Goal: Task Accomplishment & Management: Manage account settings

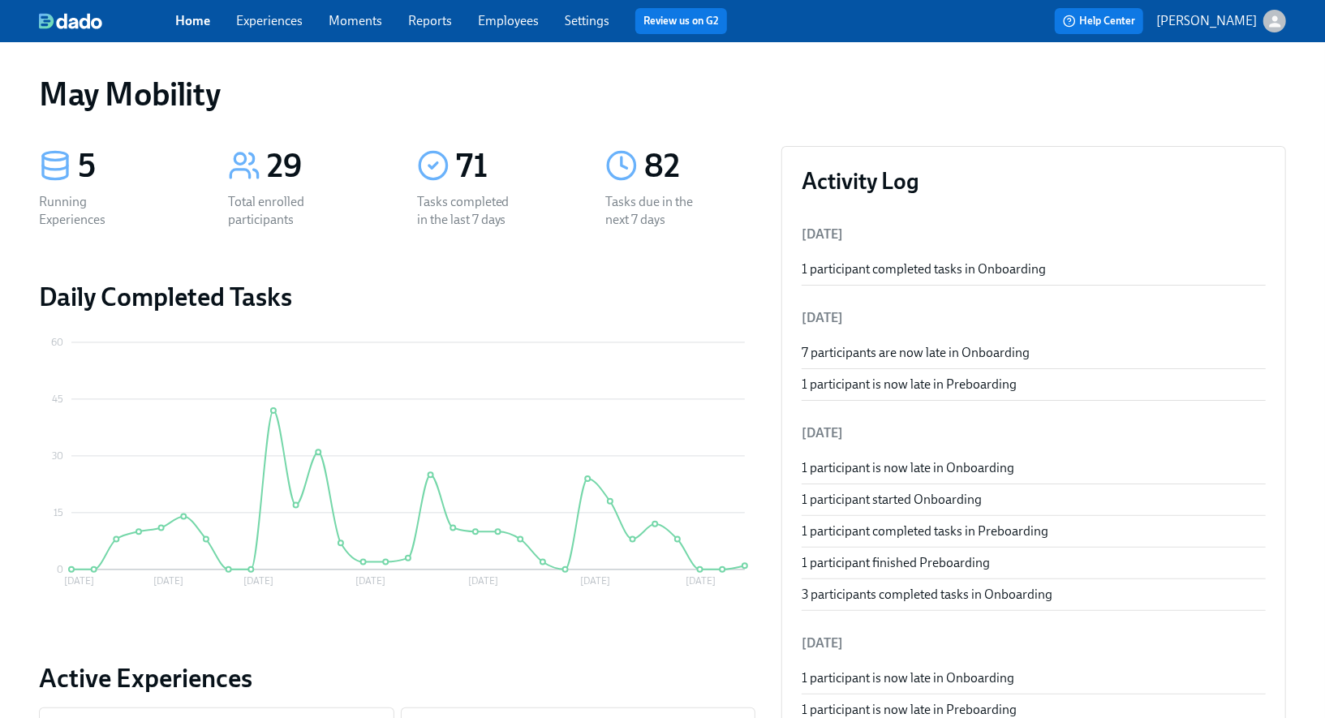
click at [287, 31] on div "Home Experiences Moments Reports Employees Settings Review us on G2" at bounding box center [457, 21] width 565 height 26
click at [279, 17] on link "Experiences" at bounding box center [269, 20] width 67 height 15
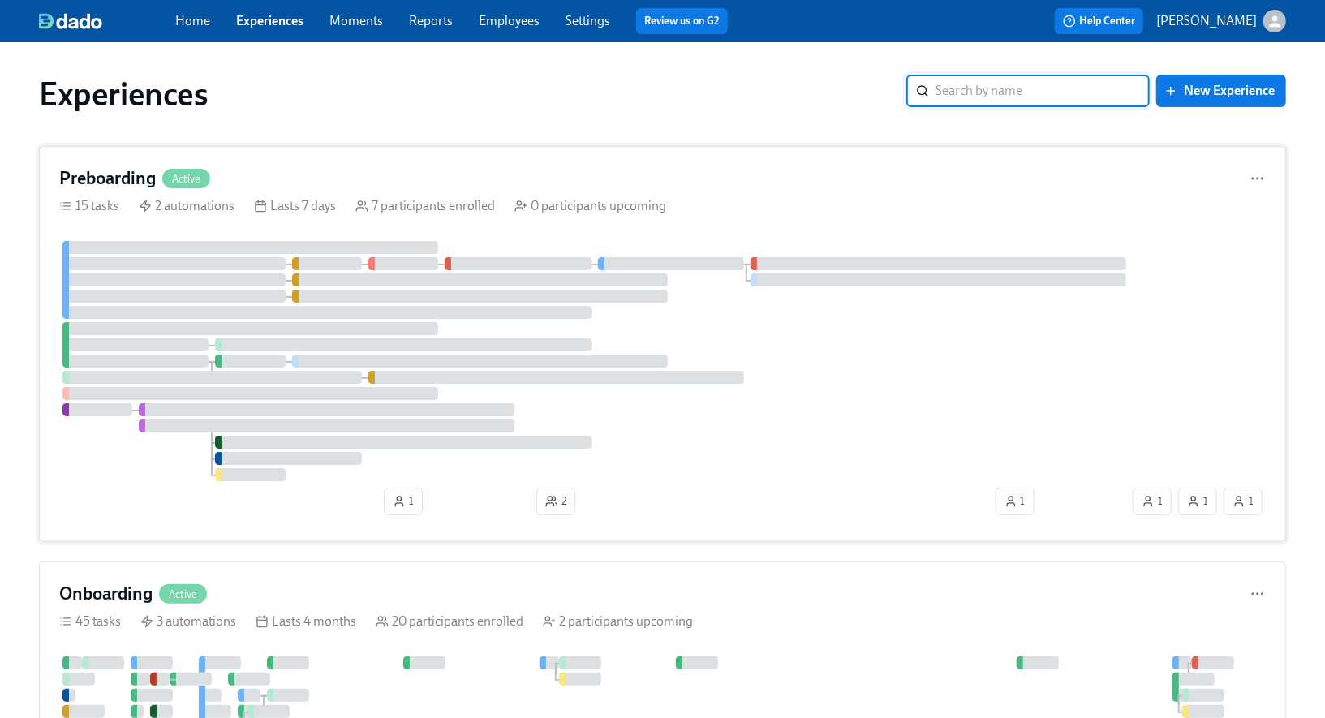
click at [126, 178] on h4 "Preboarding" at bounding box center [107, 178] width 97 height 24
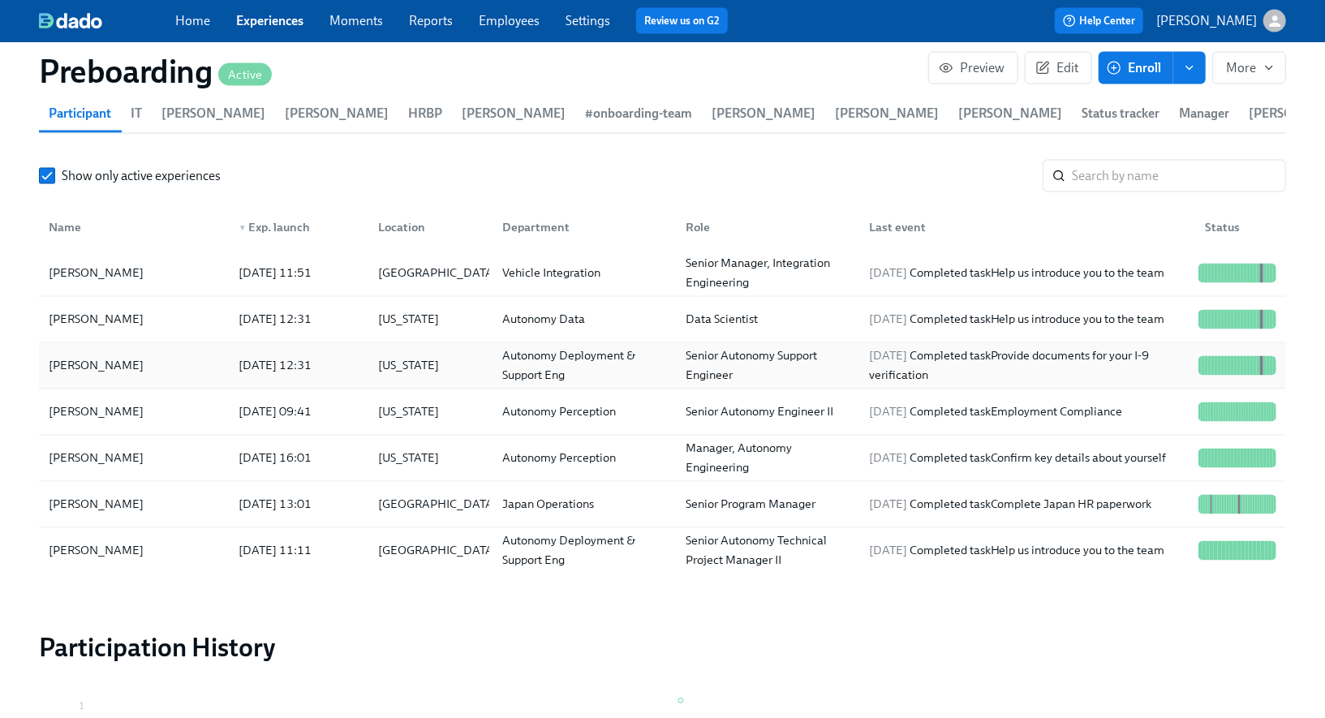
scroll to position [1771, 0]
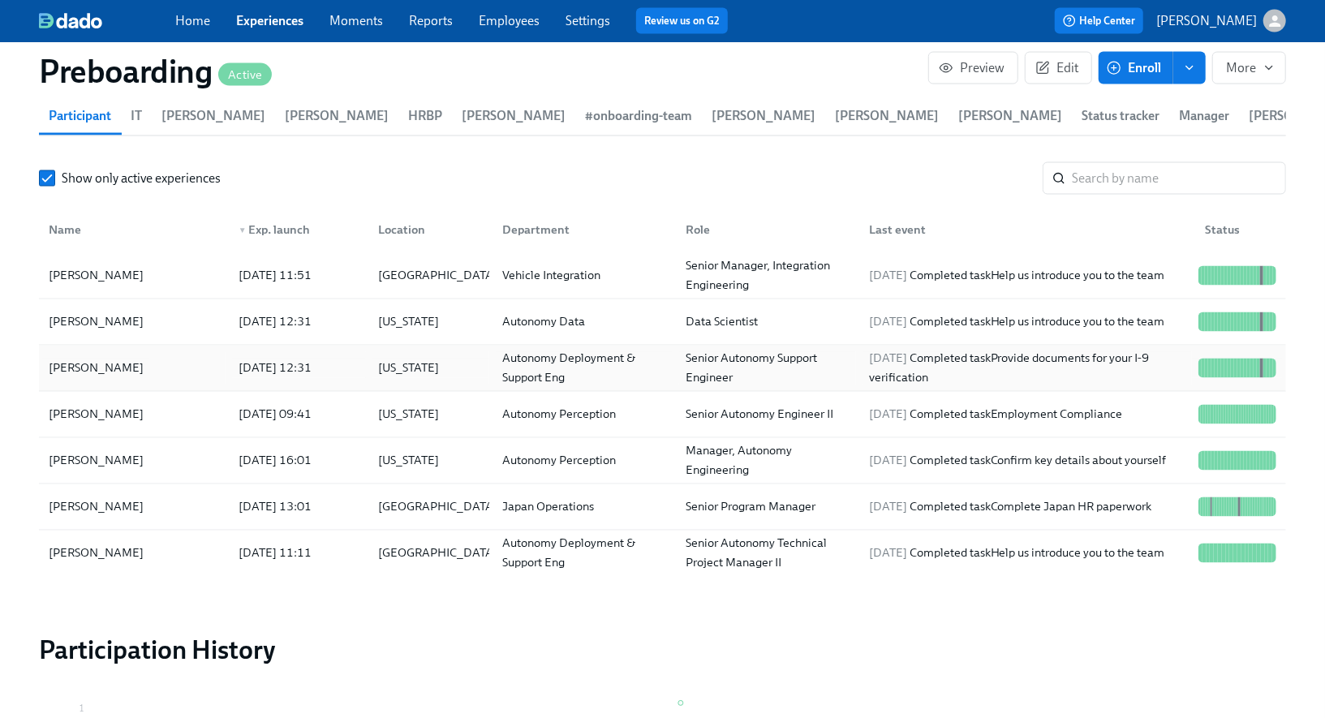
click at [78, 368] on div "[PERSON_NAME]" at bounding box center [96, 368] width 108 height 19
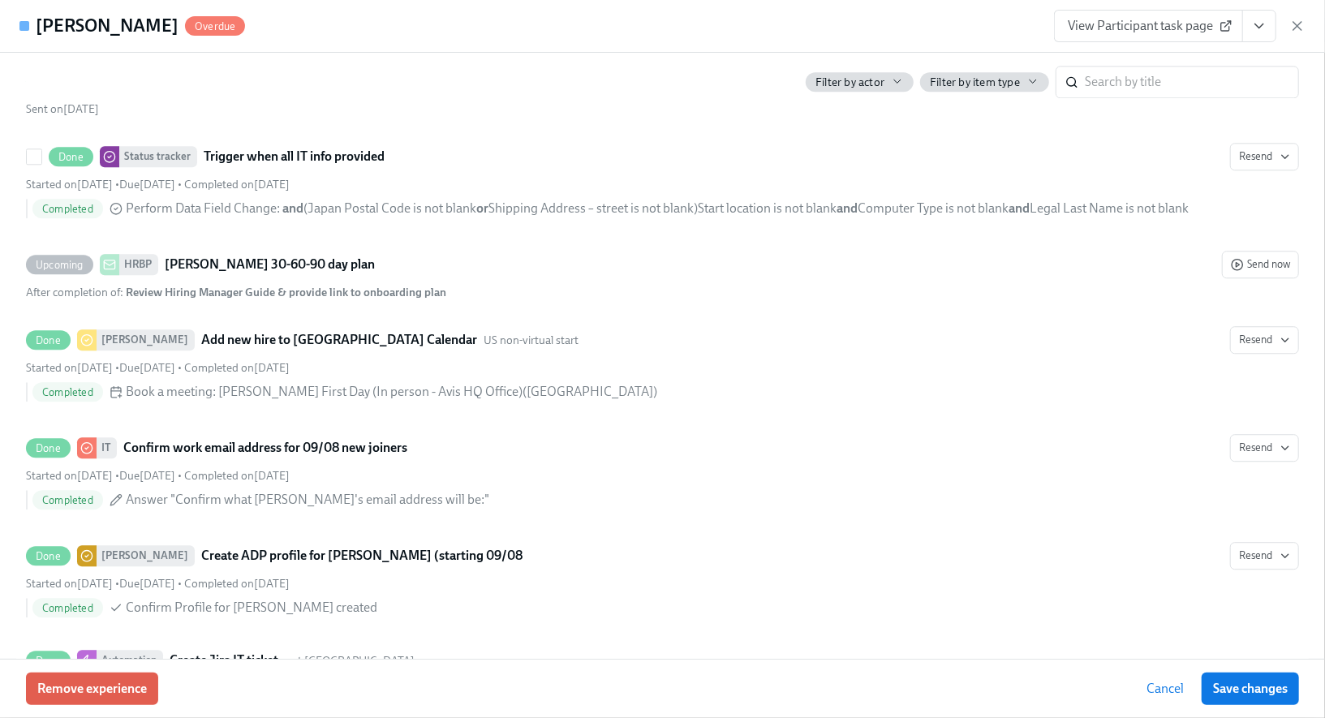
scroll to position [2662, 0]
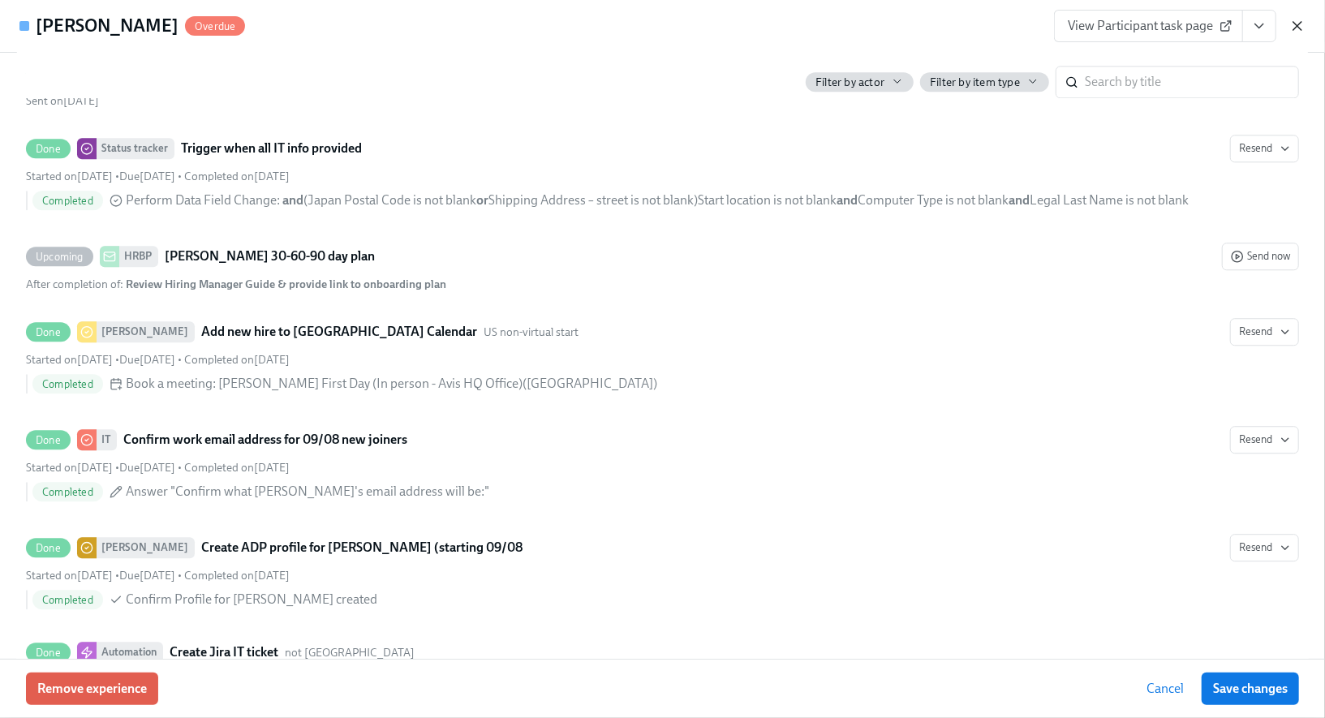
click at [1301, 28] on icon "button" at bounding box center [1298, 26] width 8 height 8
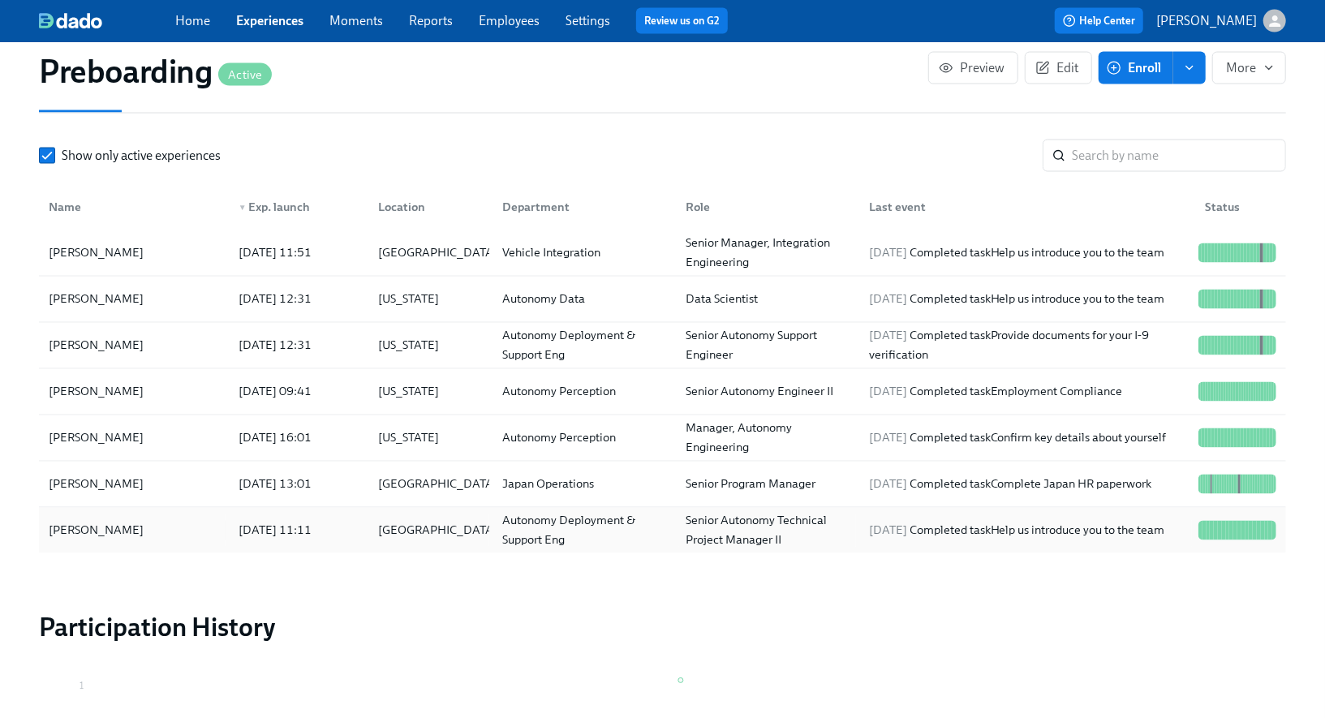
scroll to position [1800, 0]
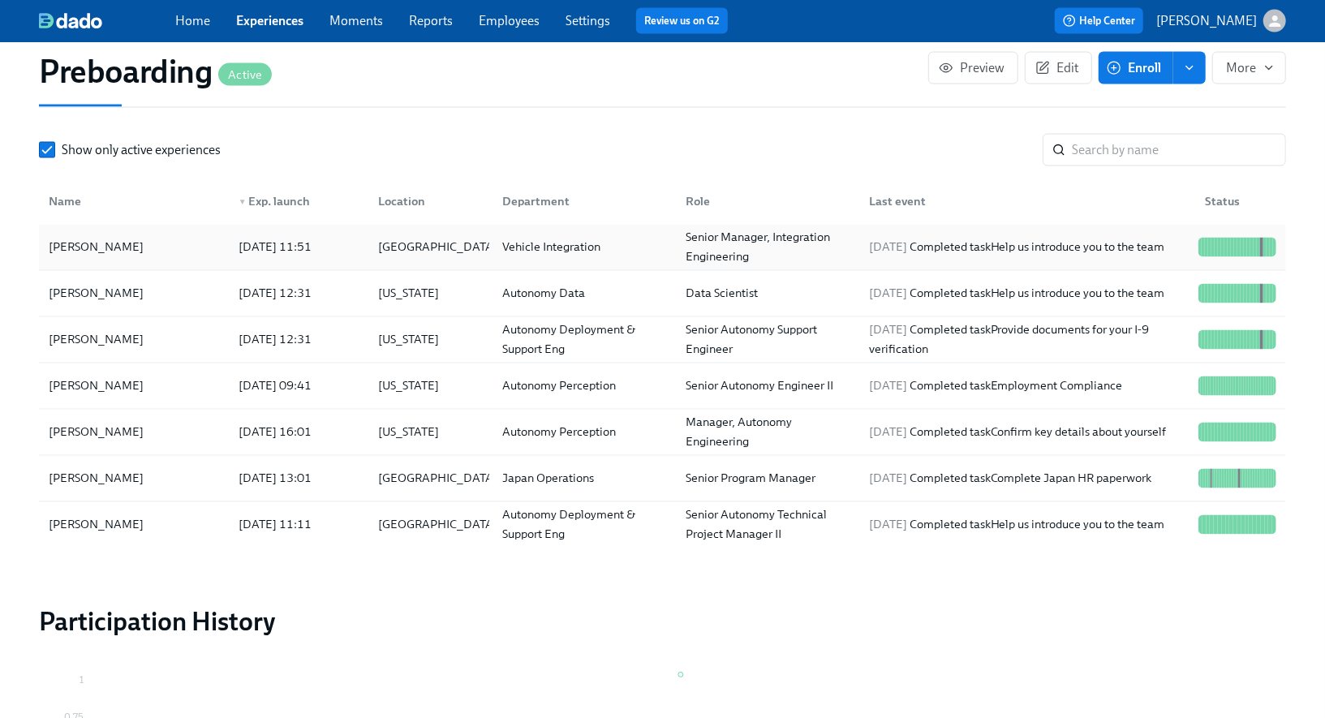
click at [145, 247] on div "[PERSON_NAME]" at bounding box center [133, 247] width 183 height 32
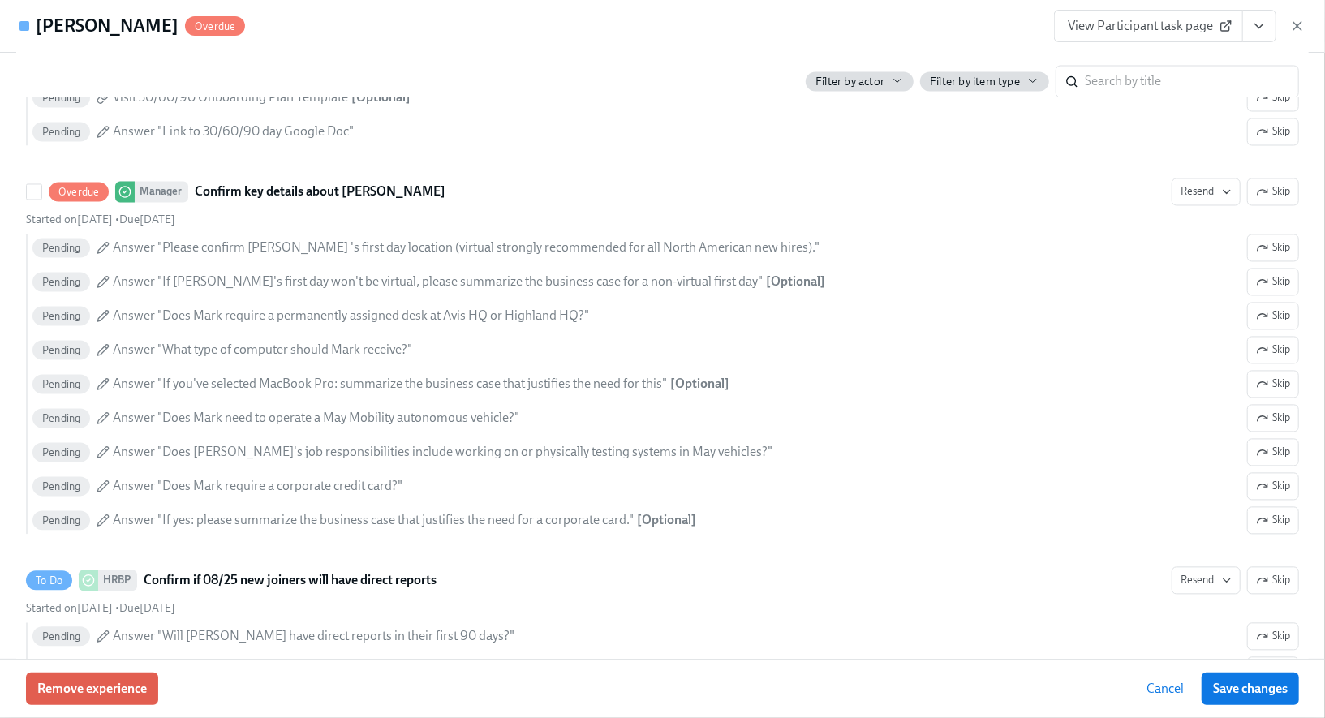
scroll to position [2021, 0]
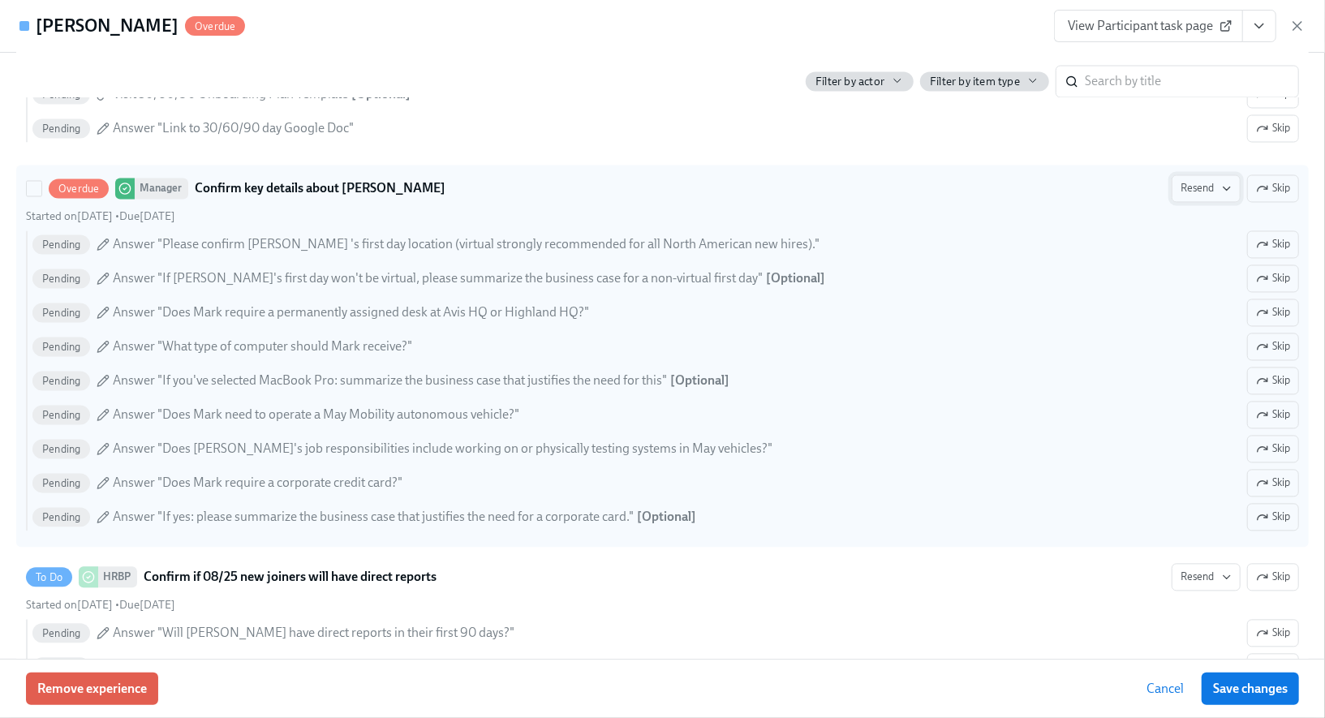
click at [1195, 181] on span "Resend" at bounding box center [1206, 189] width 51 height 16
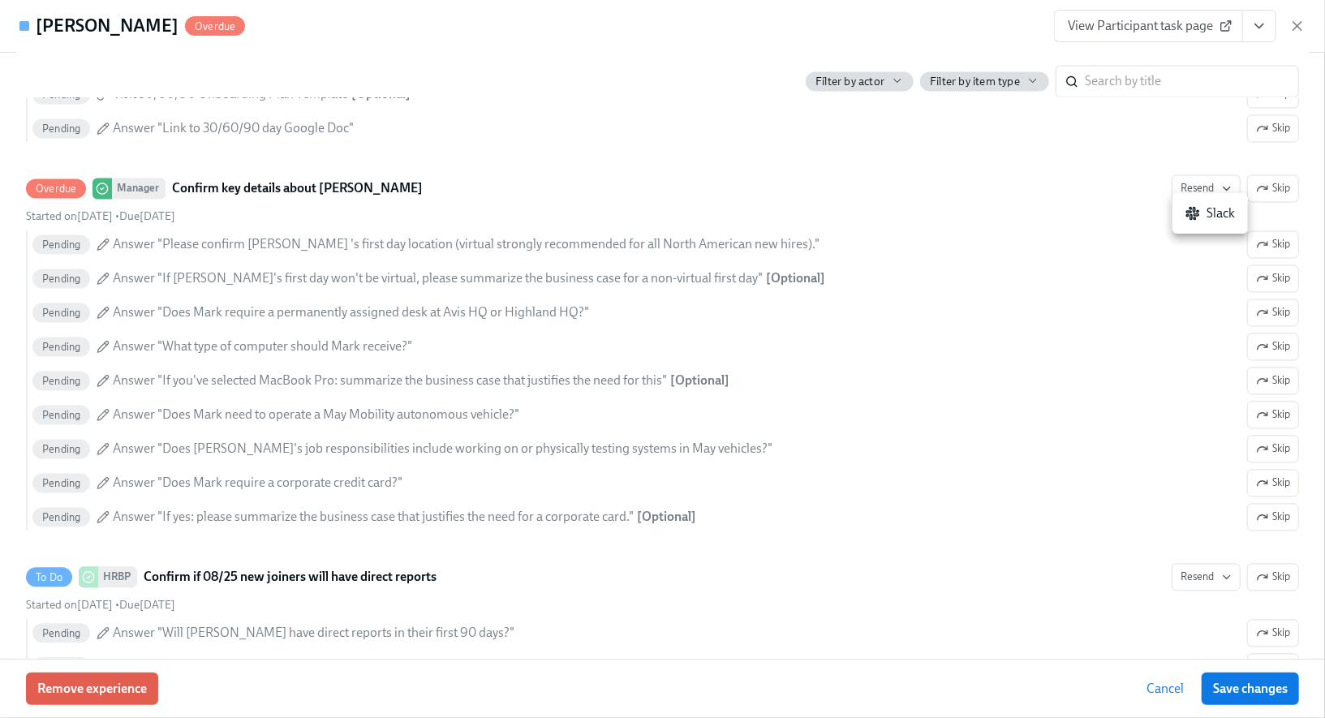
click at [1204, 219] on div "Slack" at bounding box center [1211, 213] width 50 height 18
click at [1302, 29] on icon "button" at bounding box center [1297, 26] width 16 height 16
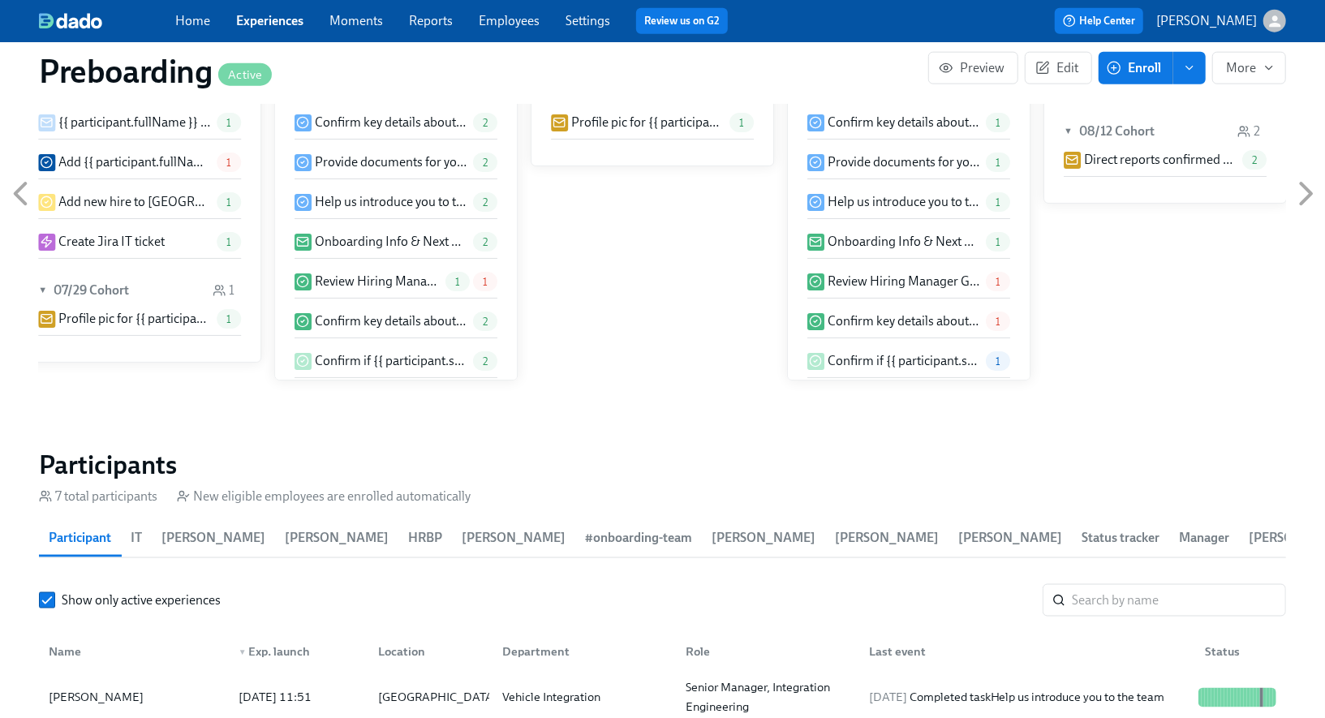
scroll to position [1113, 0]
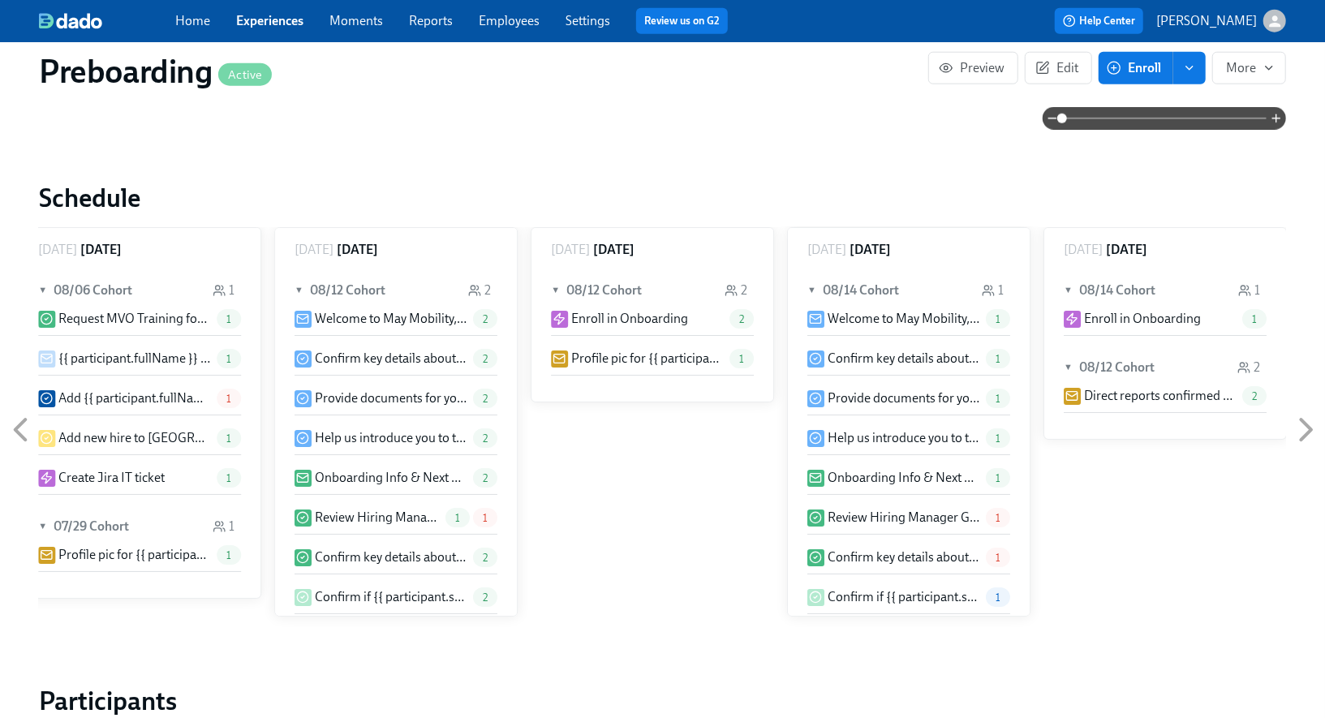
click at [274, 33] on div "Home Experiences Moments Reports Employees Settings Review us on G2" at bounding box center [458, 21] width 566 height 26
click at [275, 20] on link "Experiences" at bounding box center [269, 20] width 67 height 15
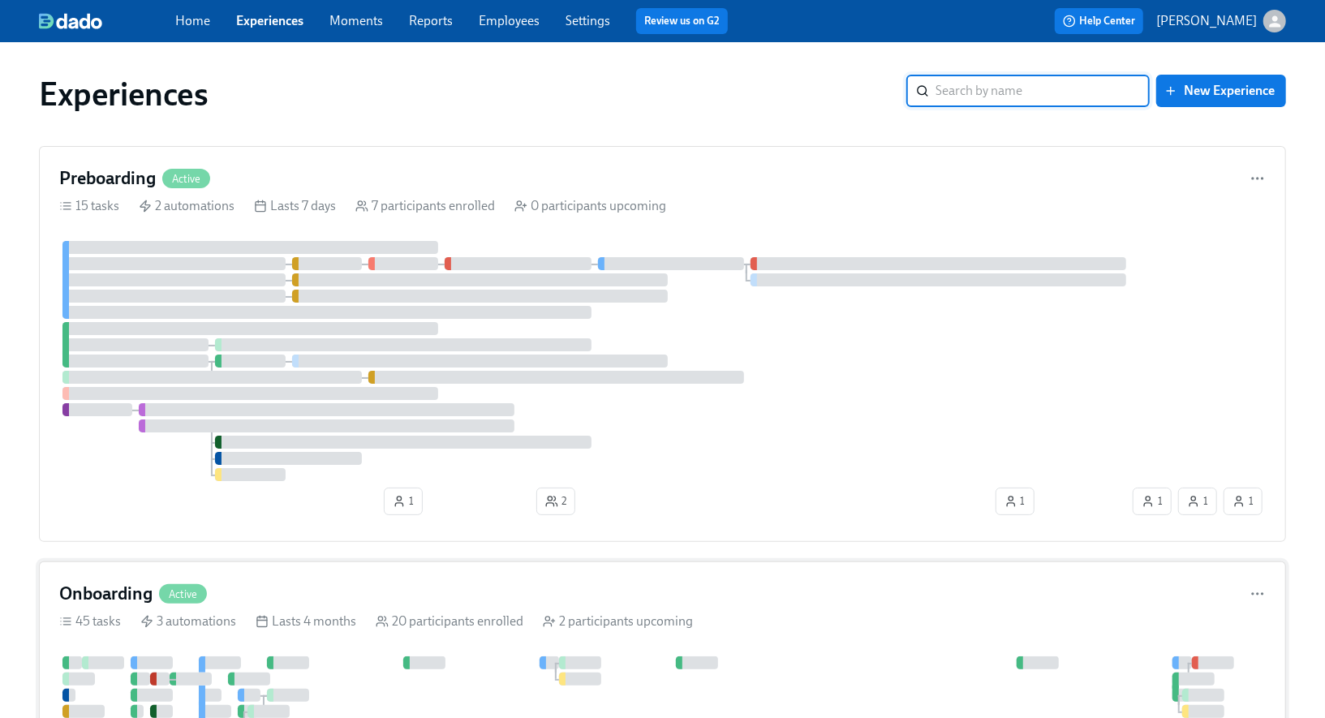
click at [84, 582] on h4 "Onboarding" at bounding box center [105, 594] width 93 height 24
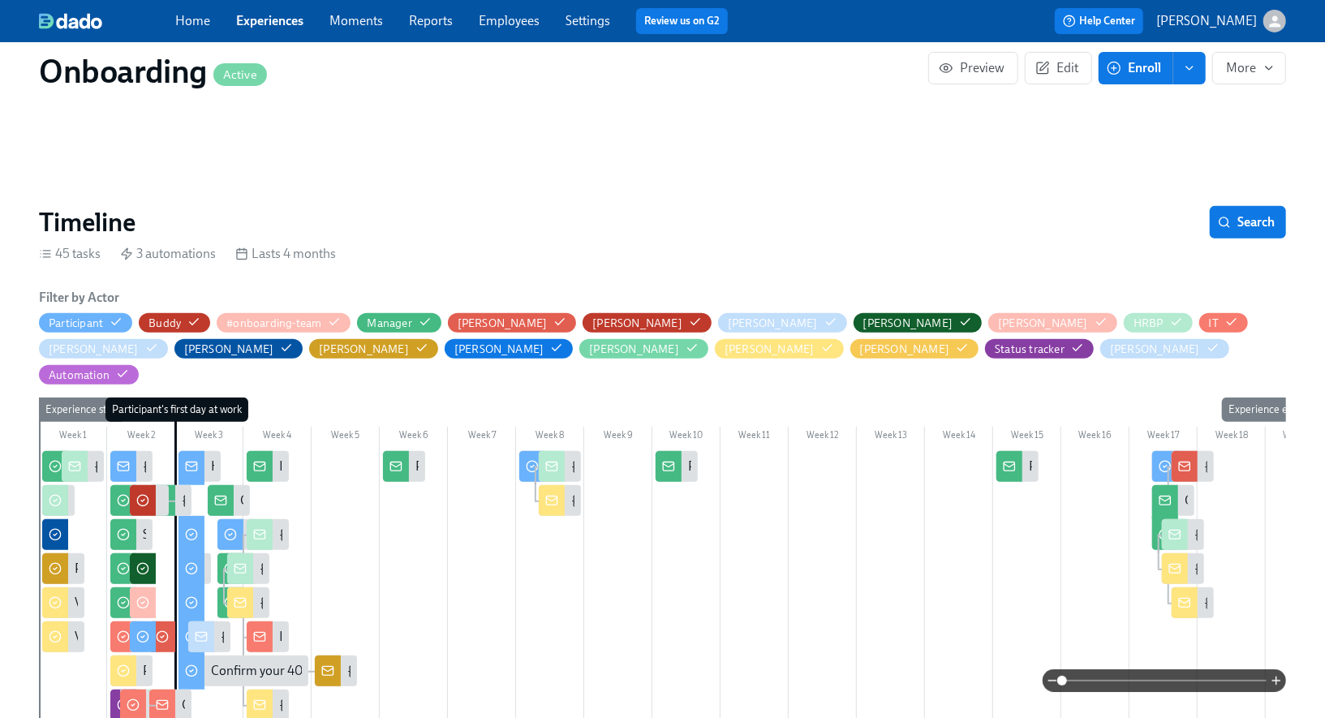
scroll to position [289, 0]
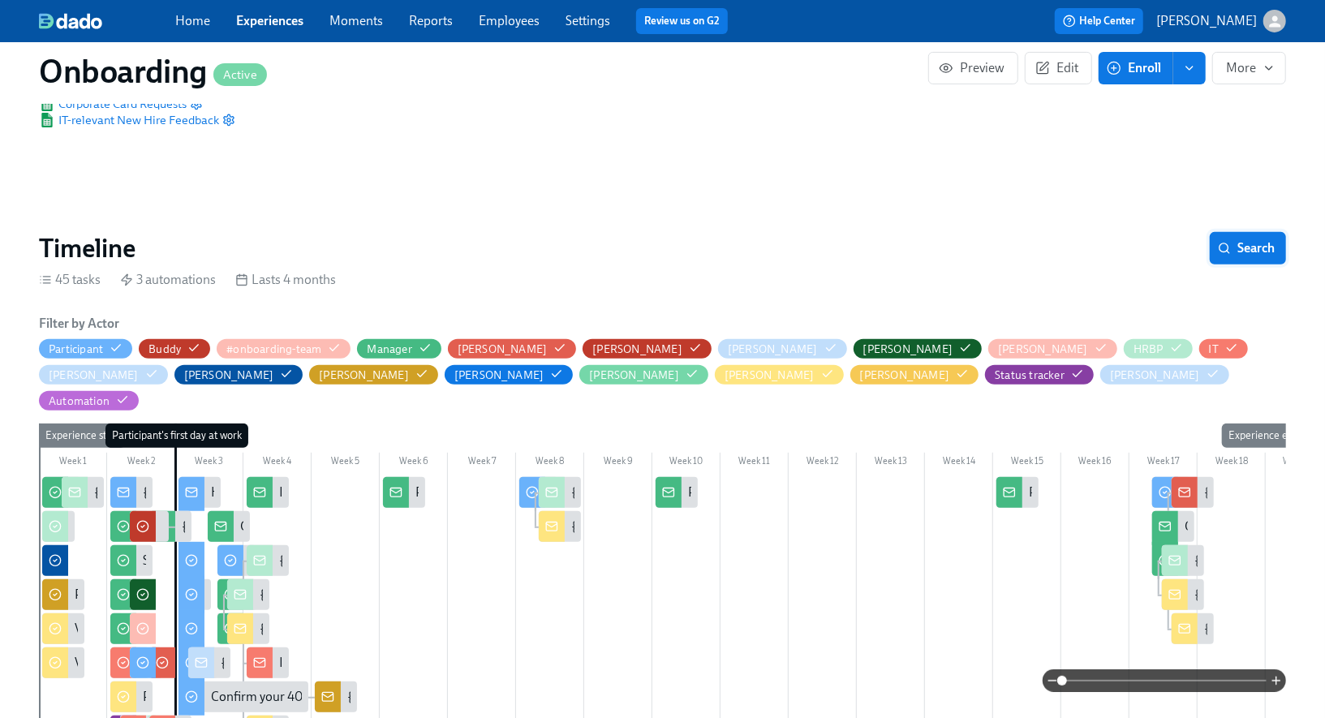
click at [1240, 245] on span "Search" at bounding box center [1248, 248] width 54 height 16
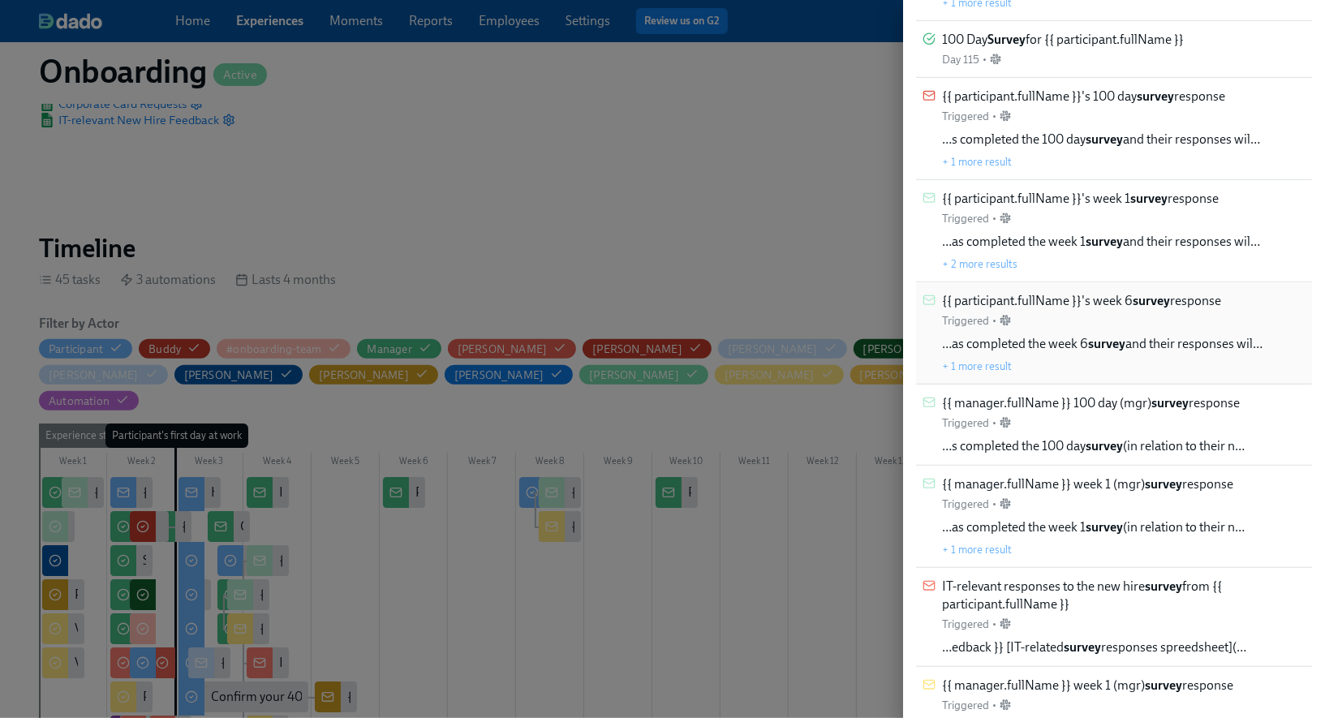
scroll to position [587, 0]
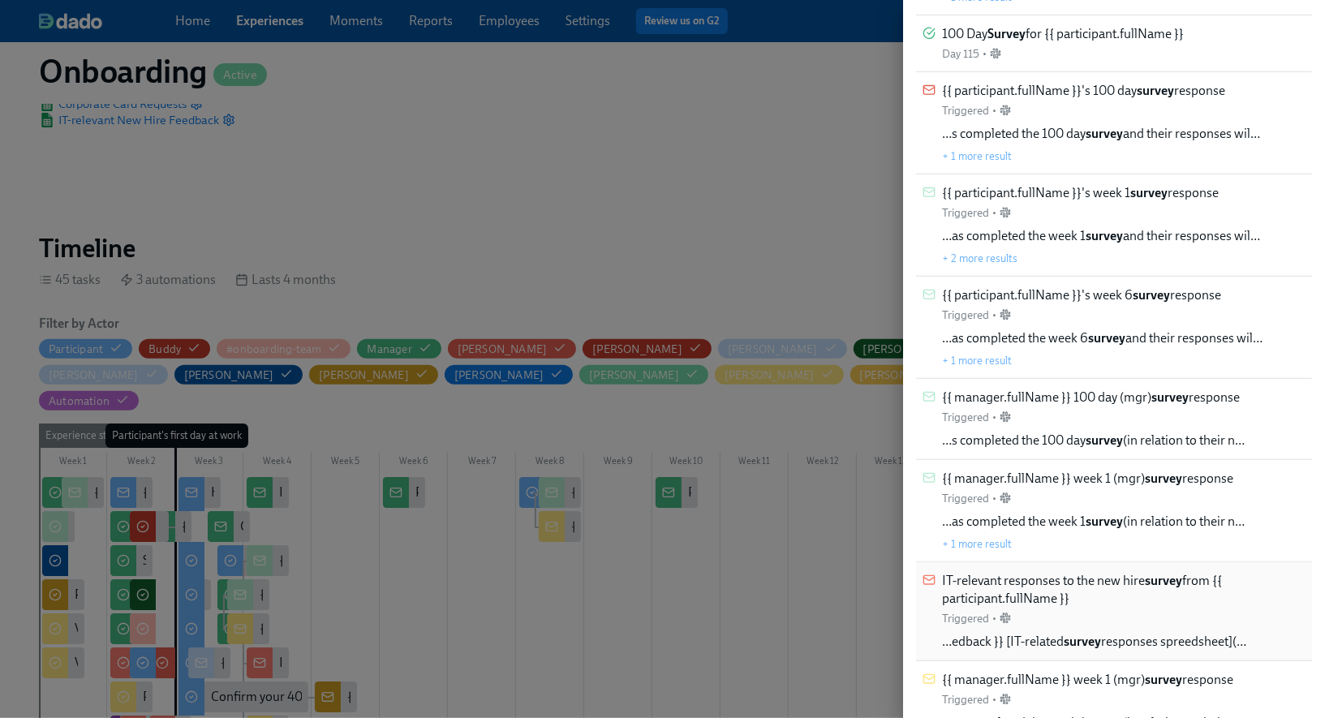
type input "survey"
click at [1140, 583] on span "IT-relevant responses to the new hire survey from {{ participant.fullName }}" at bounding box center [1124, 590] width 364 height 36
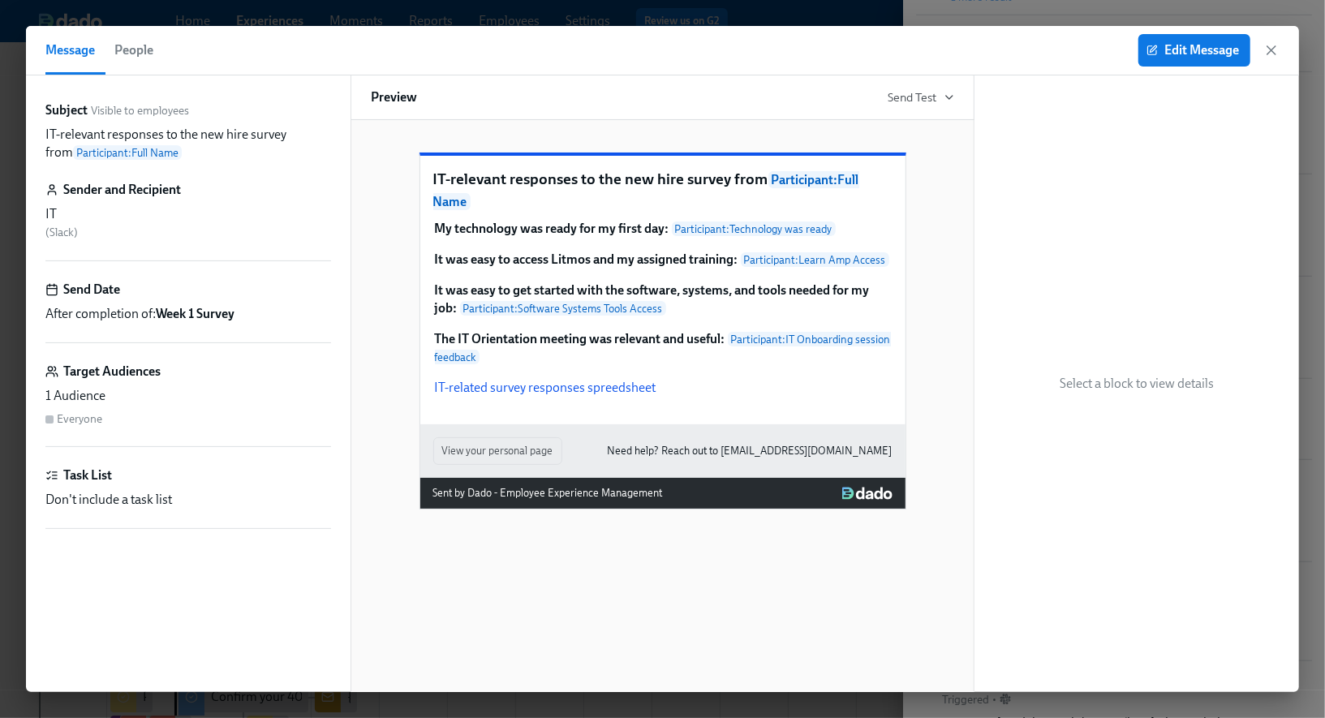
click at [182, 228] on div "IT ( Slack )" at bounding box center [188, 223] width 286 height 36
click at [1228, 49] on span "Edit Message" at bounding box center [1194, 50] width 89 height 16
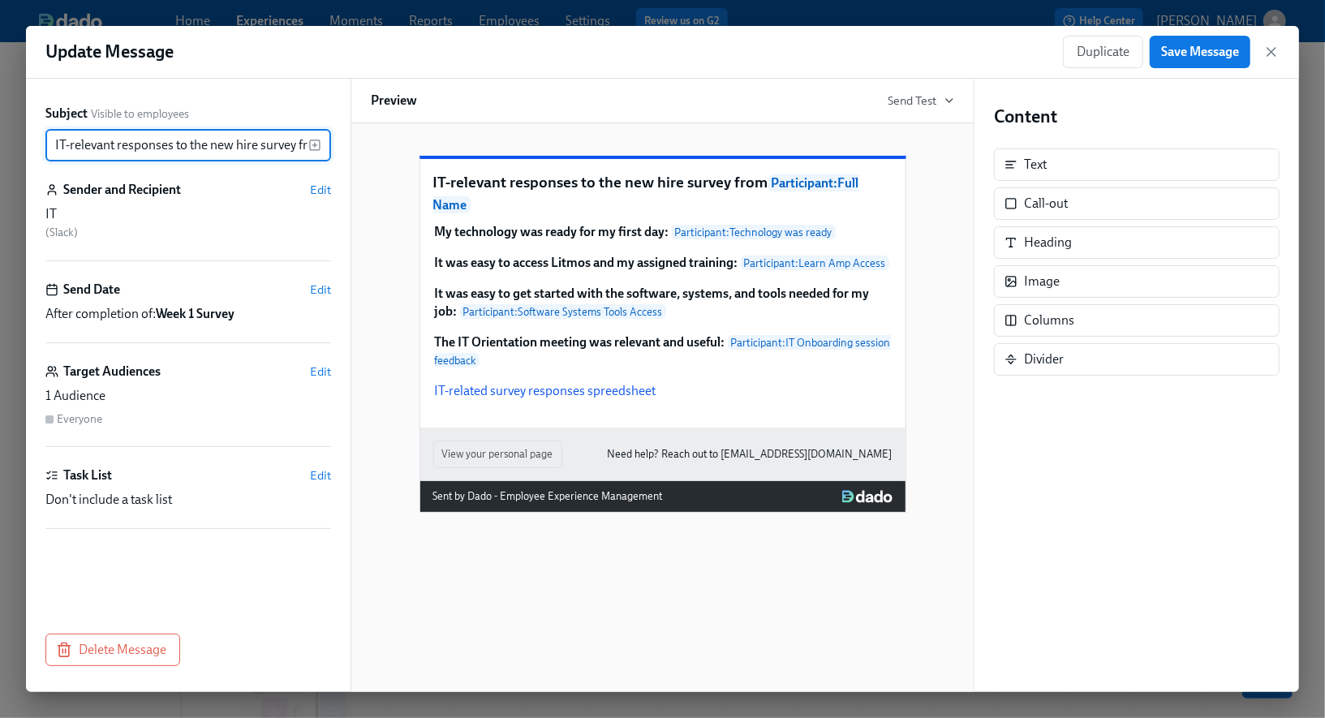
scroll to position [0, 158]
click at [325, 187] on span "Edit" at bounding box center [320, 190] width 21 height 16
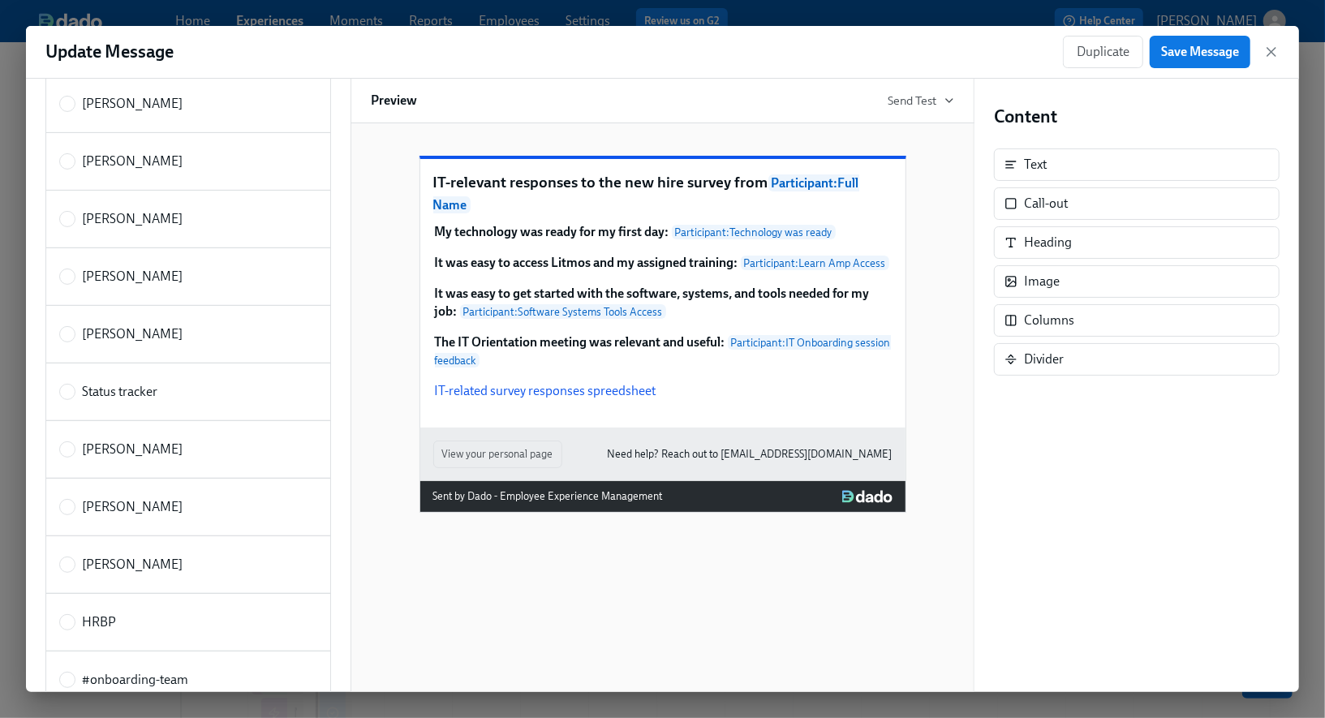
scroll to position [0, 0]
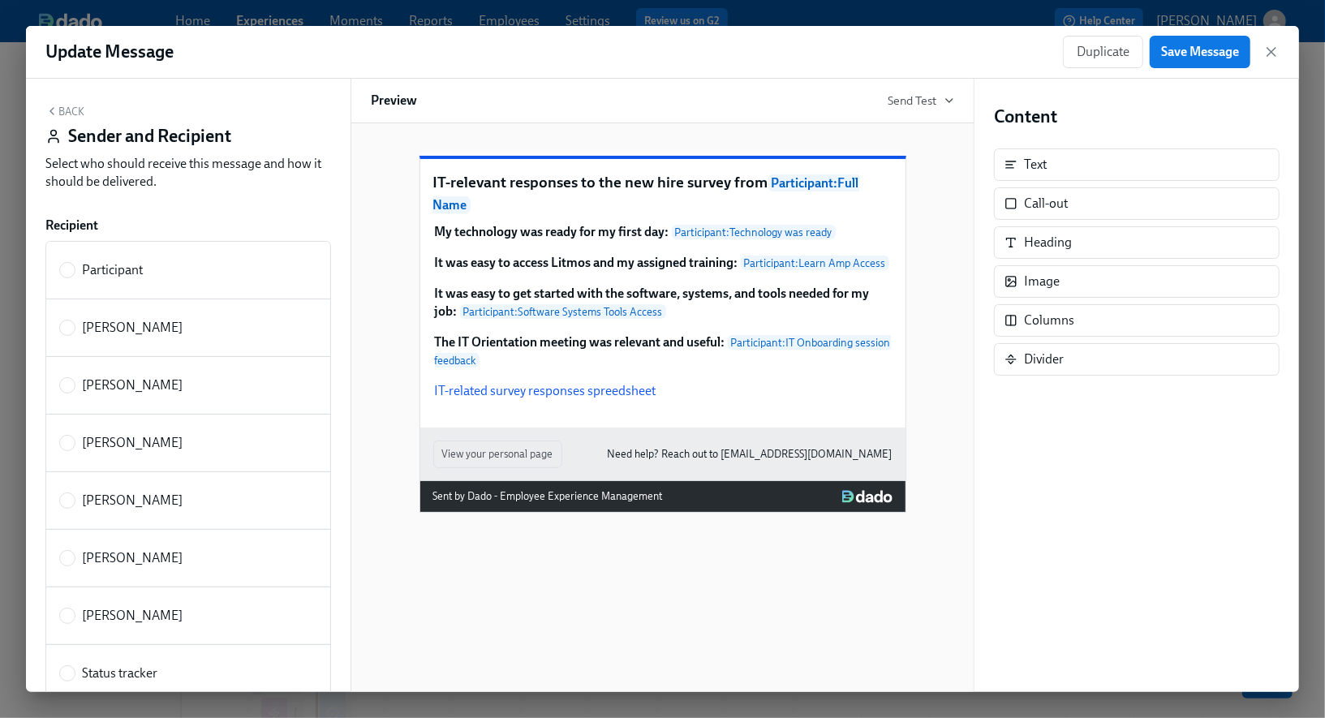
click at [65, 114] on button "Back" at bounding box center [64, 111] width 39 height 13
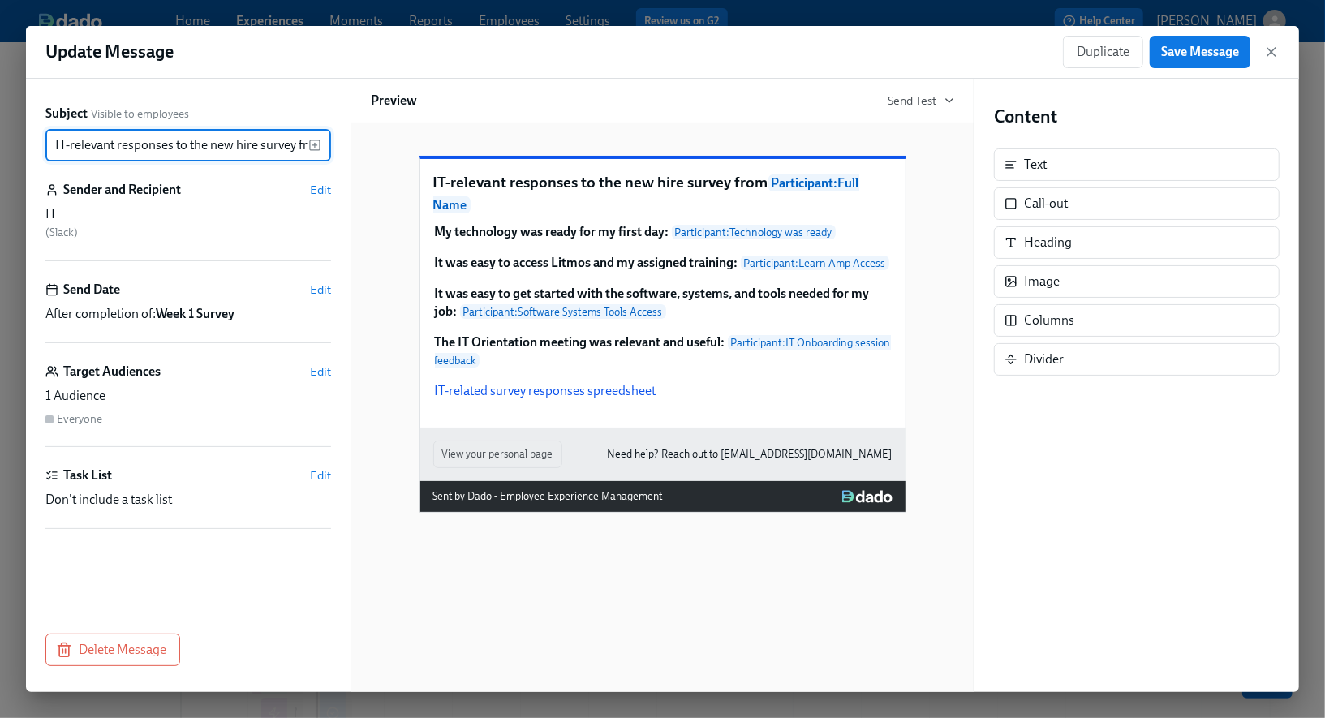
scroll to position [0, 158]
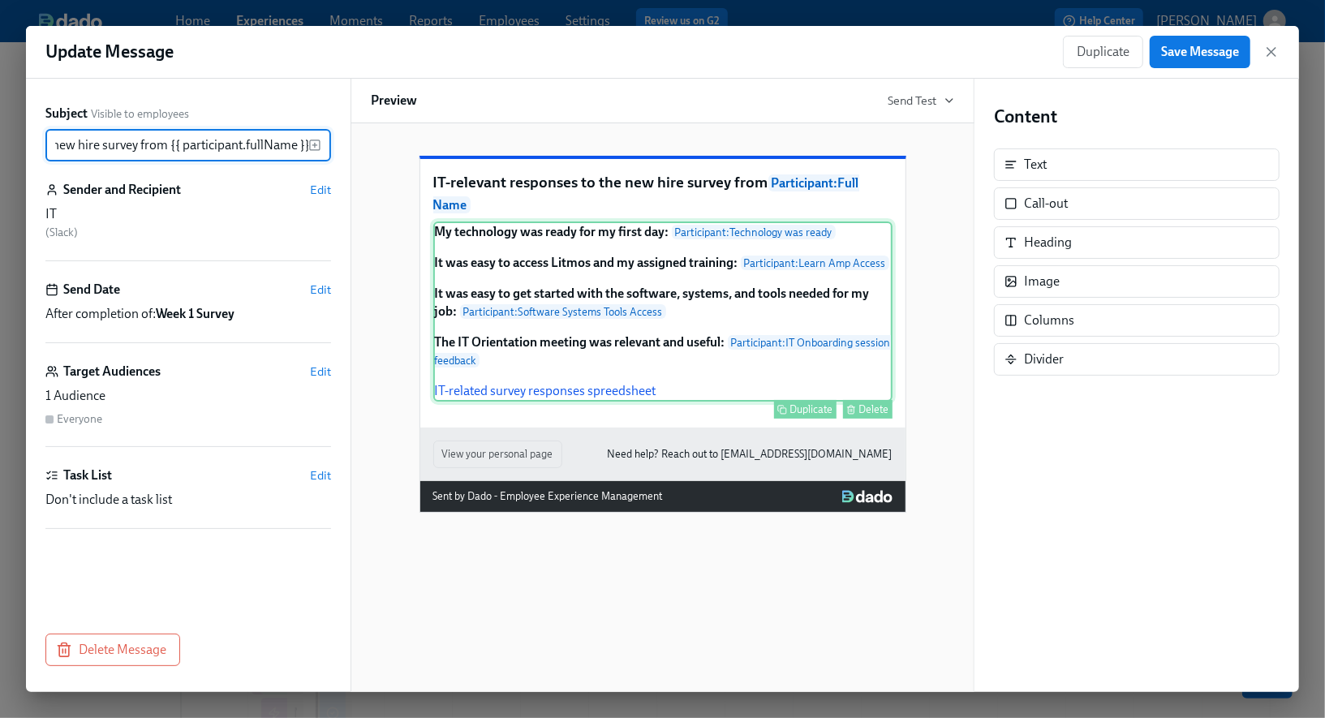
click at [633, 402] on div "My technology was ready for my first day: Participant : Technology was ready It…" at bounding box center [662, 312] width 459 height 180
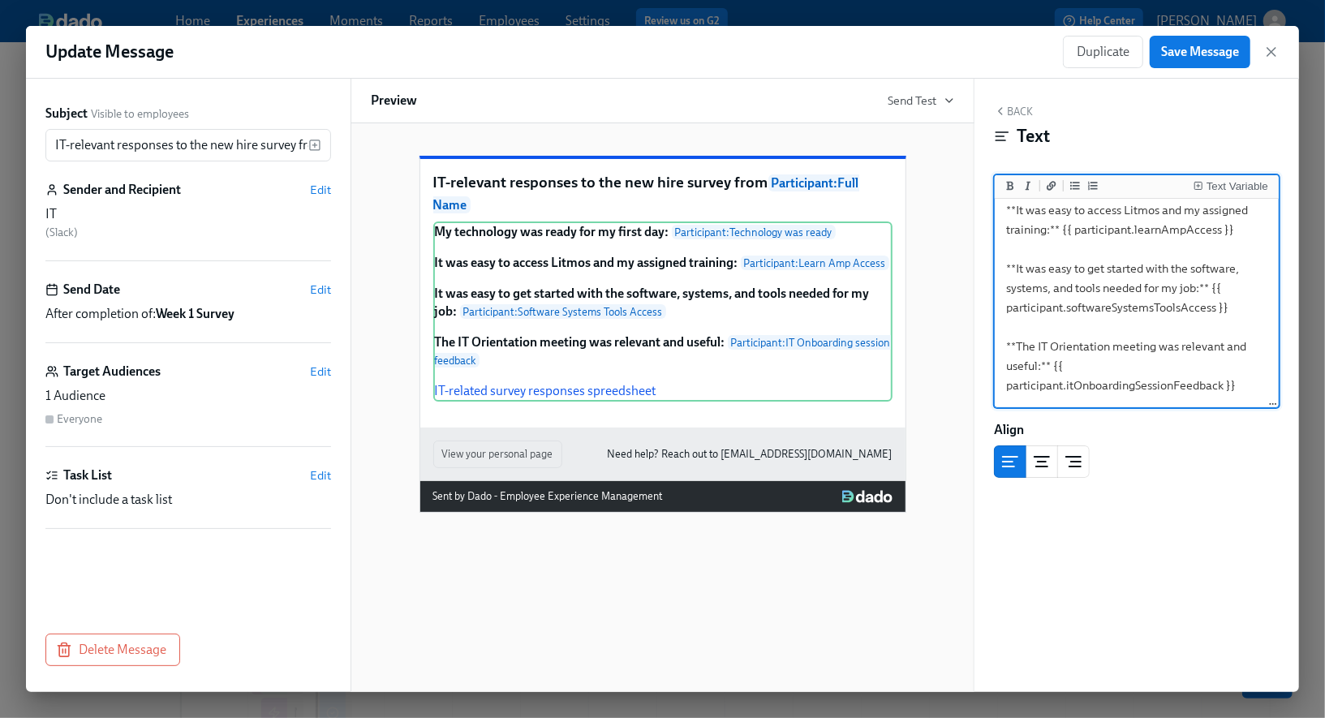
scroll to position [162, 0]
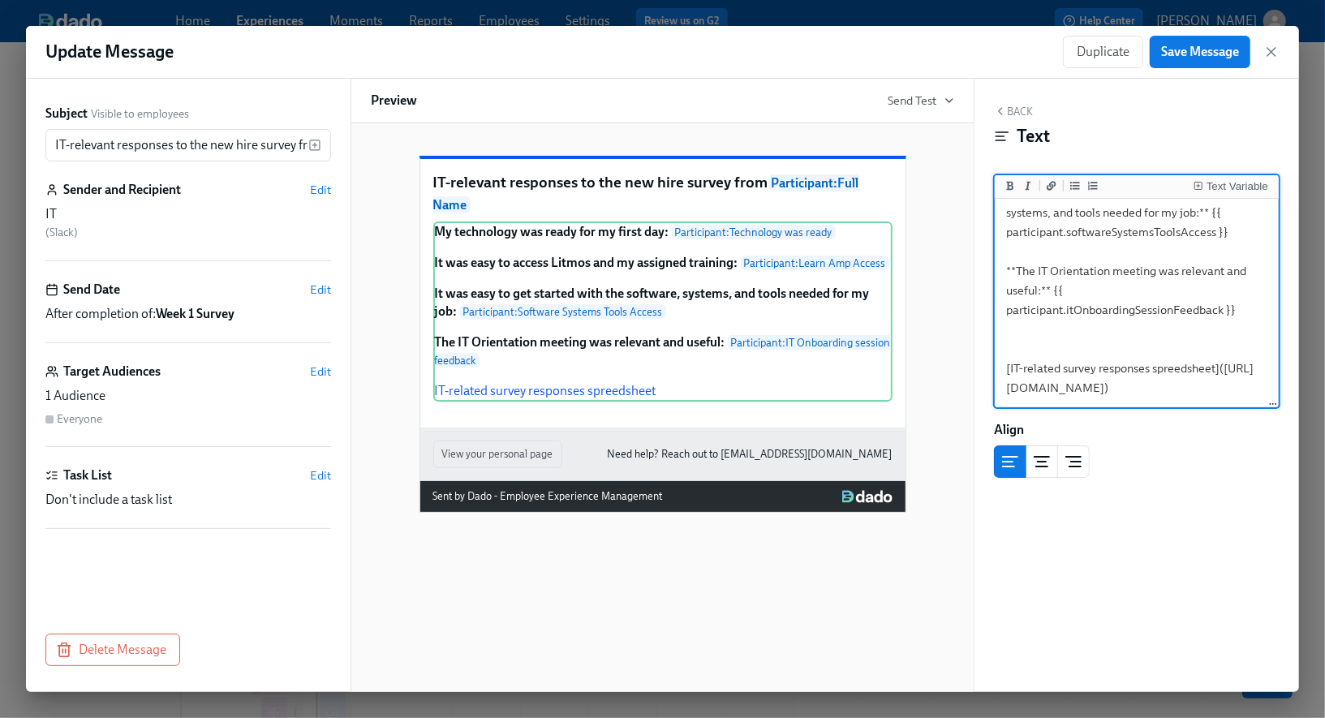
drag, startPoint x: 1010, startPoint y: 369, endPoint x: 1241, endPoint y: 386, distance: 231.1
click at [1241, 386] on textarea "**My technology was ready for my first day:** {{ participant.technologyWasReady…" at bounding box center [1137, 231] width 278 height 347
click at [636, 398] on div "My technology was ready for my first day: Participant : Technology was ready It…" at bounding box center [662, 312] width 459 height 180
click at [551, 380] on div "My technology was ready for my first day: Participant : Technology was ready It…" at bounding box center [662, 312] width 459 height 180
click at [1272, 53] on icon "button" at bounding box center [1272, 52] width 8 height 8
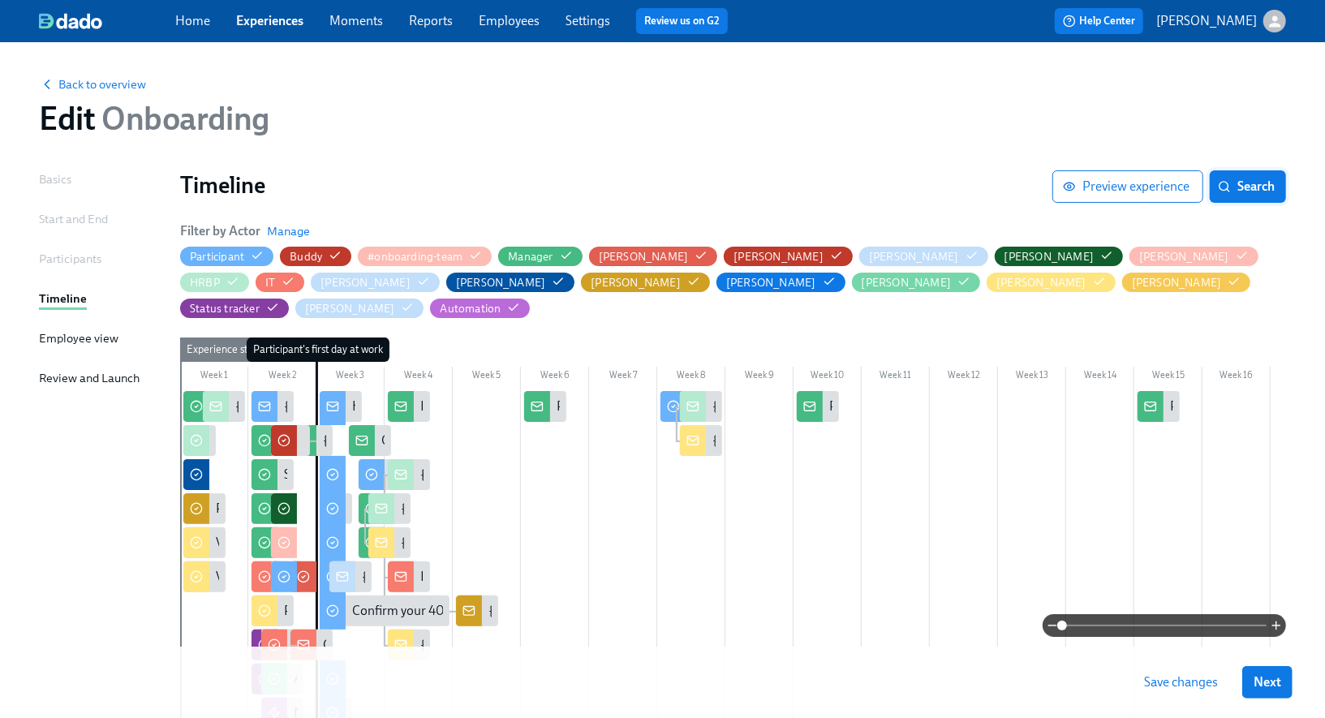
click at [1252, 189] on span "Search" at bounding box center [1248, 187] width 54 height 16
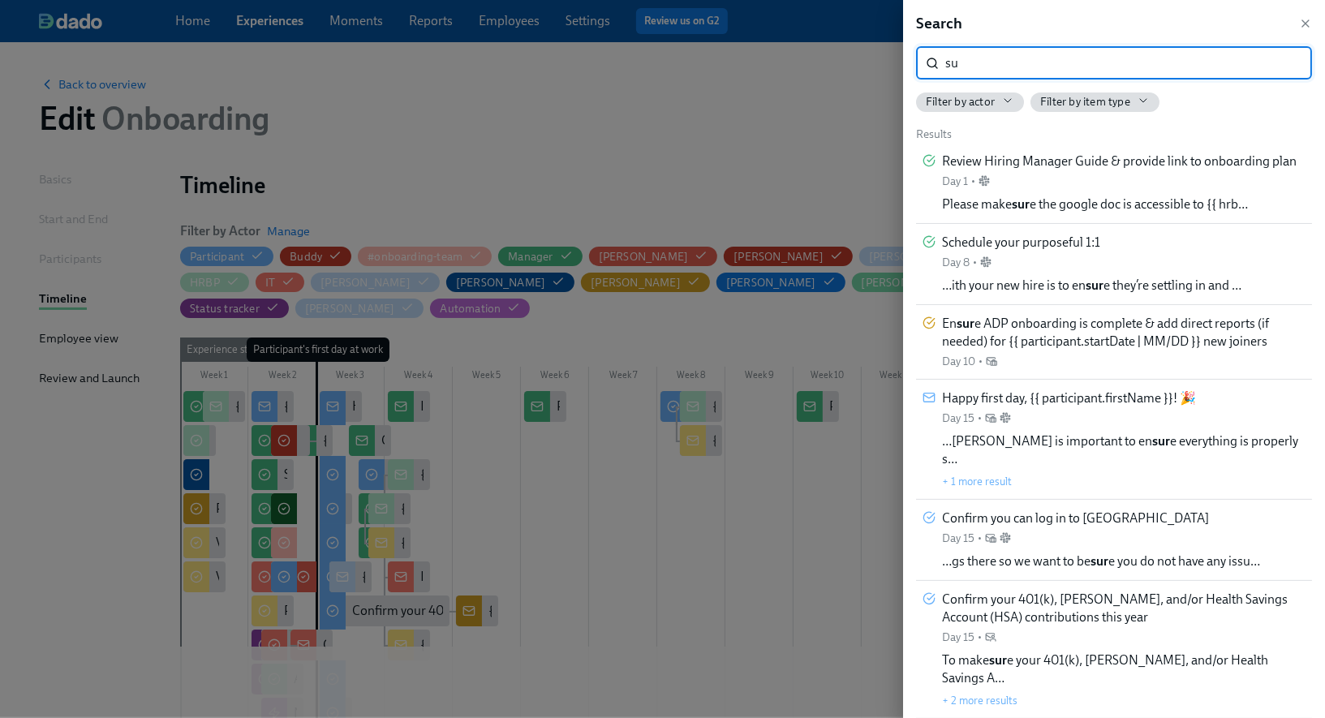
type input "s"
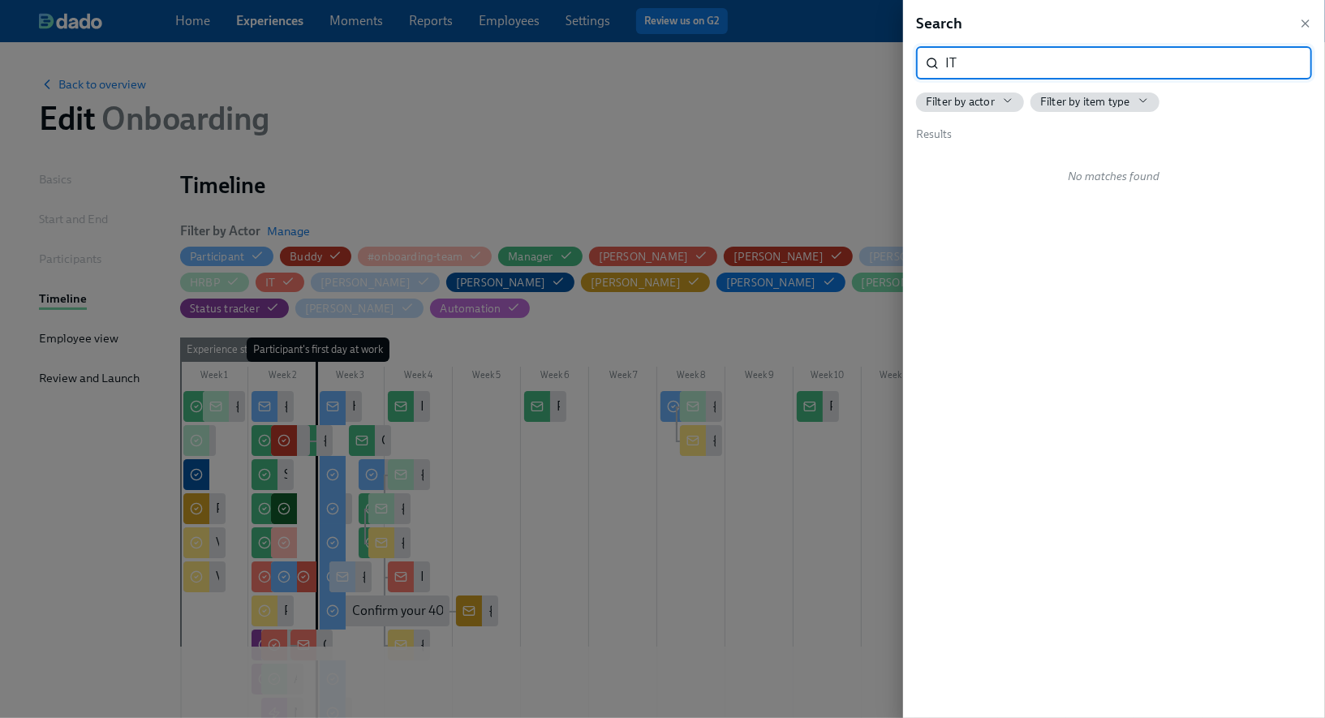
type input "I"
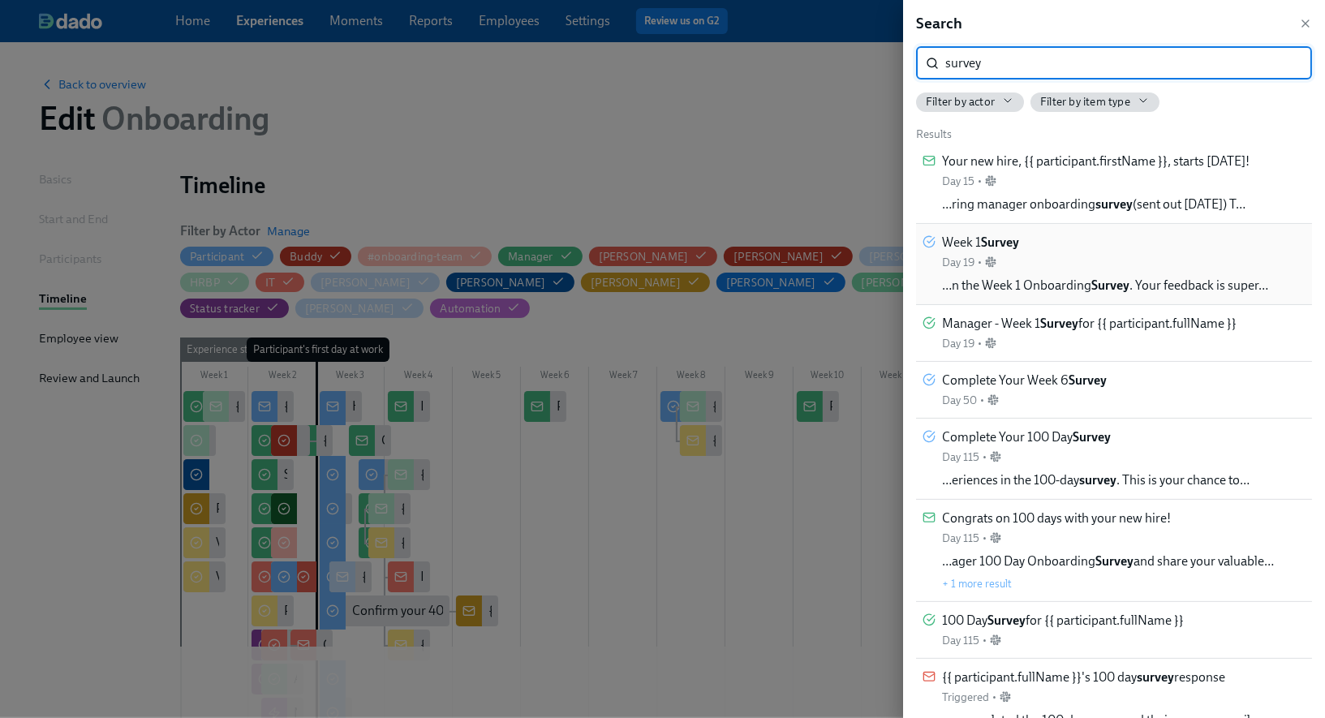
type input "survey"
click at [1106, 273] on div "Week 1 Survey Day 19 • …n the Week 1 Onboarding Survey . Your feedback is super…" at bounding box center [1105, 264] width 326 height 61
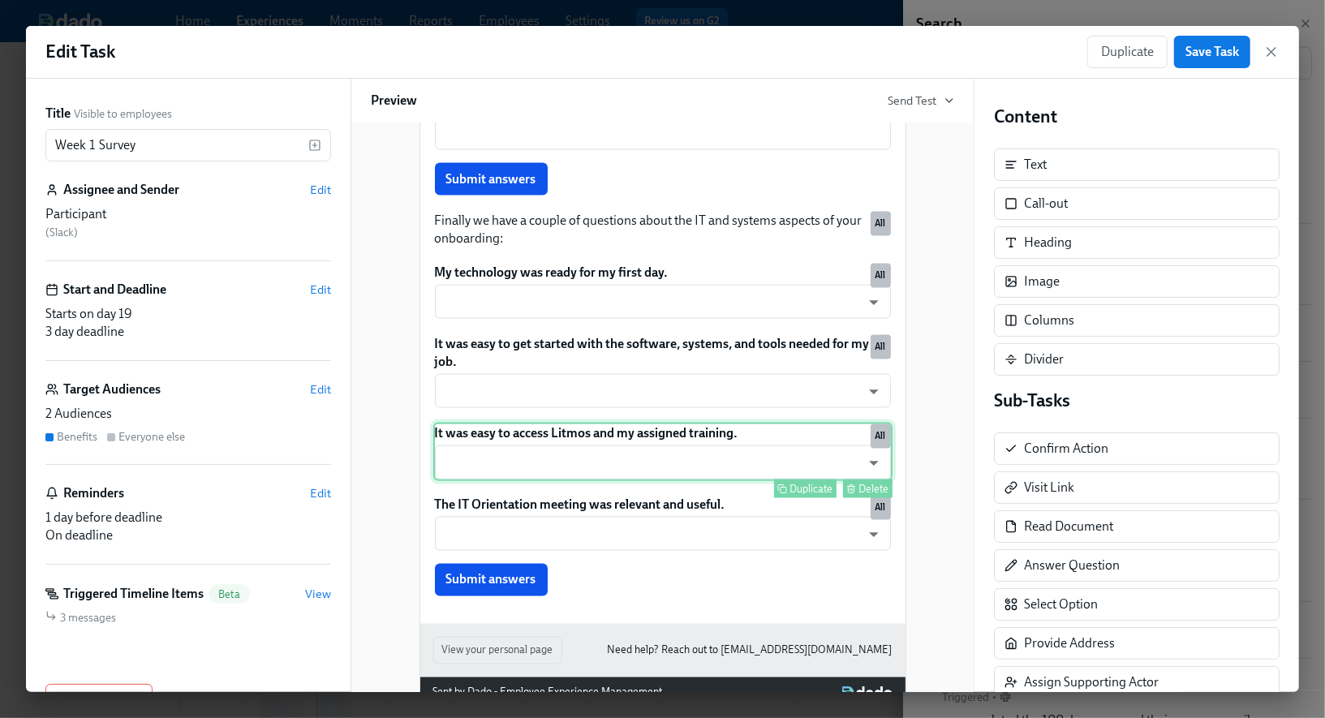
scroll to position [1595, 0]
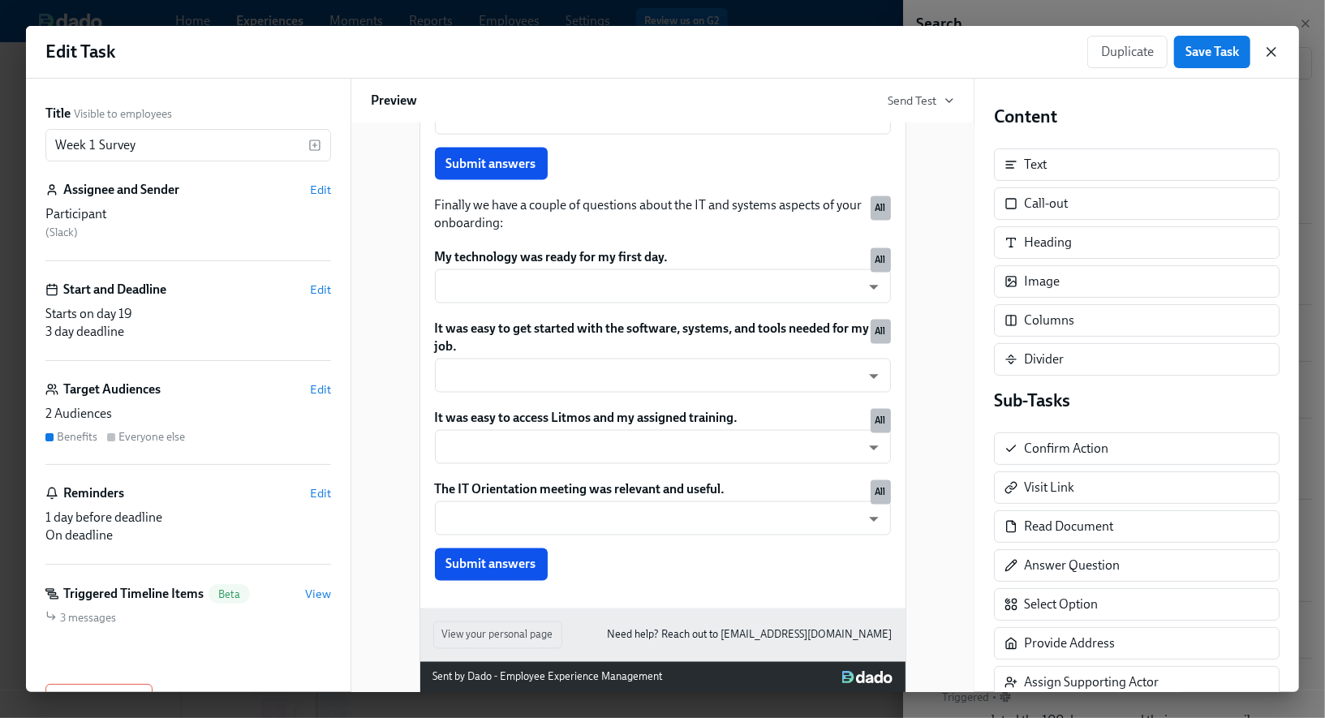
click at [1271, 52] on icon "button" at bounding box center [1272, 52] width 8 height 8
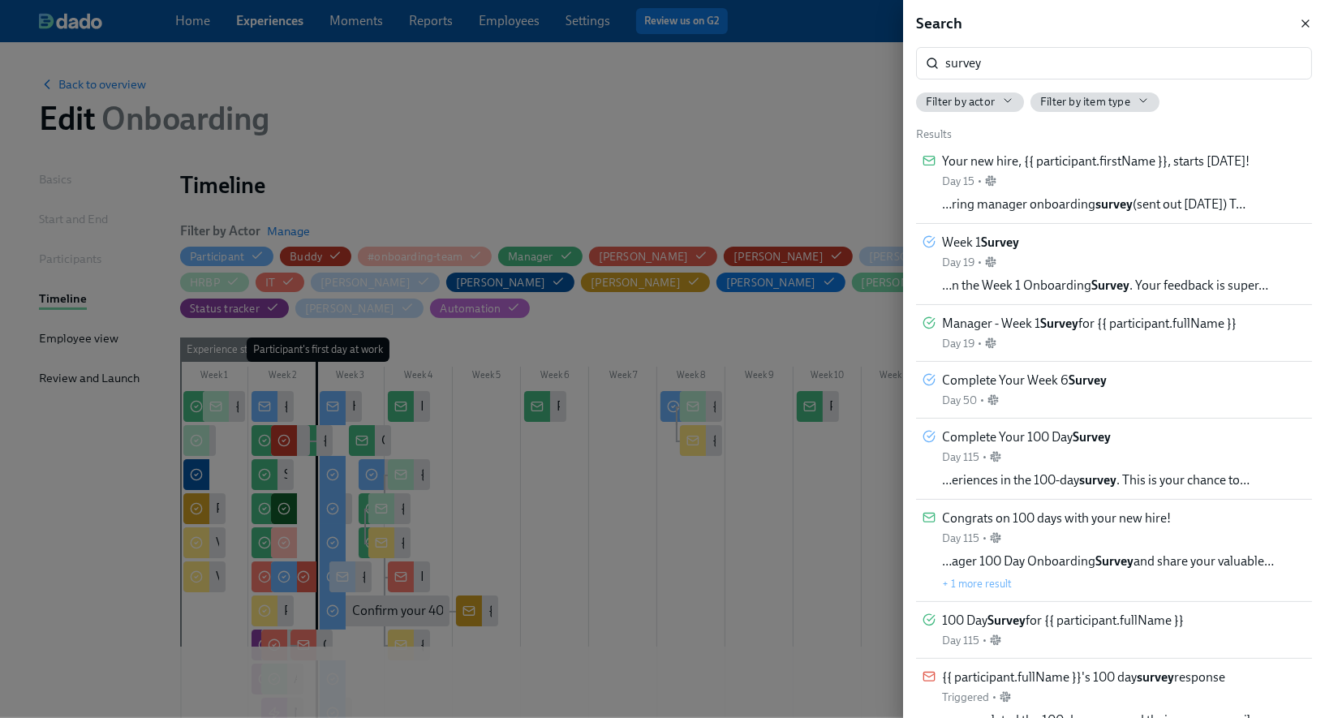
click at [1304, 21] on icon "button" at bounding box center [1305, 23] width 6 height 6
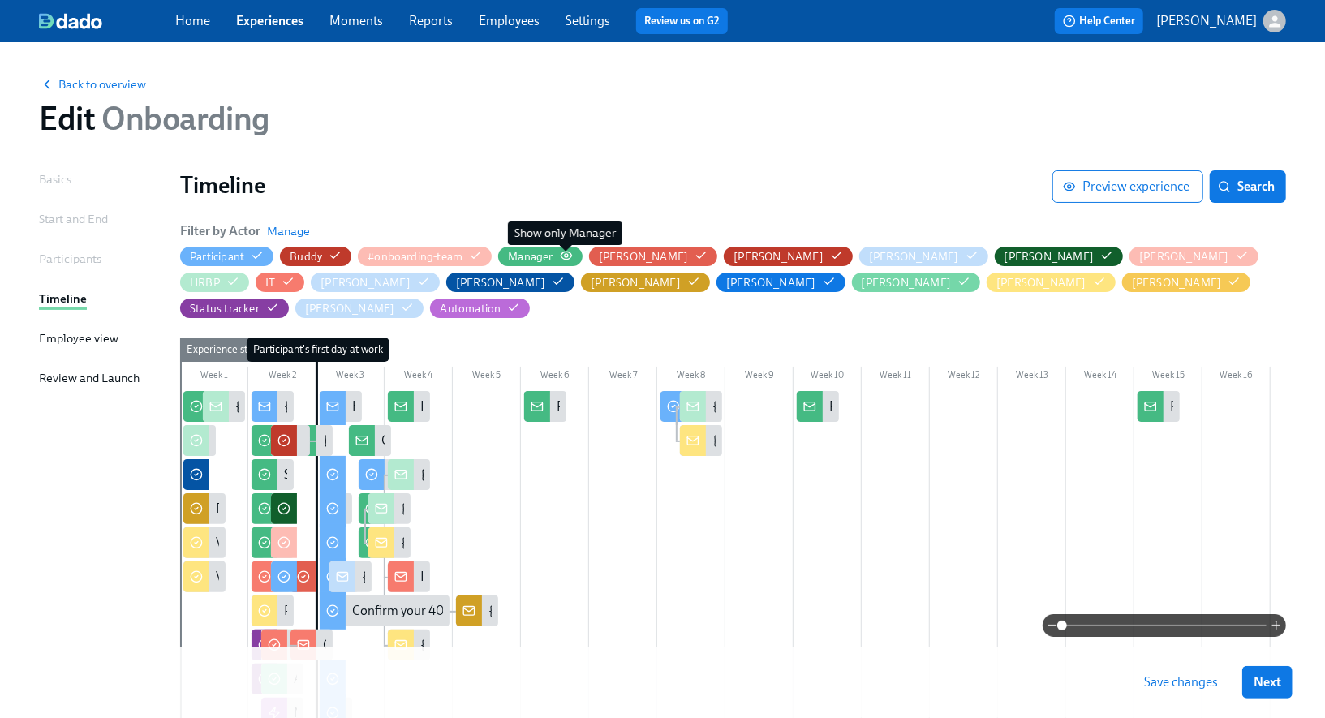
click at [570, 253] on icon "button" at bounding box center [566, 255] width 11 height 7
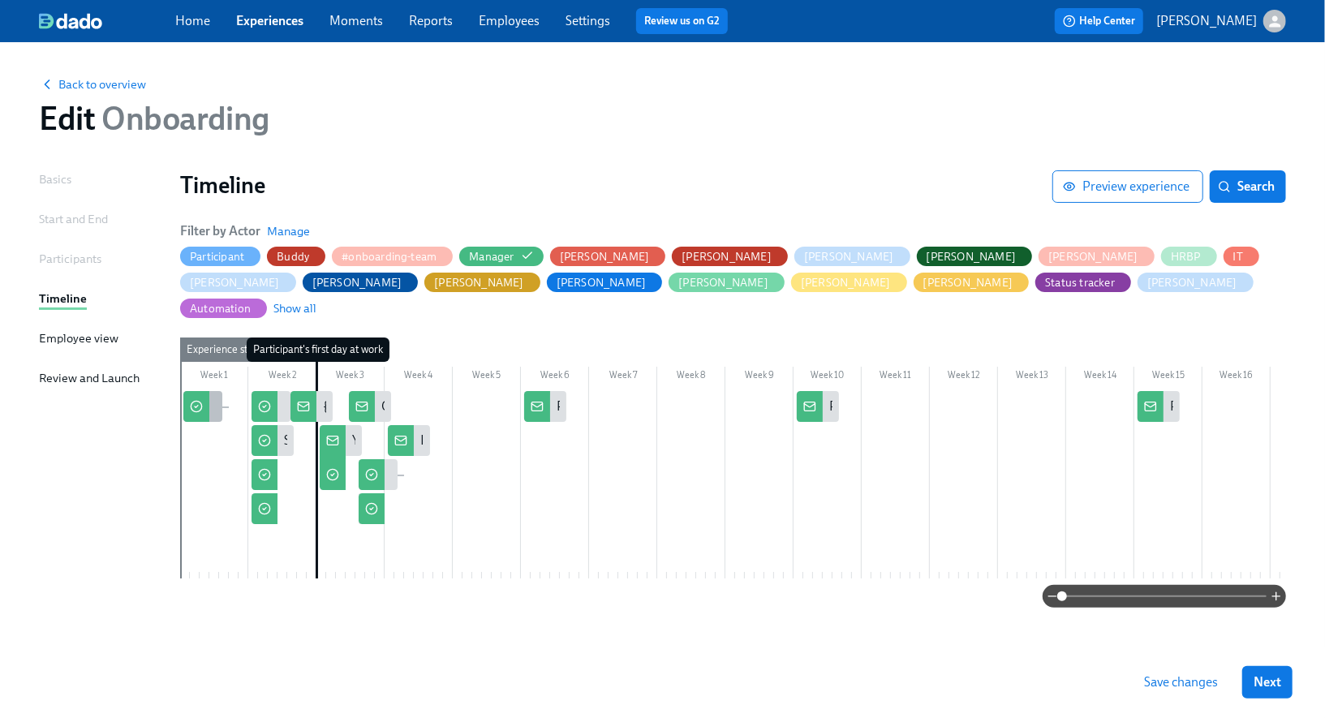
click at [200, 400] on icon at bounding box center [196, 406] width 13 height 13
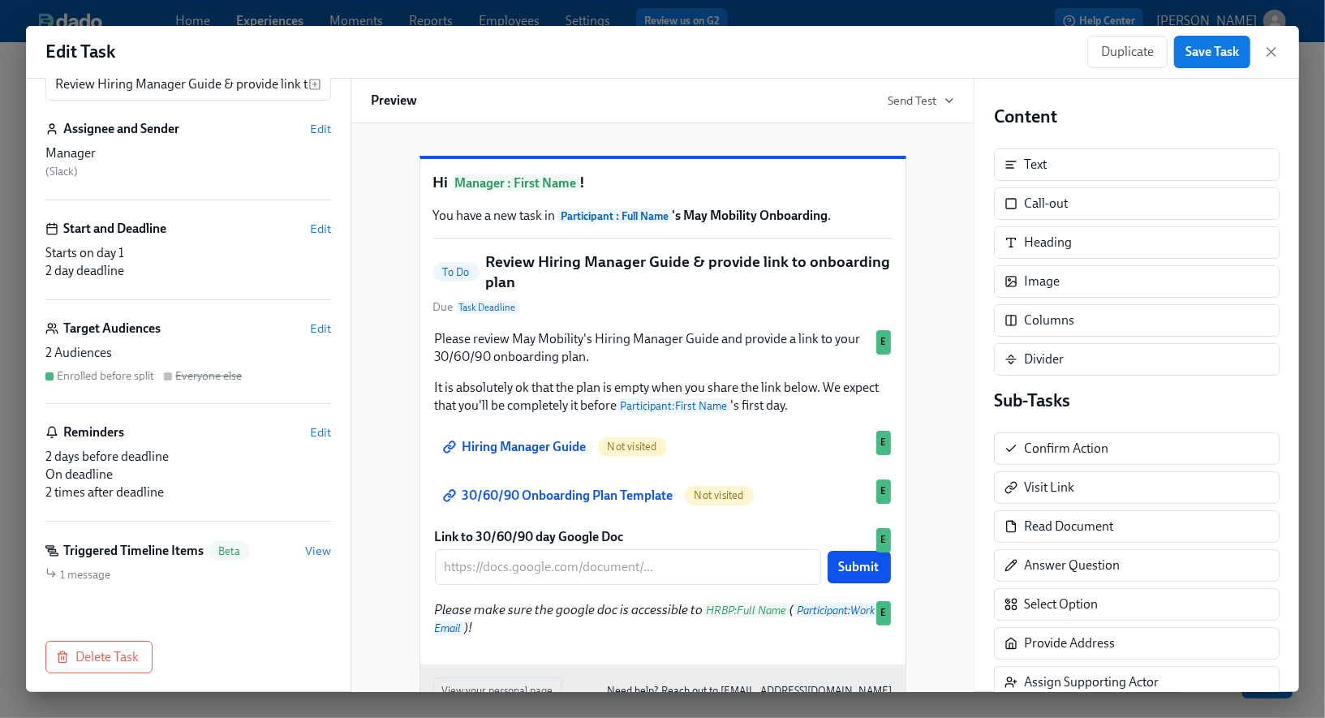
scroll to position [65, 0]
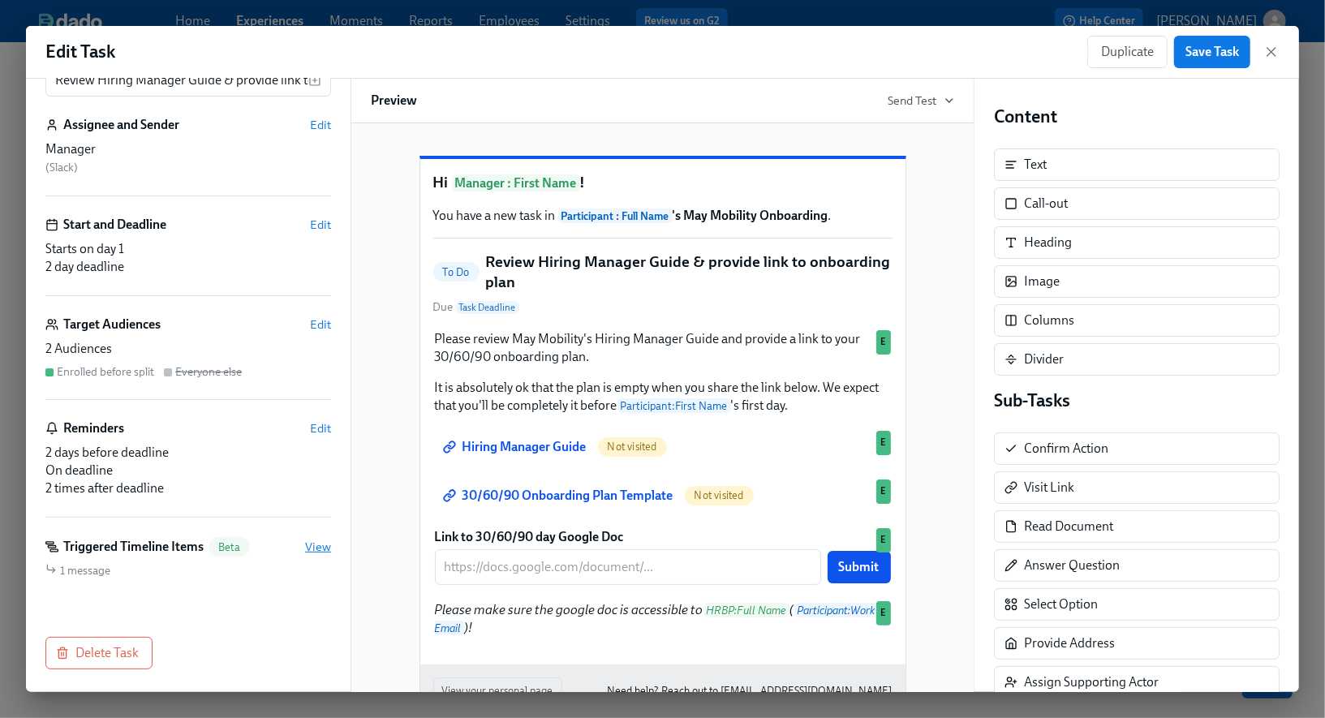
click at [315, 546] on span "View" at bounding box center [318, 547] width 26 height 16
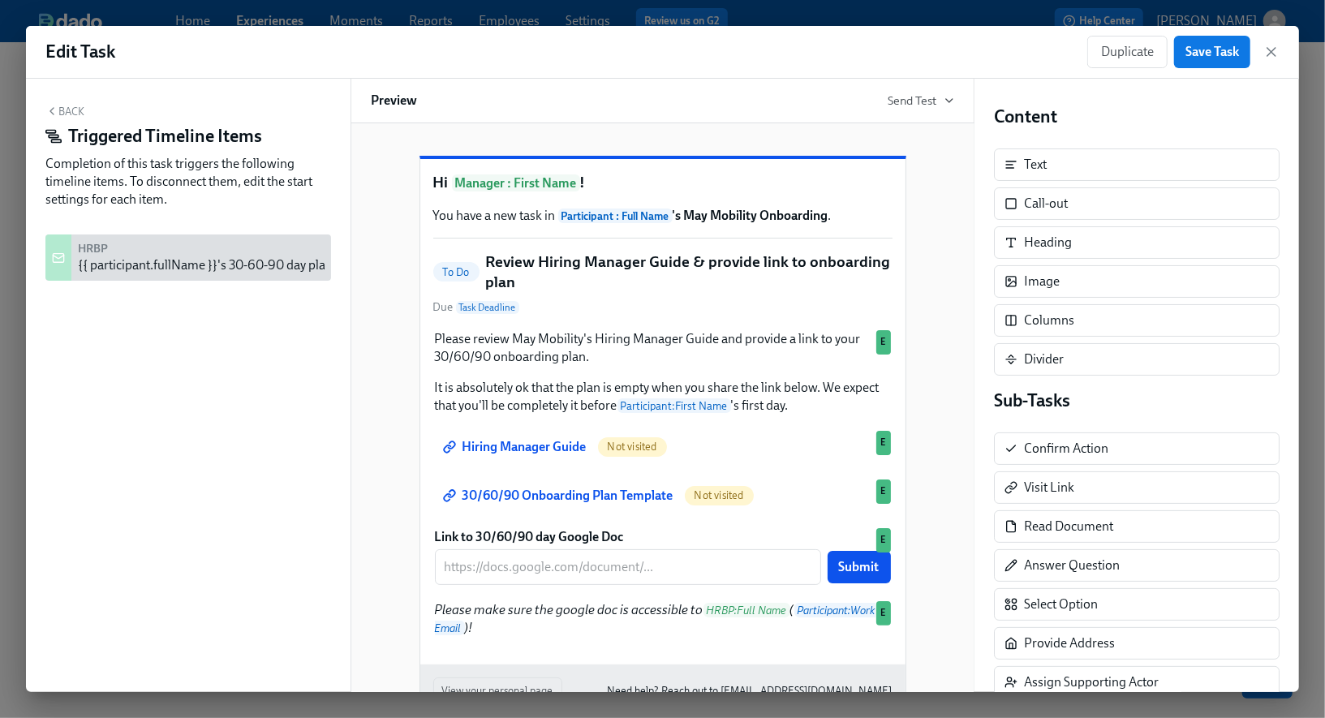
click at [79, 109] on button "Back" at bounding box center [64, 111] width 39 height 13
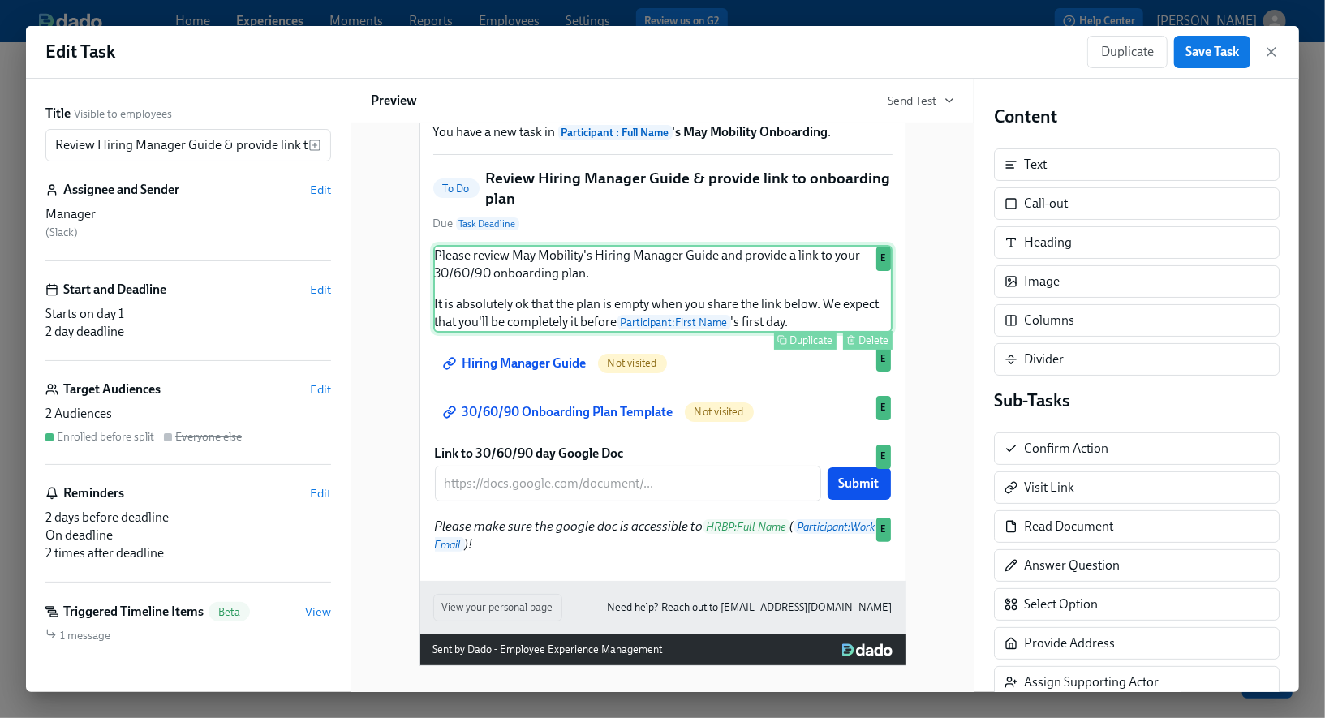
scroll to position [116, 0]
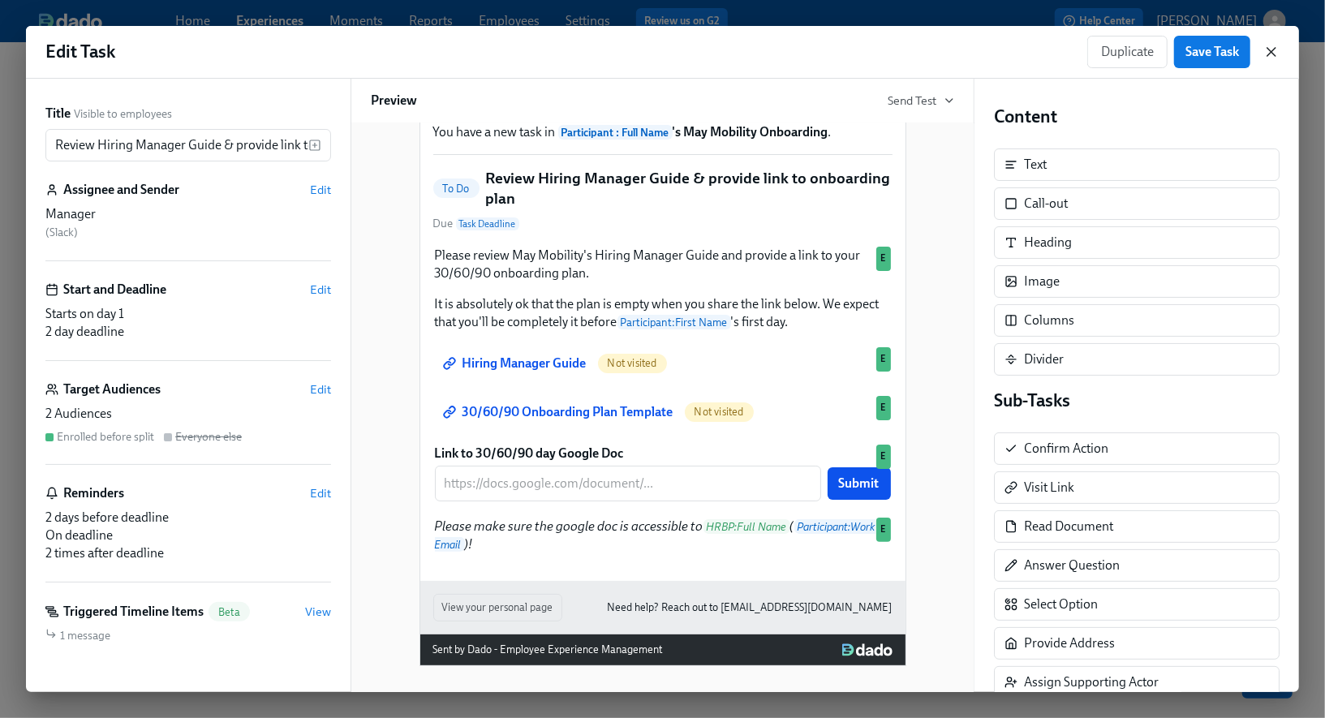
click at [1276, 53] on icon "button" at bounding box center [1271, 52] width 16 height 16
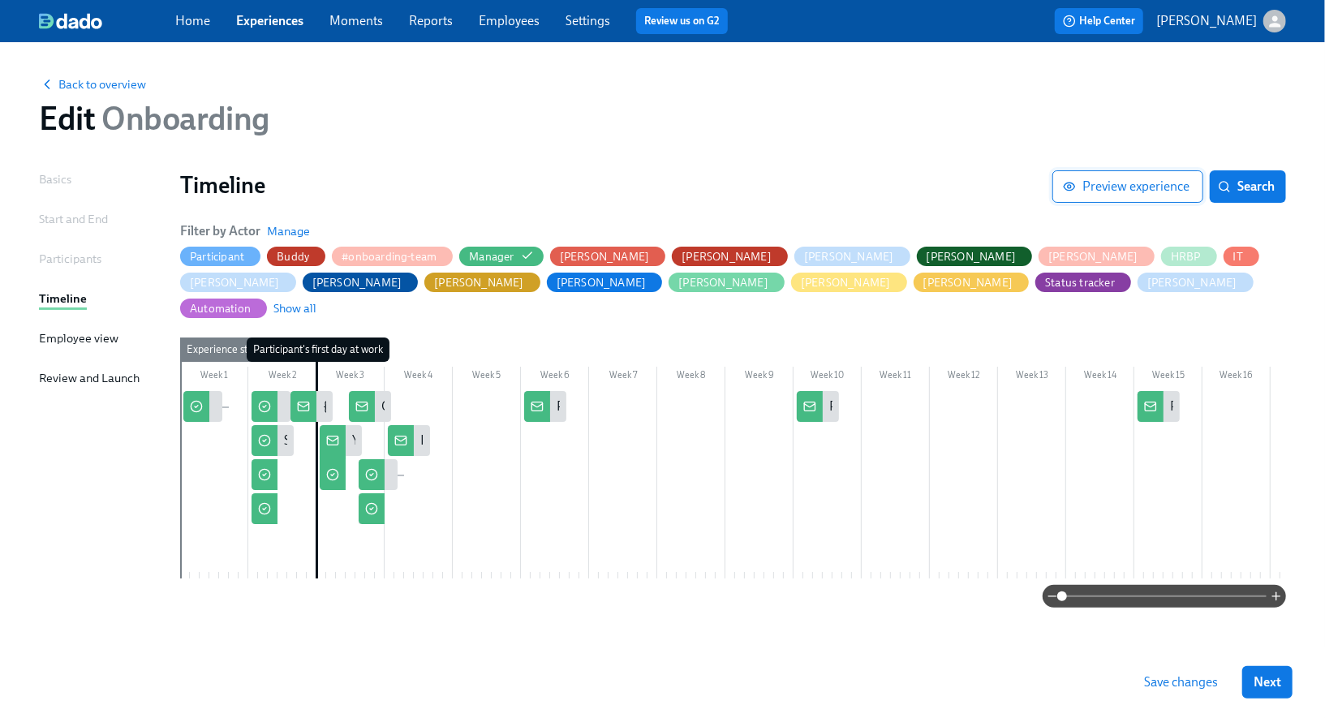
click at [1083, 185] on span "Preview experience" at bounding box center [1127, 187] width 123 height 16
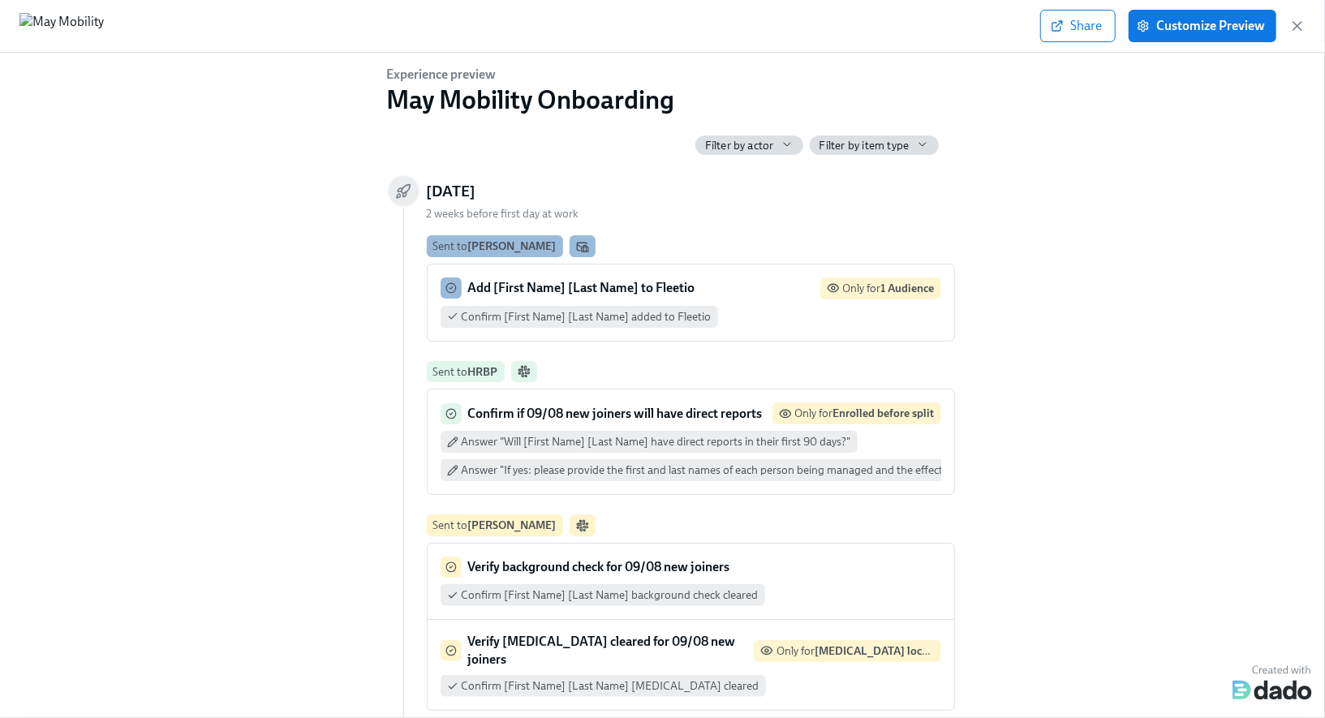
click at [753, 144] on span "Filter by actor" at bounding box center [739, 145] width 69 height 15
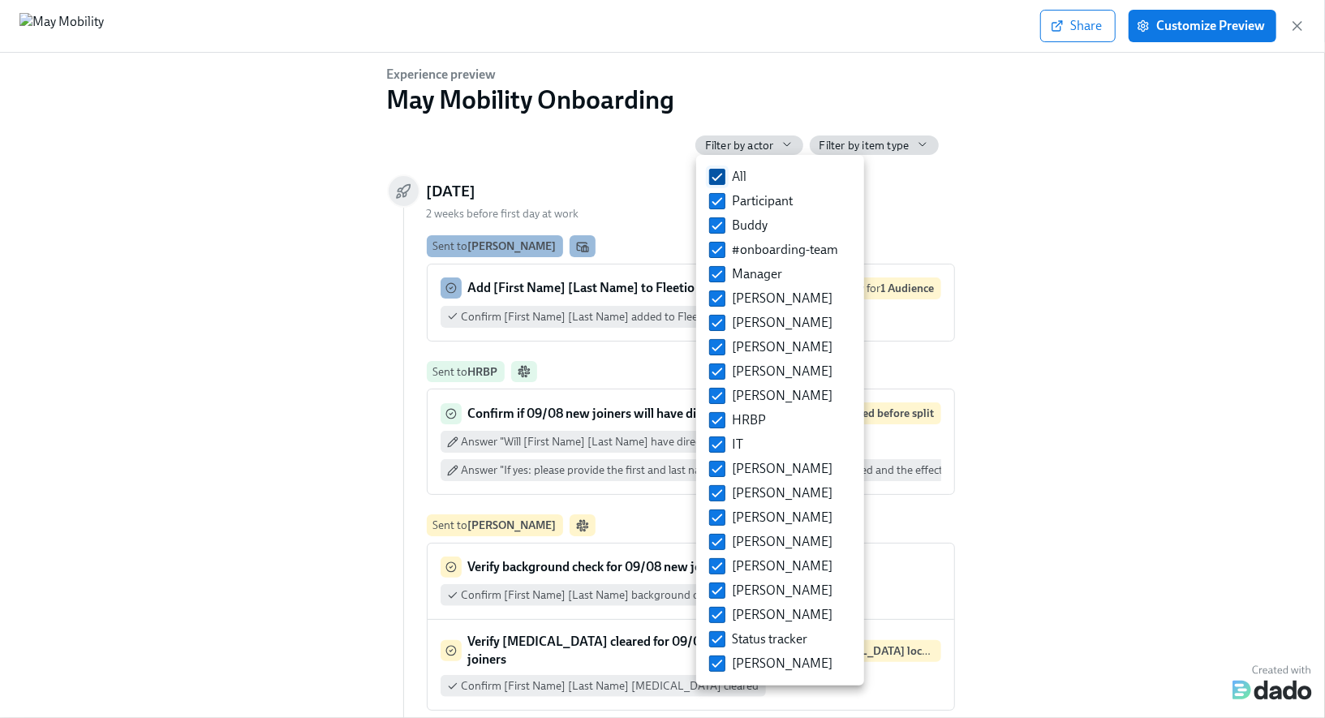
click at [748, 172] on label "All" at bounding box center [728, 177] width 50 height 24
click at [725, 172] on input "All" at bounding box center [717, 177] width 15 height 15
checkbox input "false"
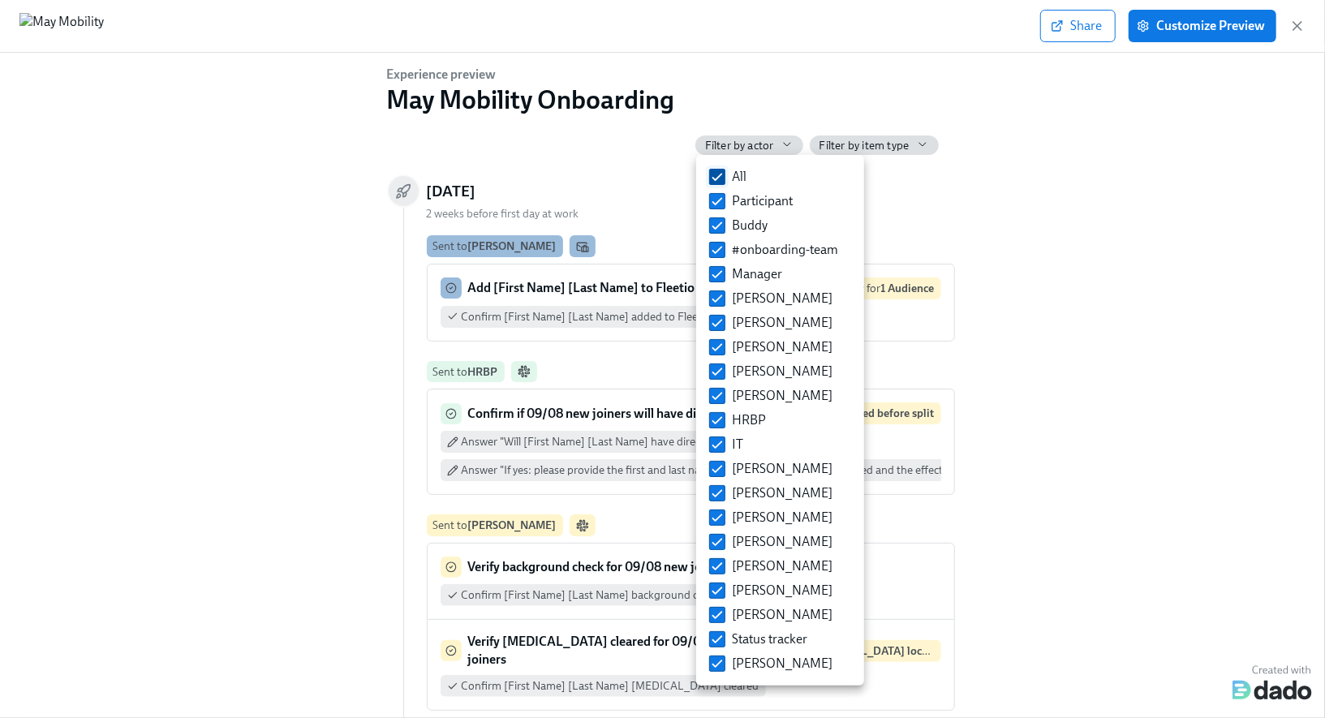
checkbox input "false"
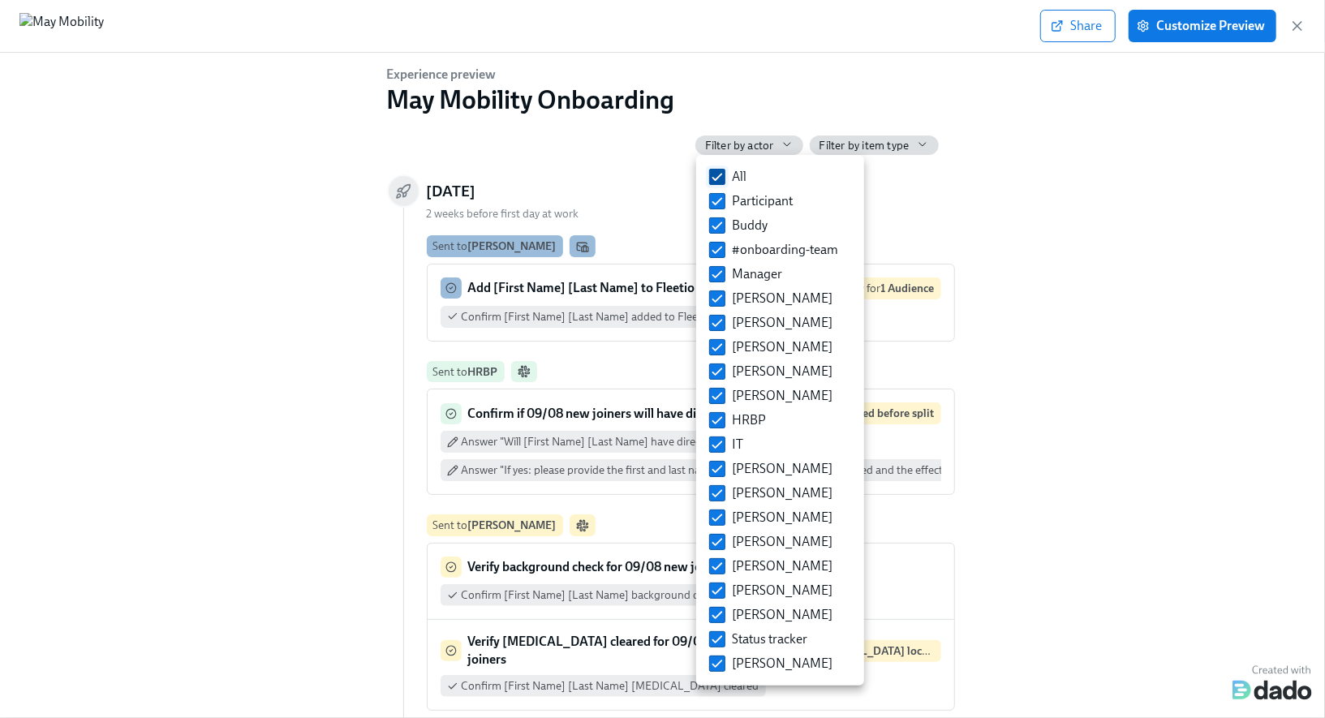
checkbox input "false"
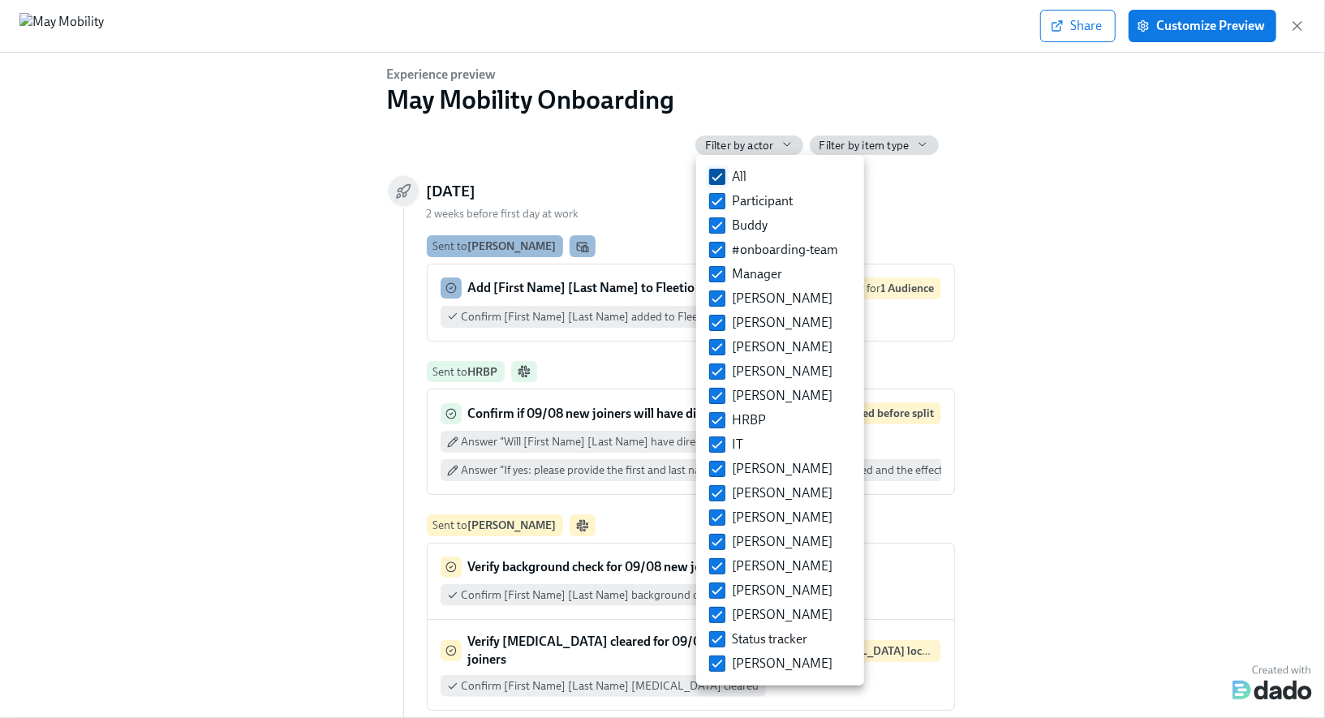
checkbox input "false"
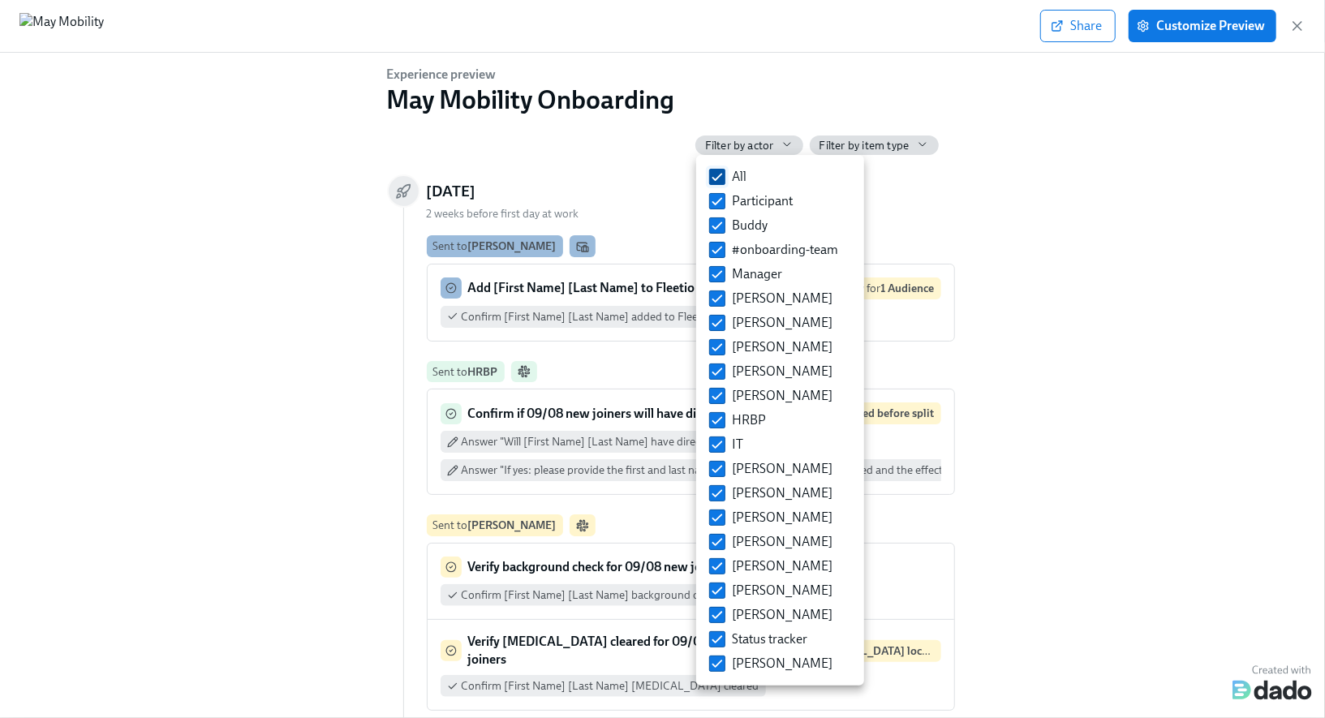
checkbox input "false"
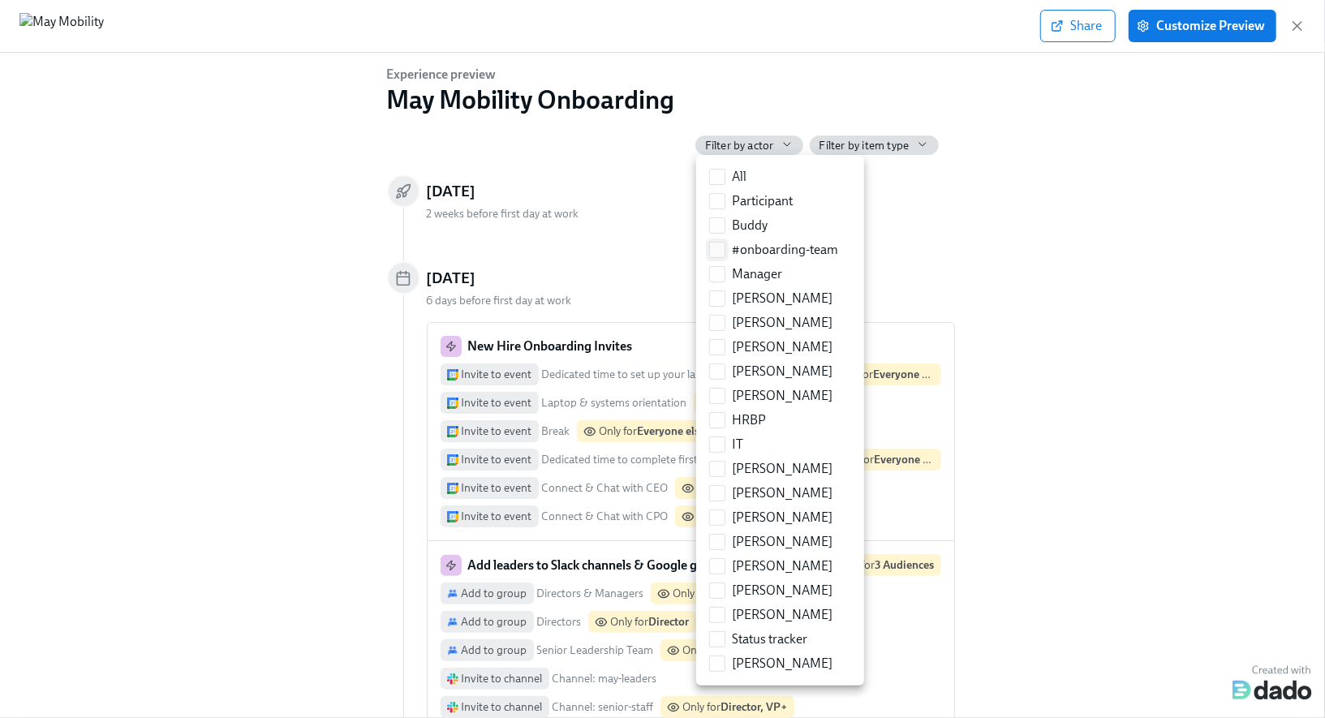
click at [761, 253] on span "#onboarding-team" at bounding box center [785, 250] width 106 height 18
click at [725, 253] on input "#onboarding-team" at bounding box center [717, 250] width 15 height 15
checkbox input "true"
click at [937, 256] on div at bounding box center [662, 359] width 1325 height 718
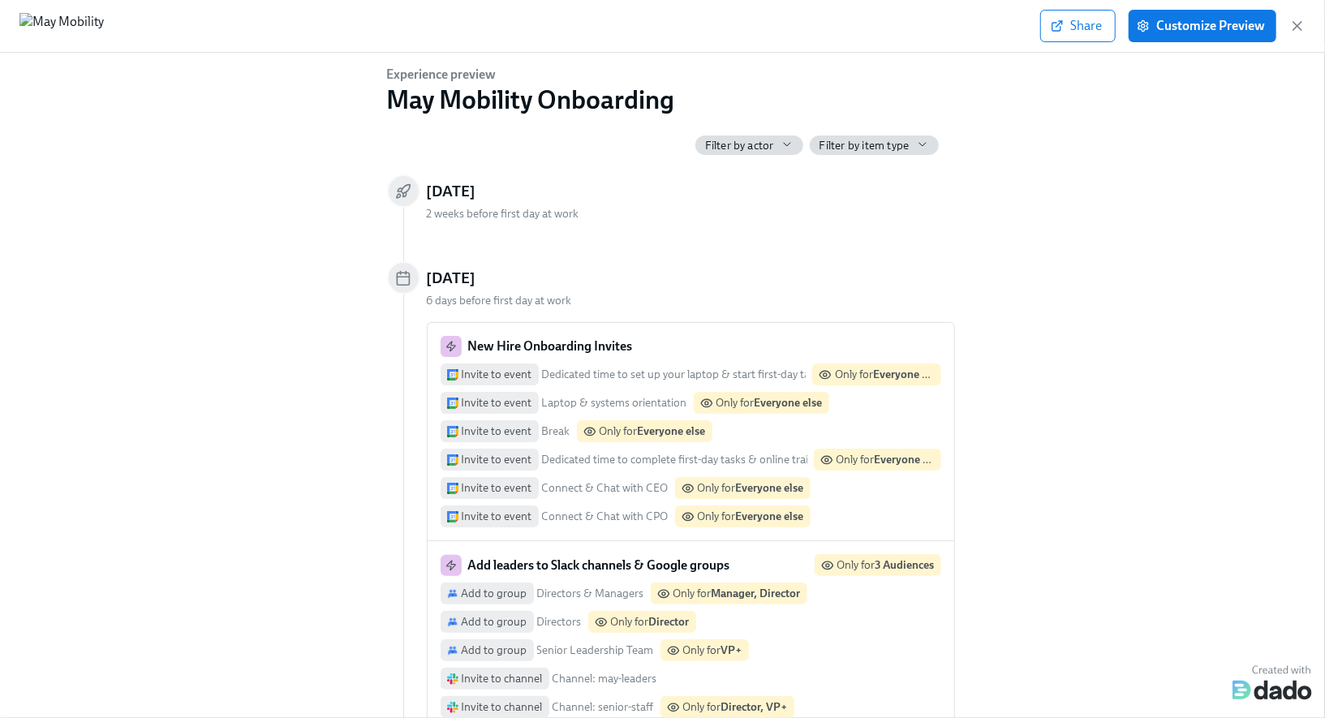
click at [773, 142] on span "Filter by actor" at bounding box center [739, 145] width 69 height 15
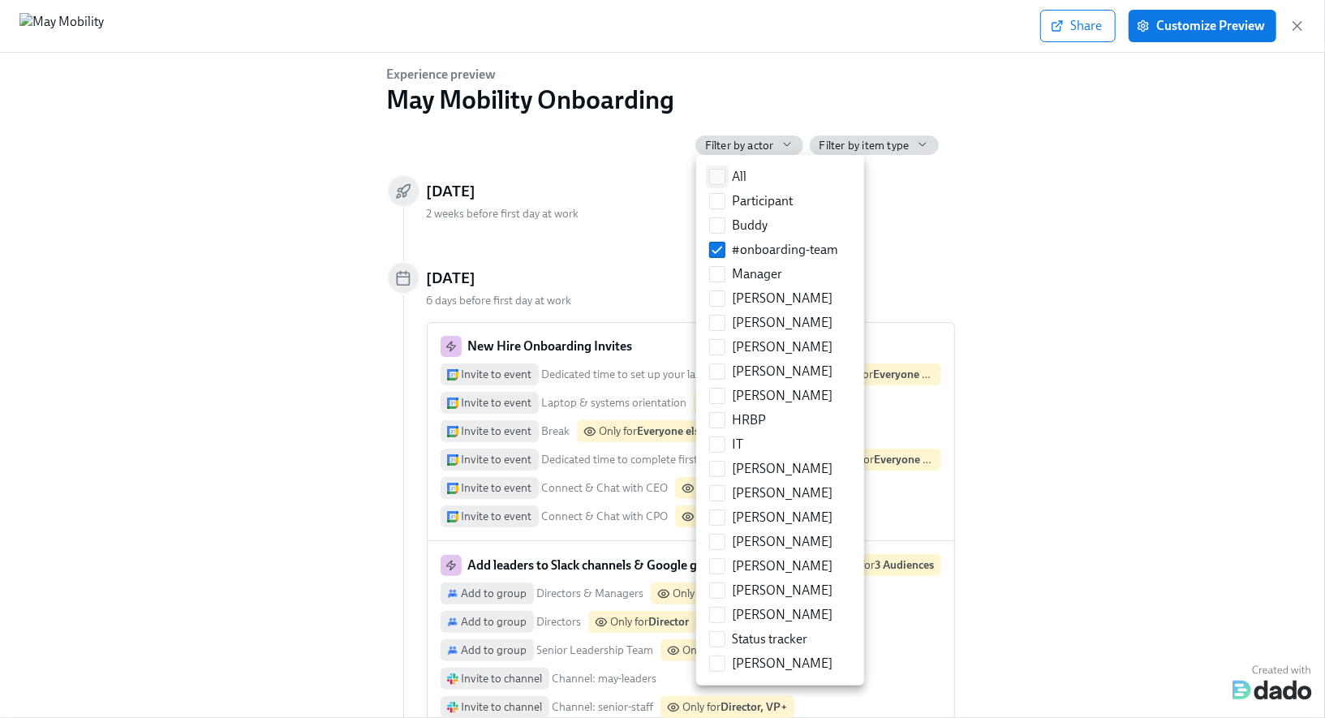
click at [743, 178] on span "All" at bounding box center [739, 177] width 15 height 18
click at [725, 178] on input "All" at bounding box center [717, 177] width 15 height 15
checkbox input "true"
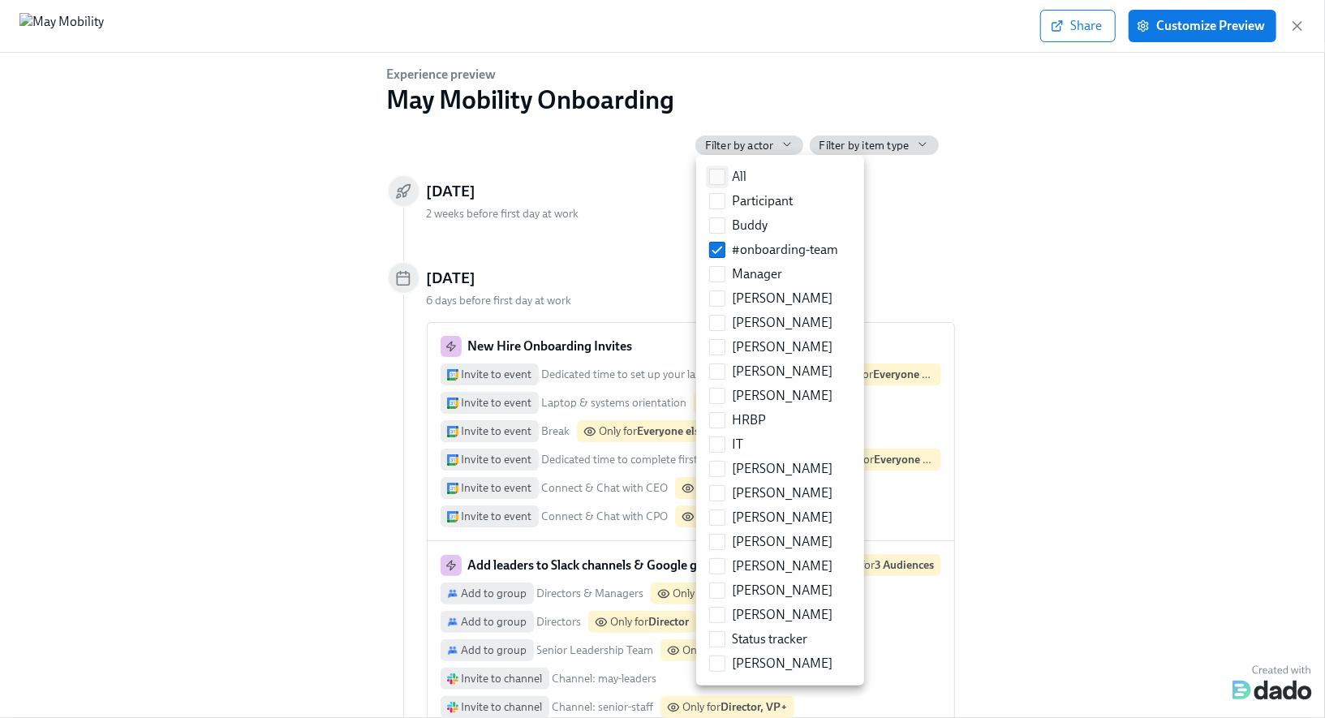
checkbox input "true"
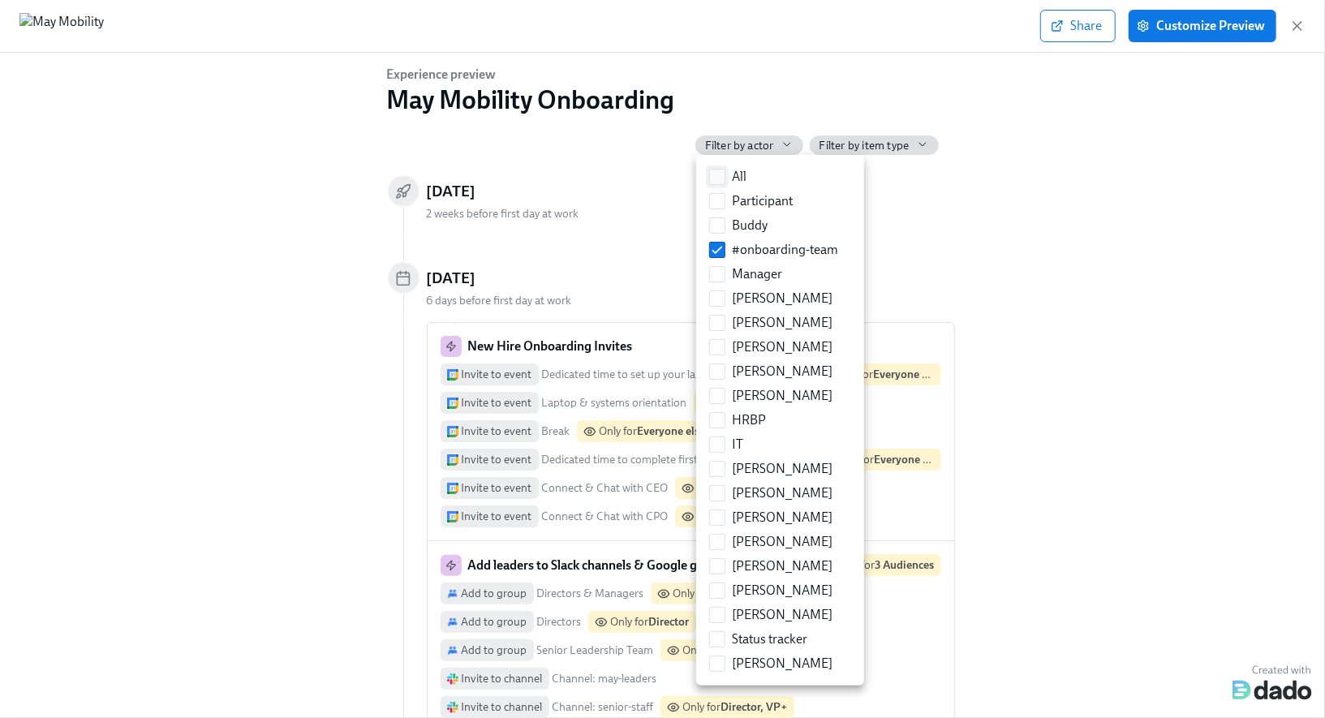
checkbox input "true"
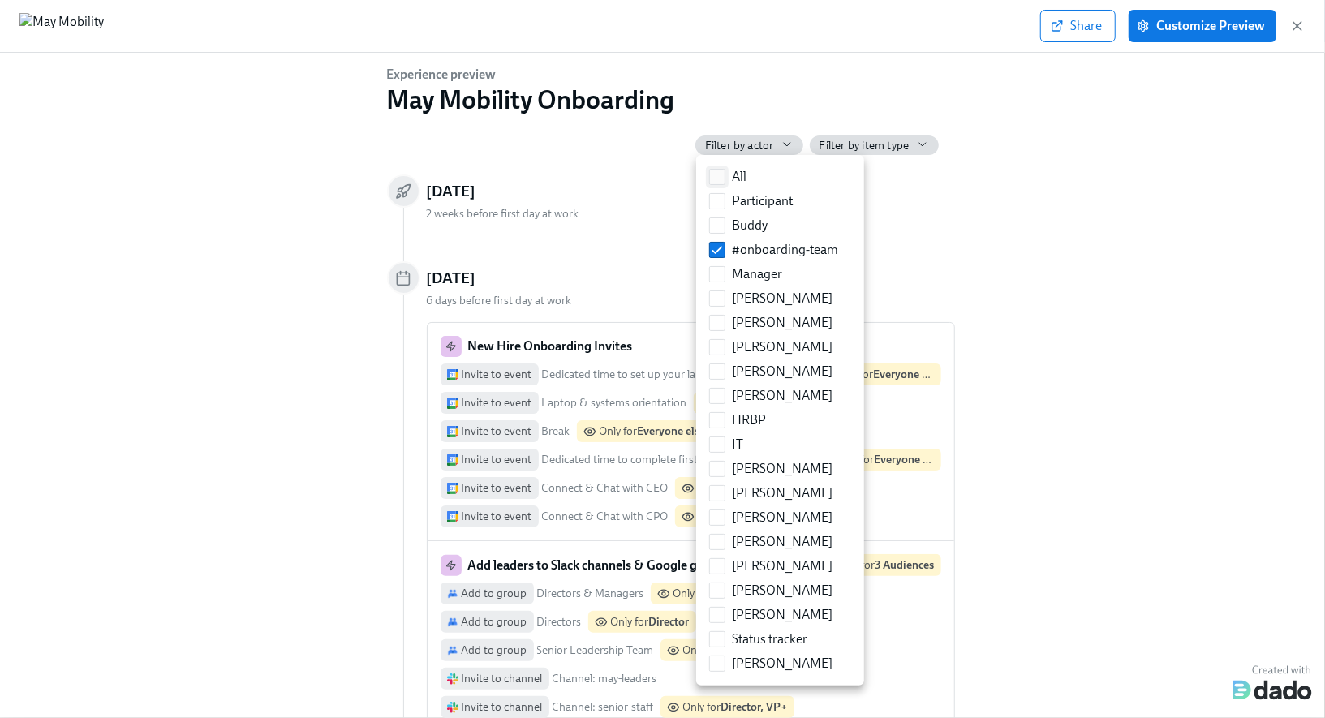
checkbox input "true"
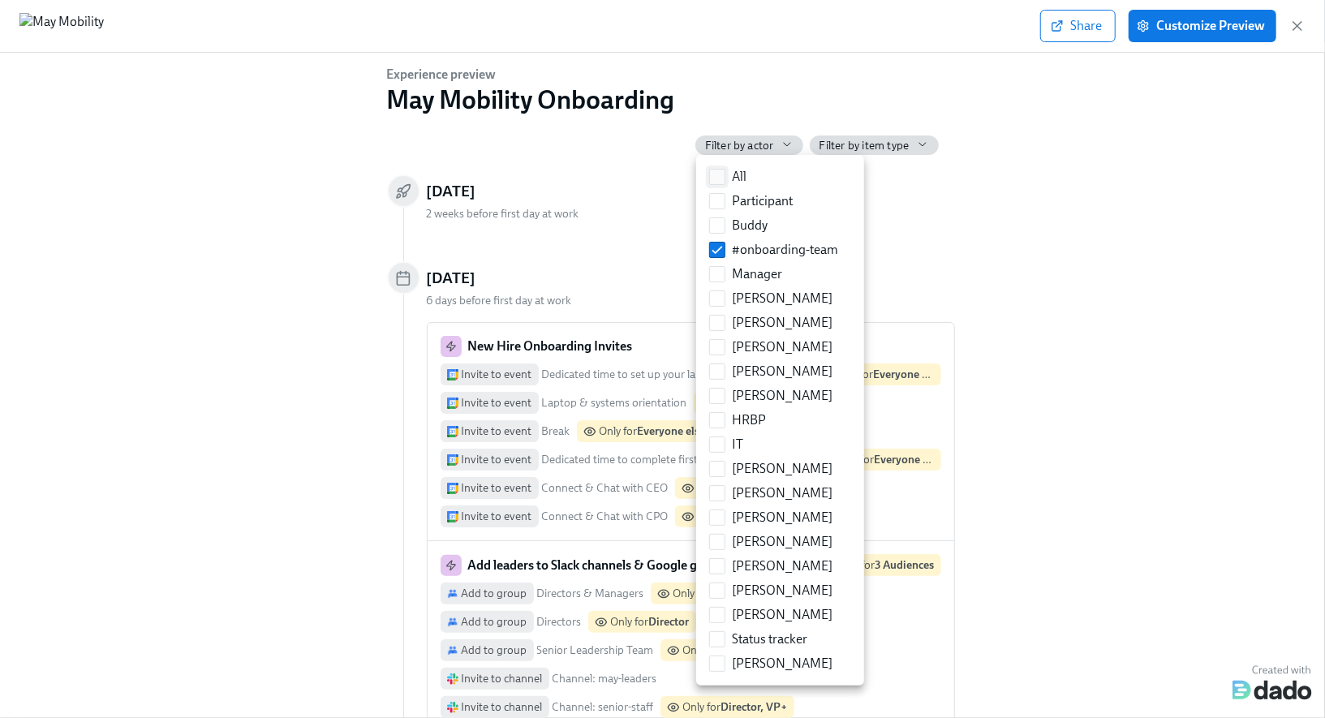
checkbox input "true"
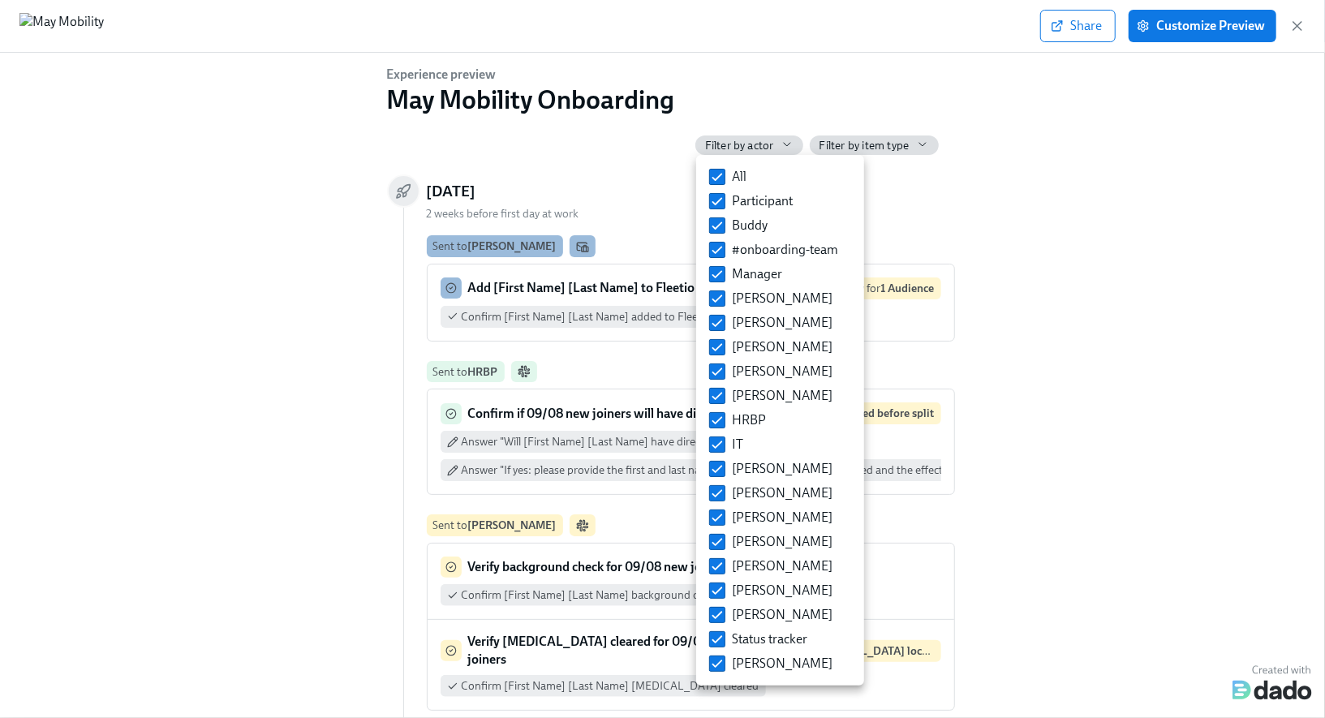
click at [997, 299] on div at bounding box center [662, 359] width 1325 height 718
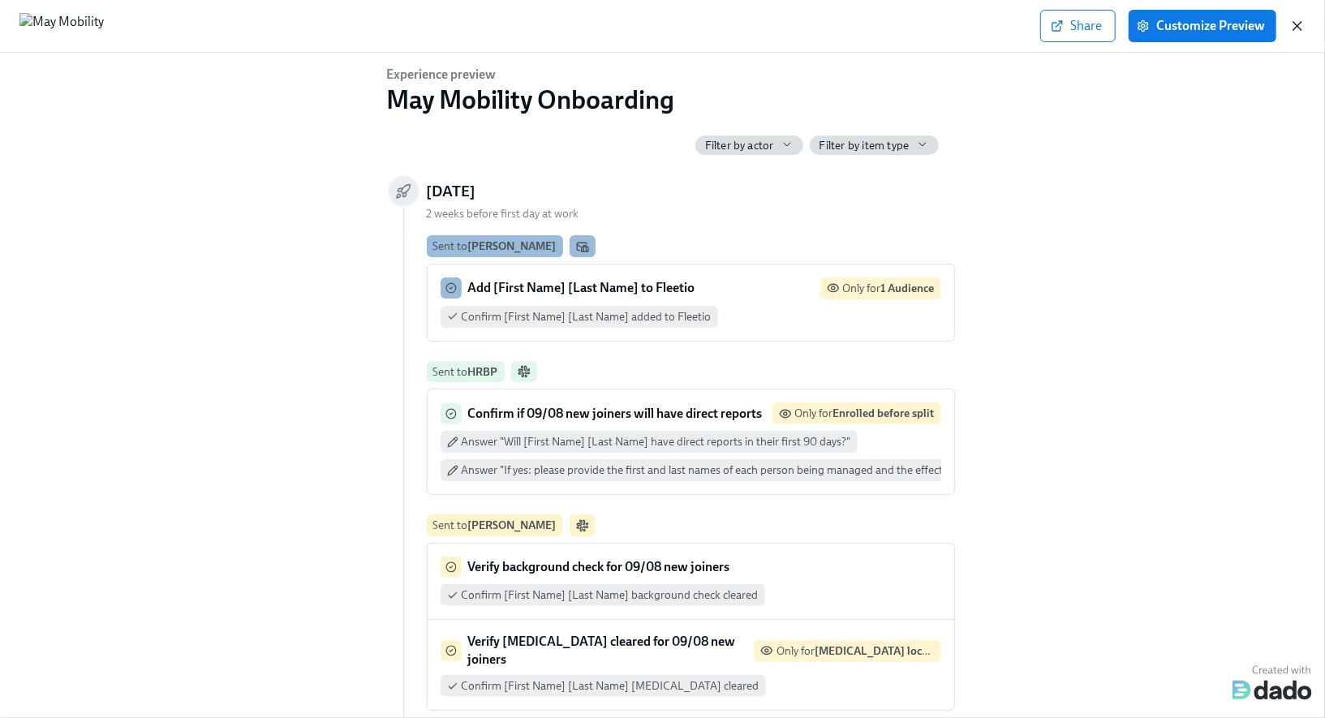
click at [1298, 28] on icon "button" at bounding box center [1297, 26] width 16 height 16
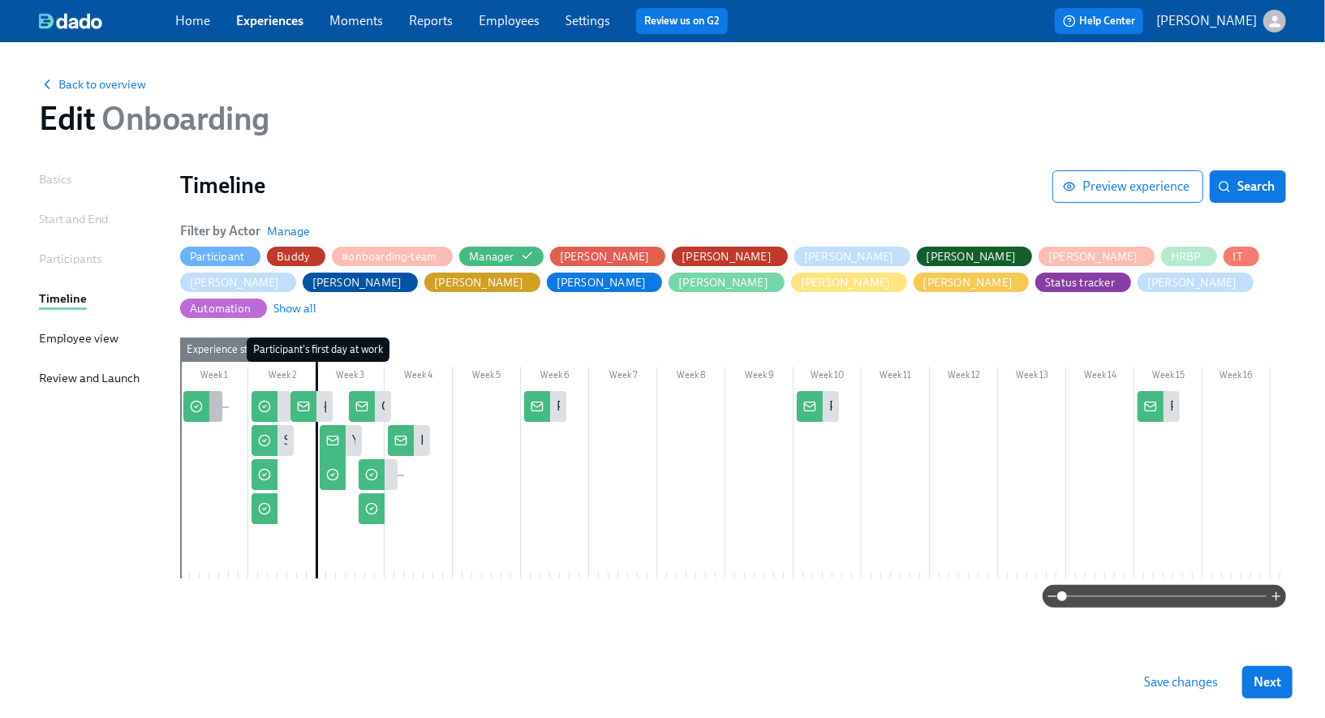
click at [198, 400] on icon at bounding box center [196, 406] width 13 height 13
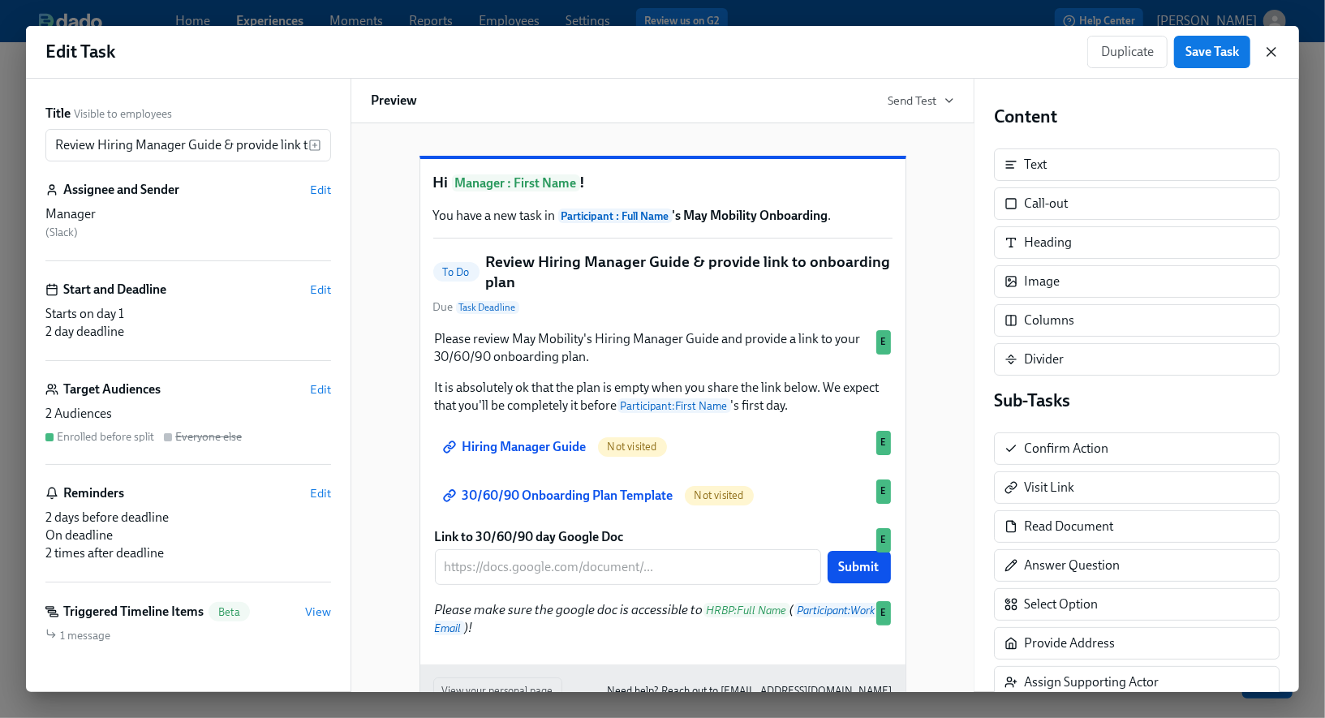
click at [1270, 59] on icon "button" at bounding box center [1271, 52] width 16 height 16
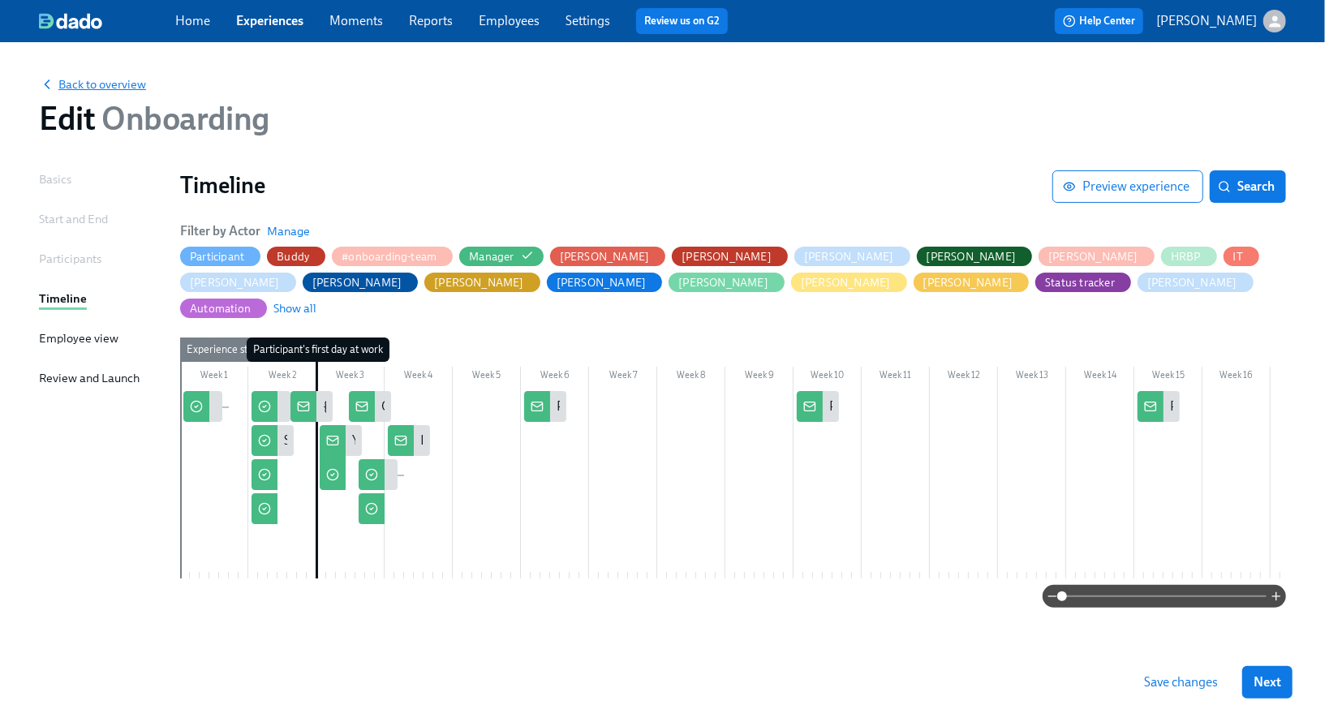
click at [127, 87] on span "Back to overview" at bounding box center [92, 84] width 107 height 16
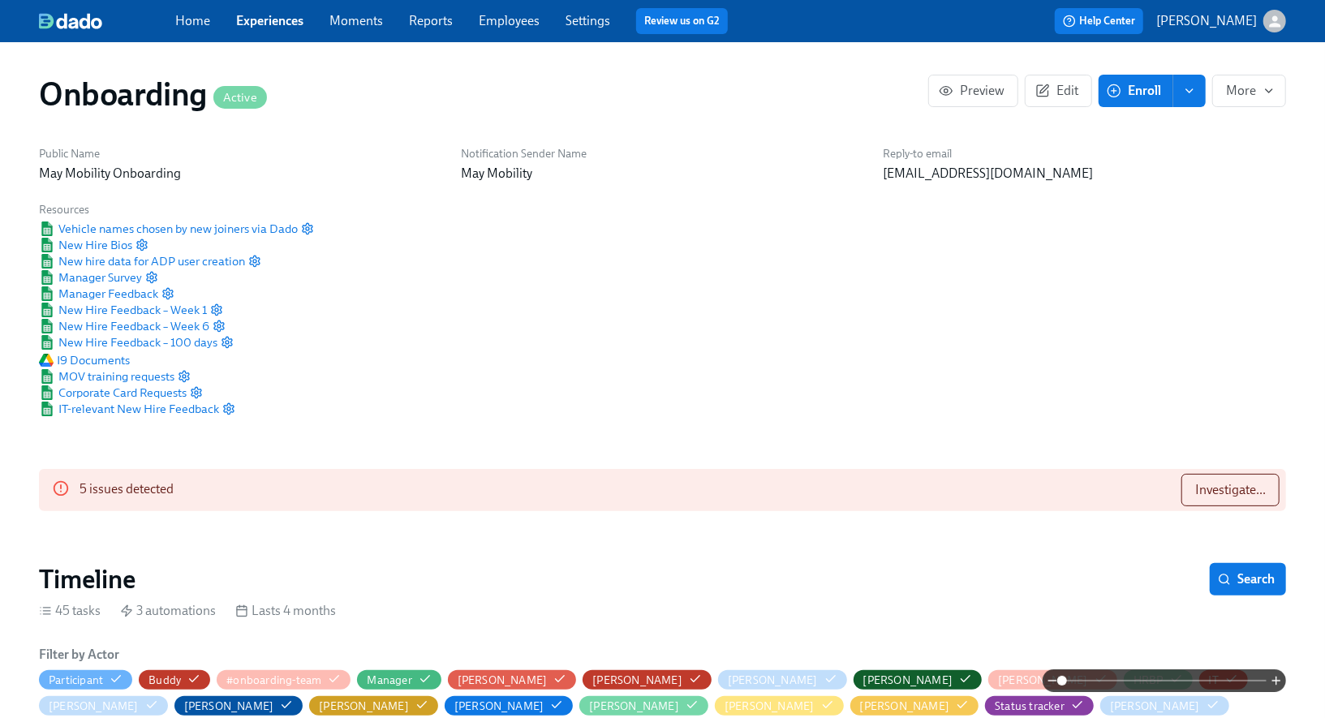
scroll to position [0, 6916]
click at [1217, 493] on span "Investigate..." at bounding box center [1230, 490] width 71 height 16
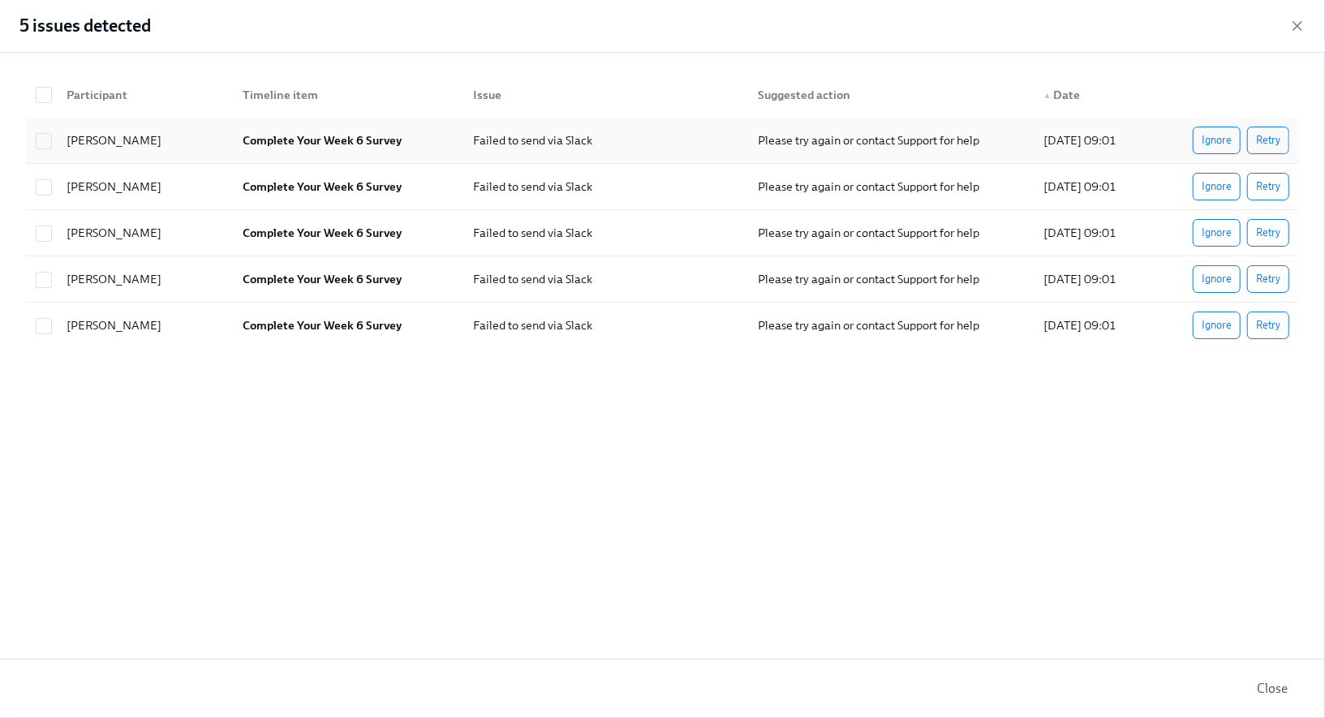
click at [334, 145] on strong "Complete Your Week 6 Survey" at bounding box center [322, 140] width 159 height 15
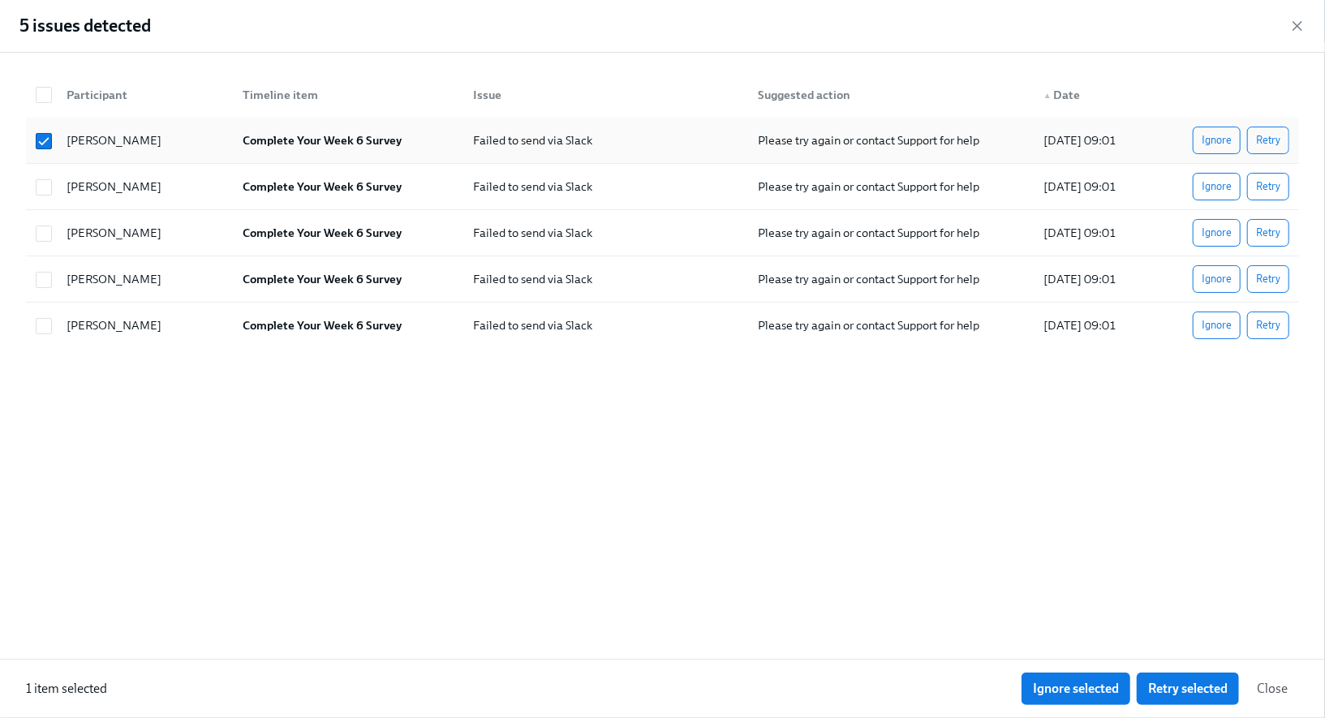
click at [334, 144] on strong "Complete Your Week 6 Survey" at bounding box center [322, 140] width 159 height 15
checkbox input "false"
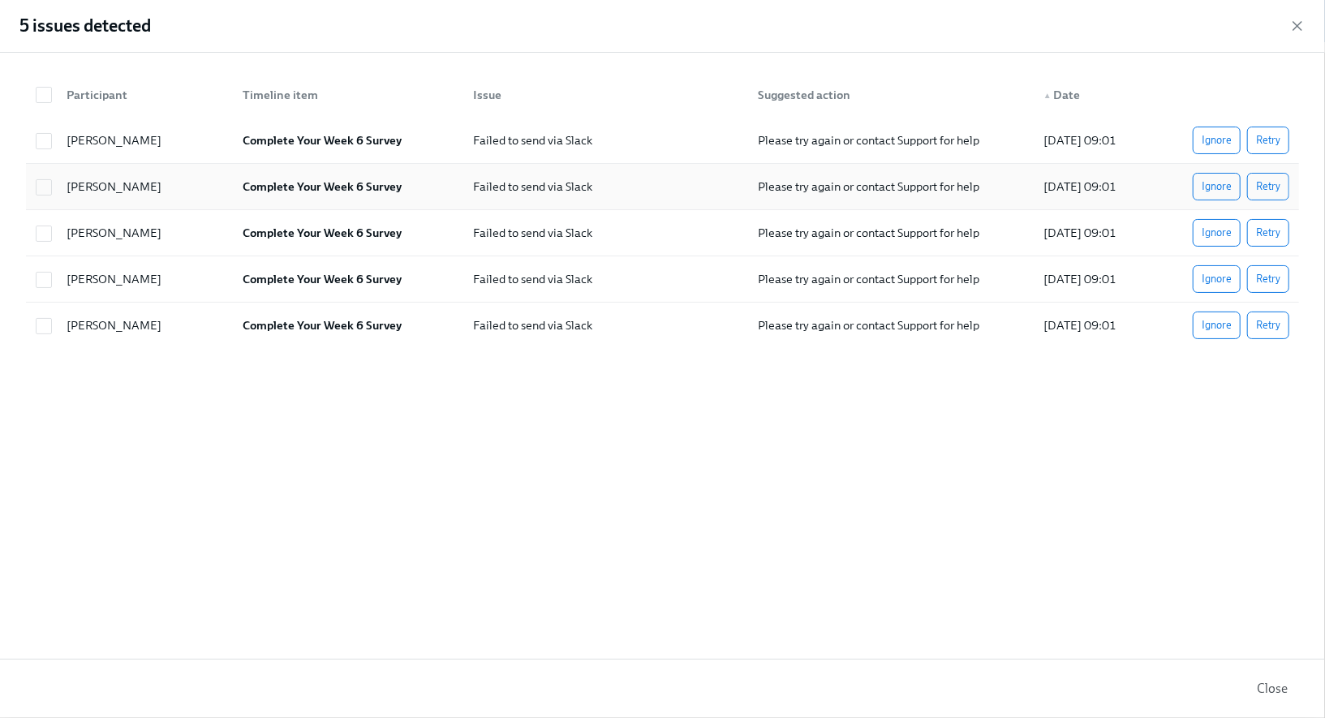
scroll to position [0, 12843]
click at [1298, 28] on icon "button" at bounding box center [1297, 26] width 16 height 16
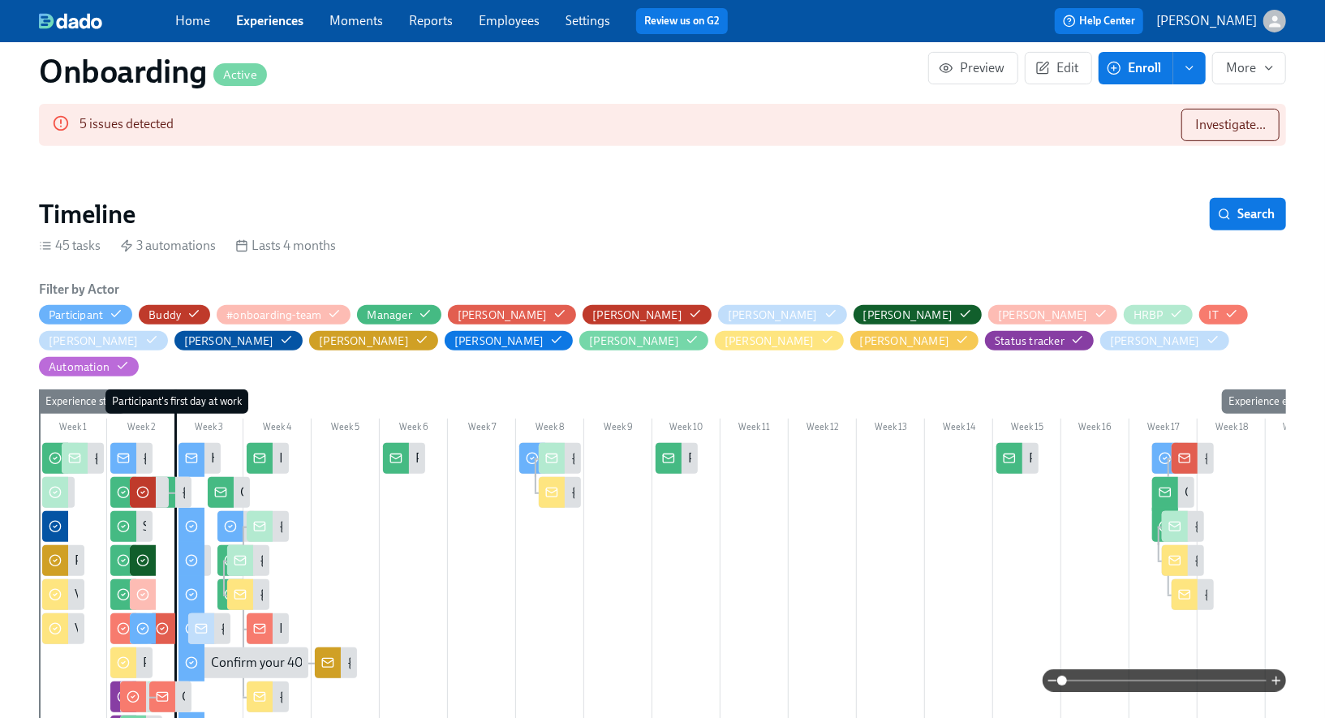
scroll to position [372, 0]
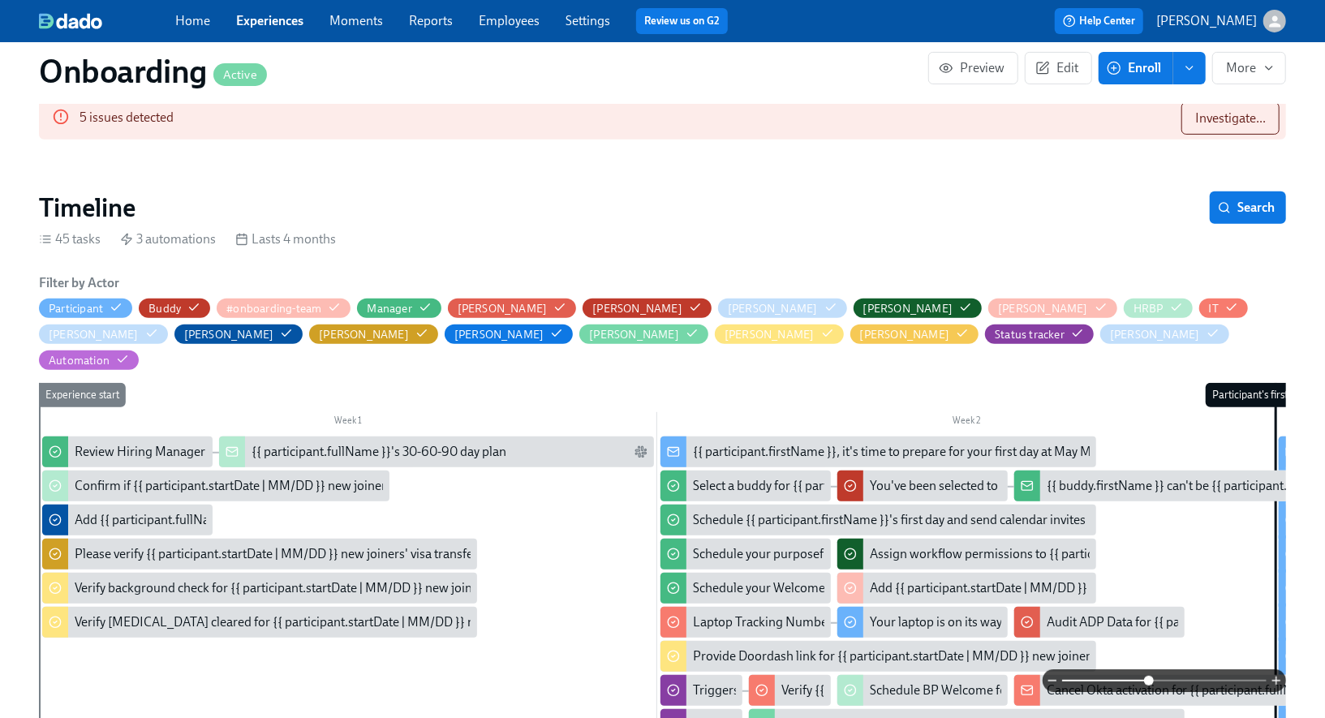
drag, startPoint x: 1061, startPoint y: 680, endPoint x: 1149, endPoint y: 679, distance: 88.5
click at [1149, 679] on span at bounding box center [1149, 681] width 10 height 10
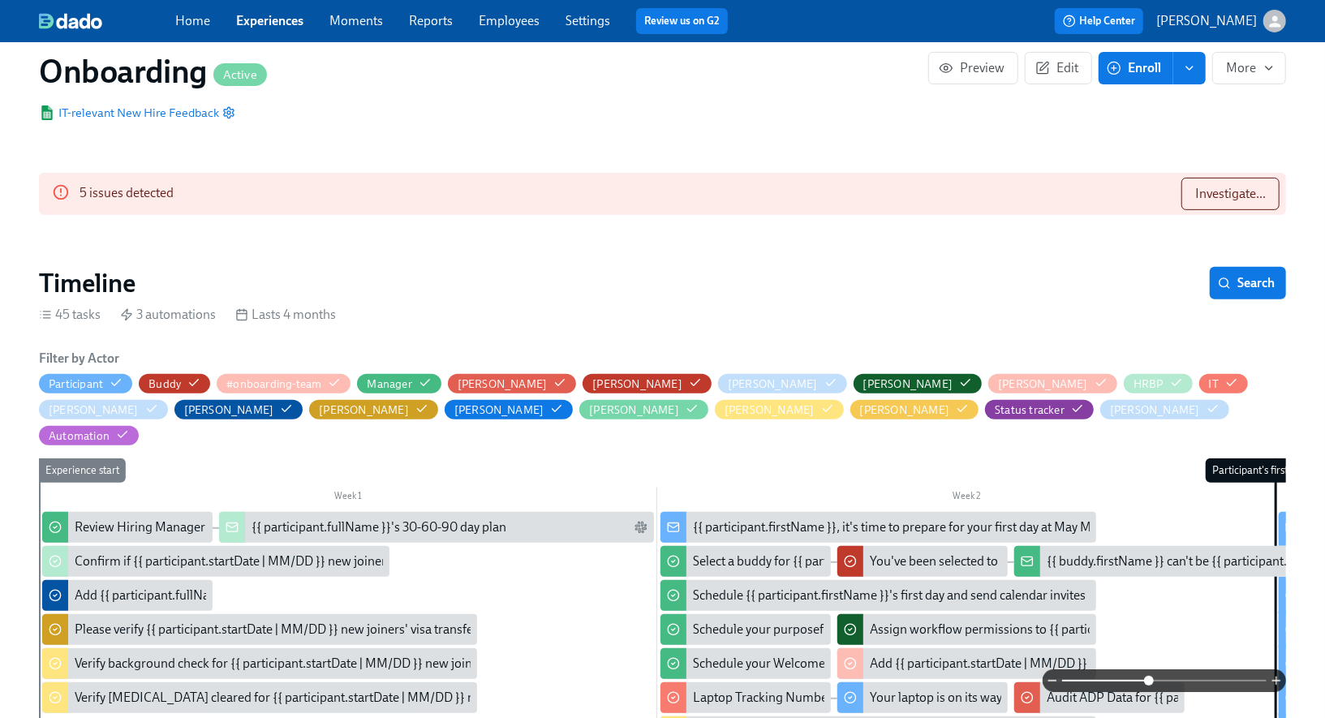
scroll to position [289, 0]
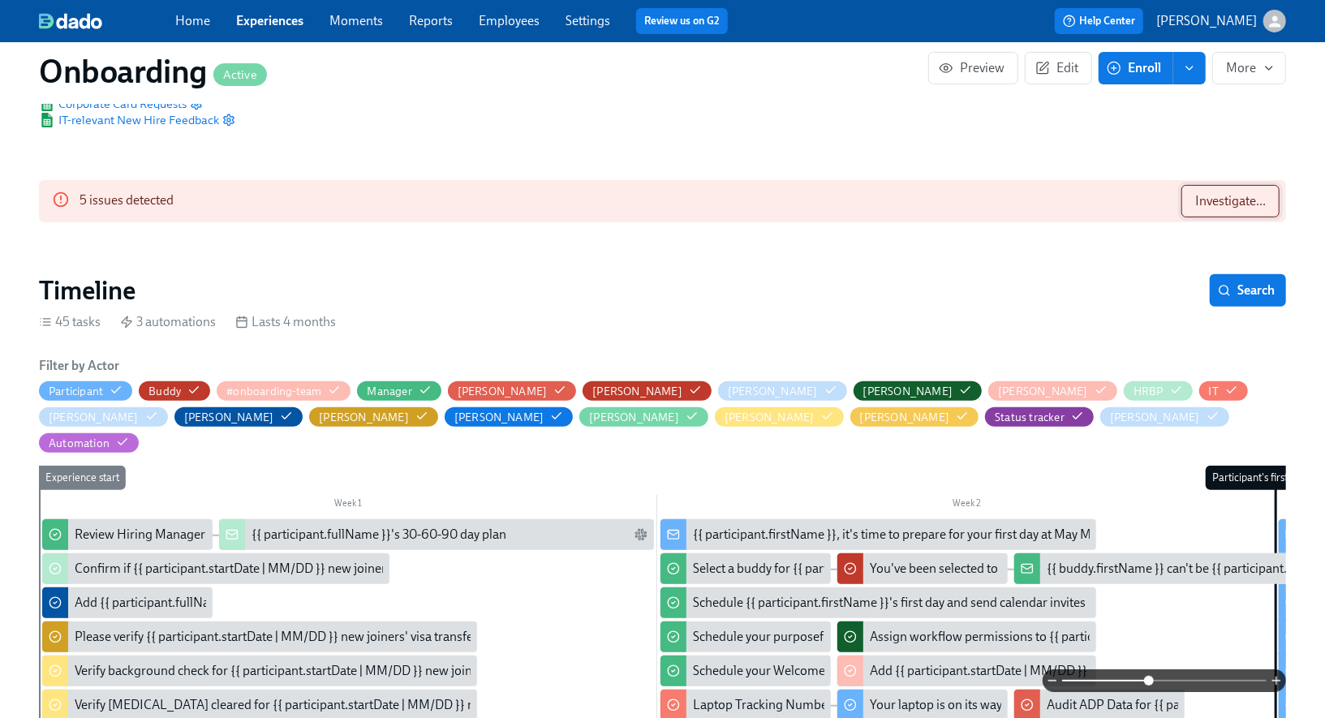
click at [1211, 203] on span "Investigate..." at bounding box center [1230, 201] width 71 height 16
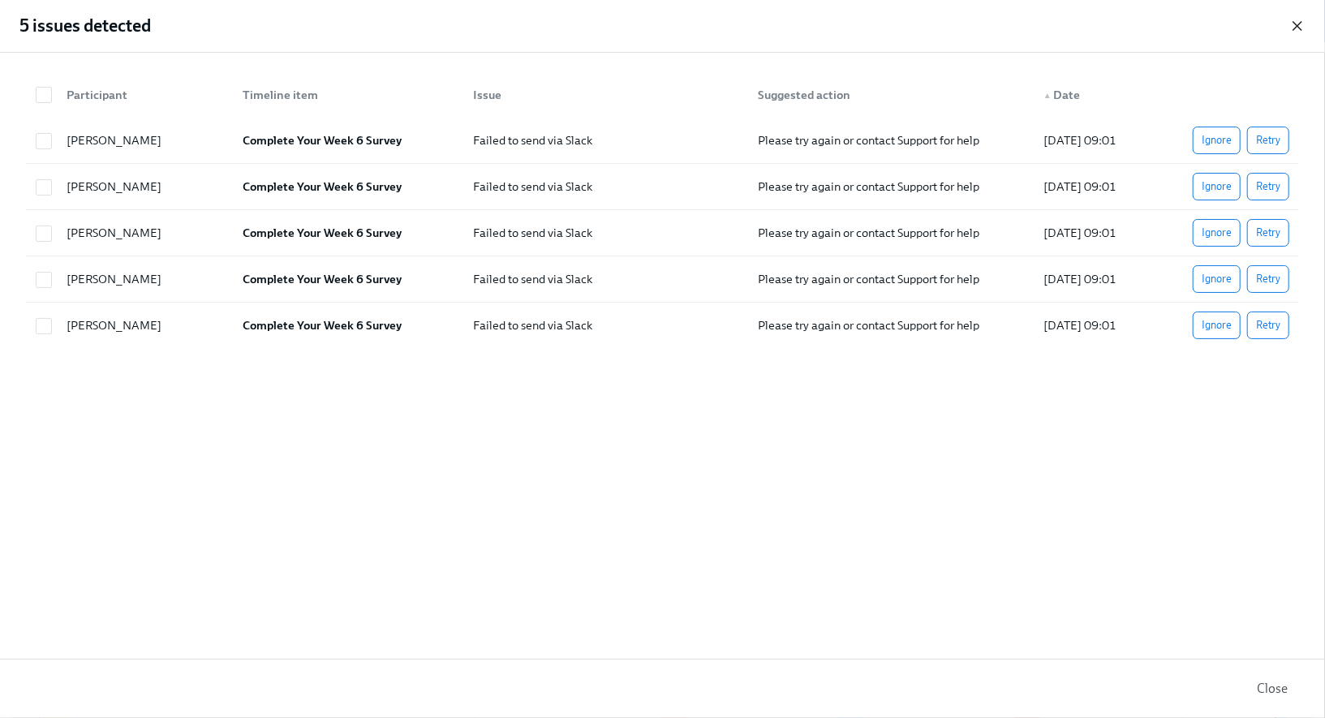
click at [1299, 25] on icon "button" at bounding box center [1297, 26] width 16 height 16
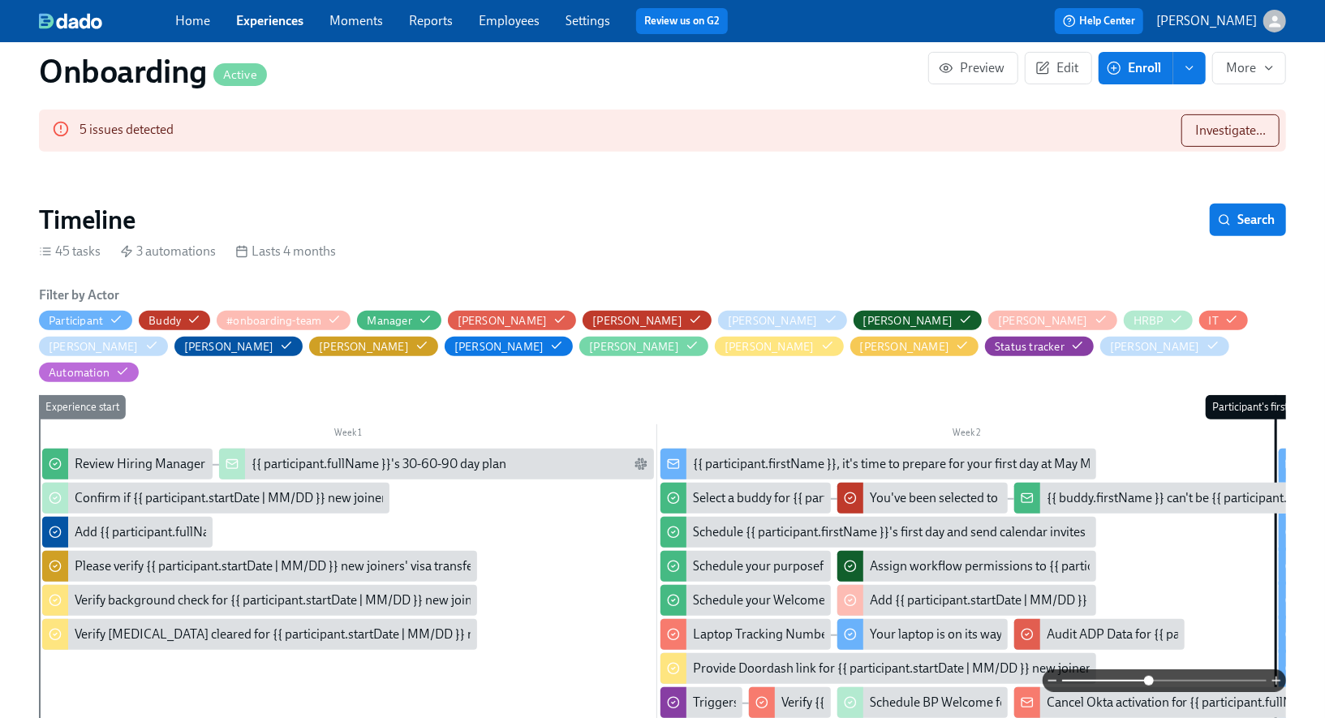
scroll to position [0, 0]
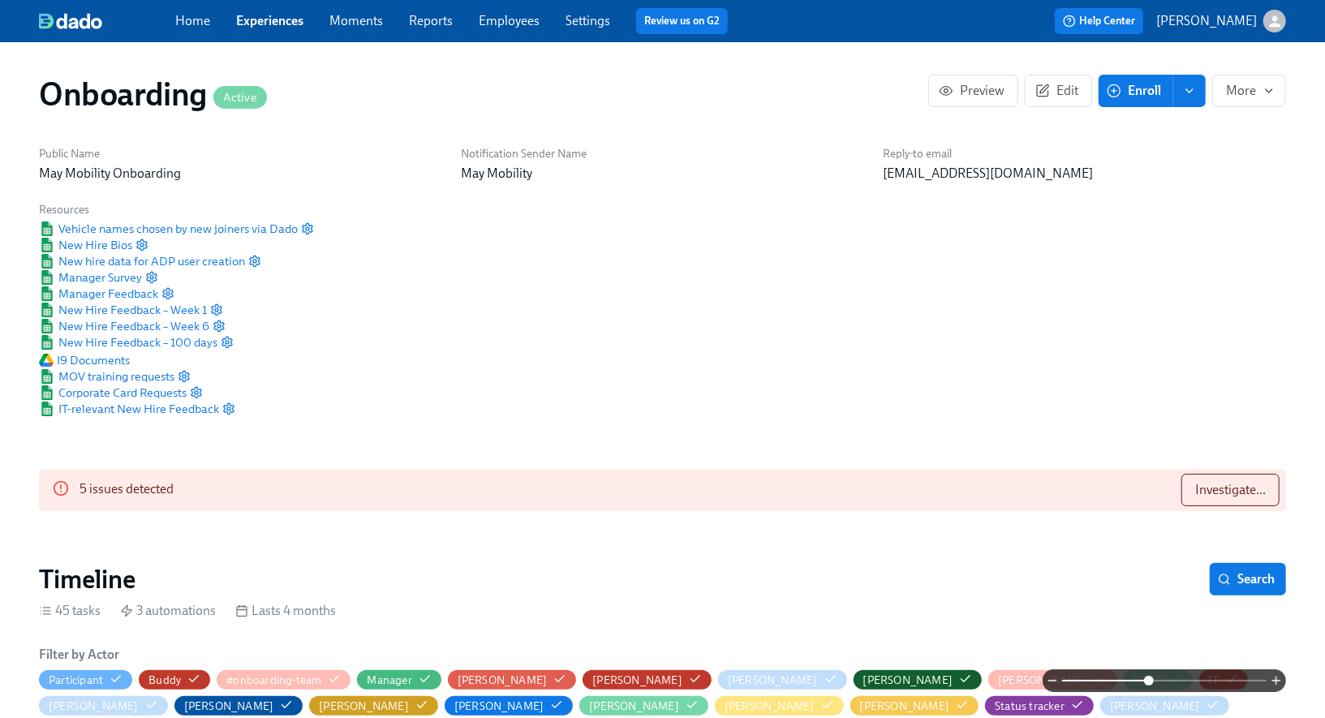
click at [282, 26] on link "Experiences" at bounding box center [269, 20] width 67 height 15
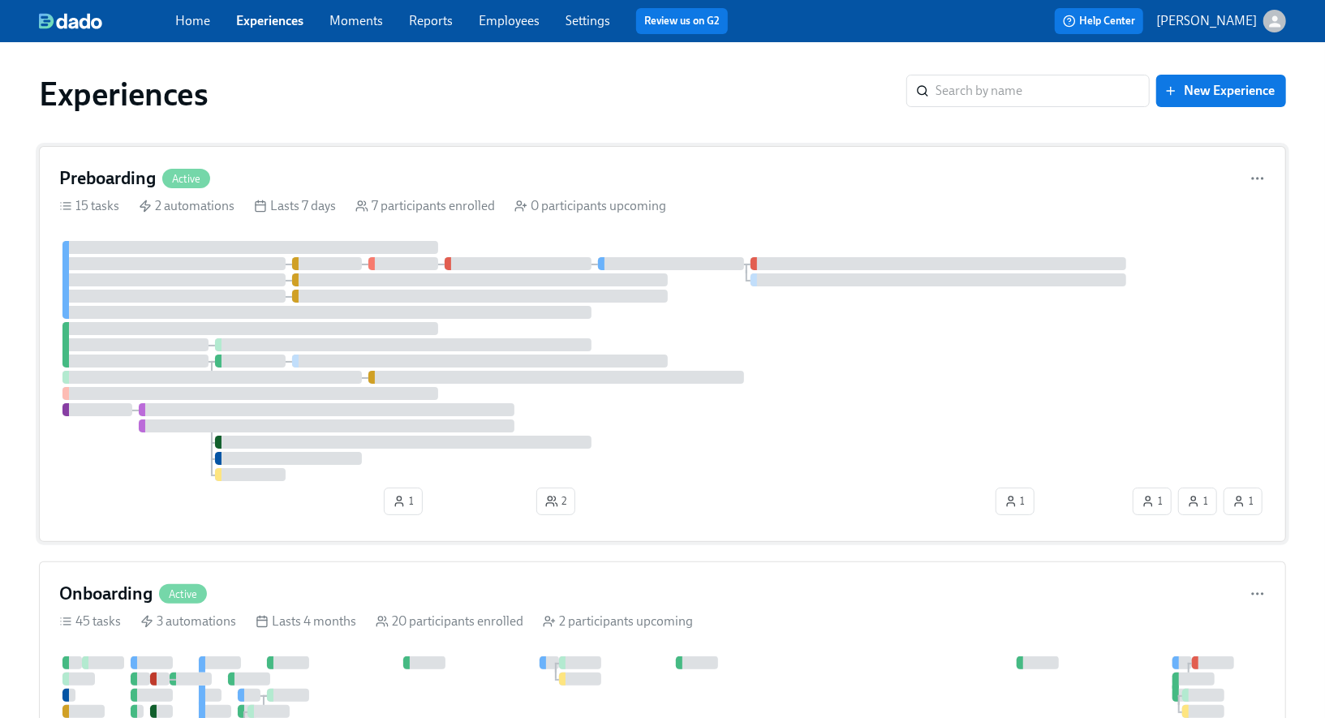
click at [135, 169] on h4 "Preboarding" at bounding box center [107, 178] width 97 height 24
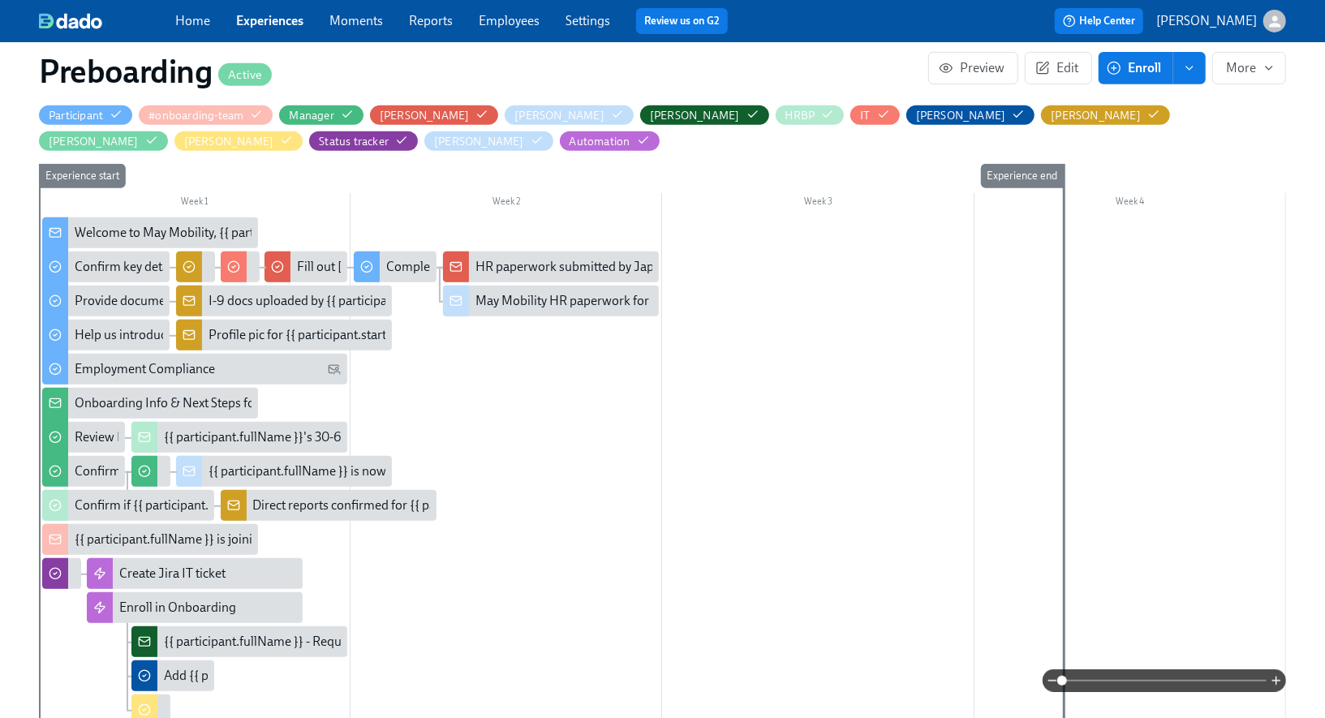
scroll to position [0, 2842]
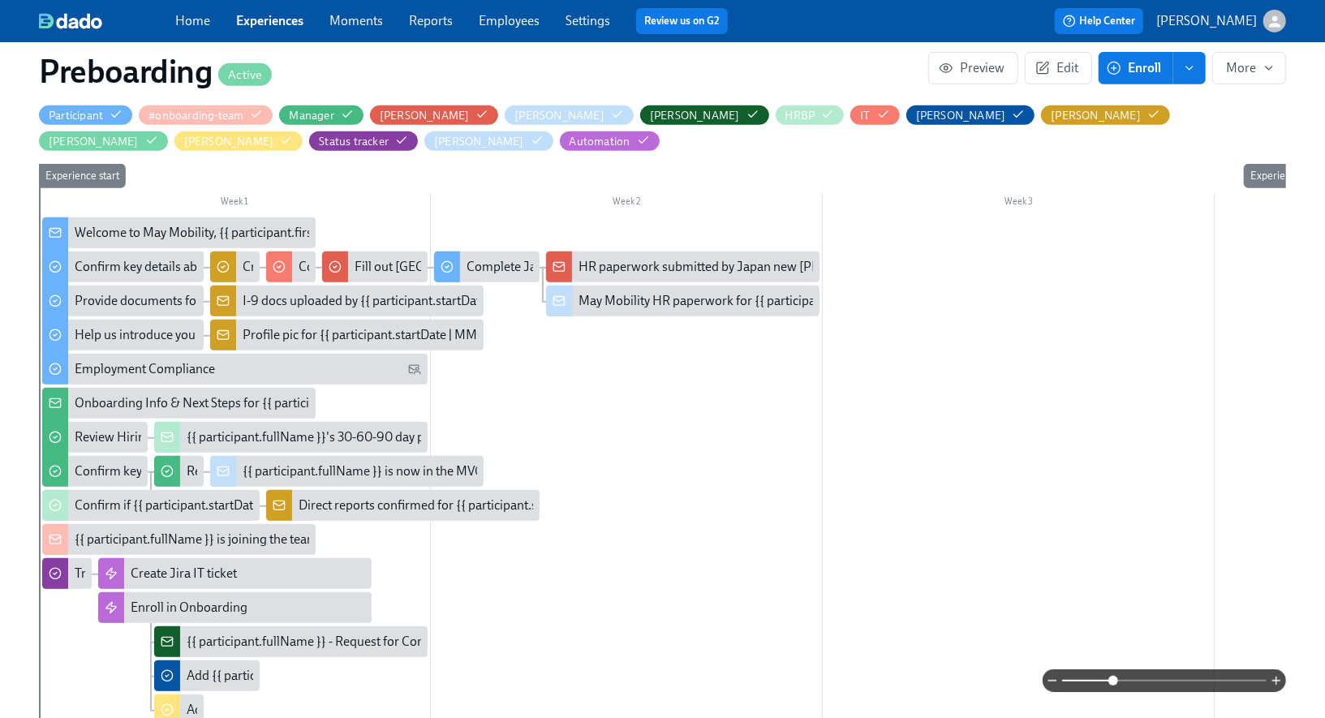
drag, startPoint x: 1064, startPoint y: 683, endPoint x: 1112, endPoint y: 679, distance: 48.0
click at [1113, 680] on span at bounding box center [1113, 681] width 10 height 10
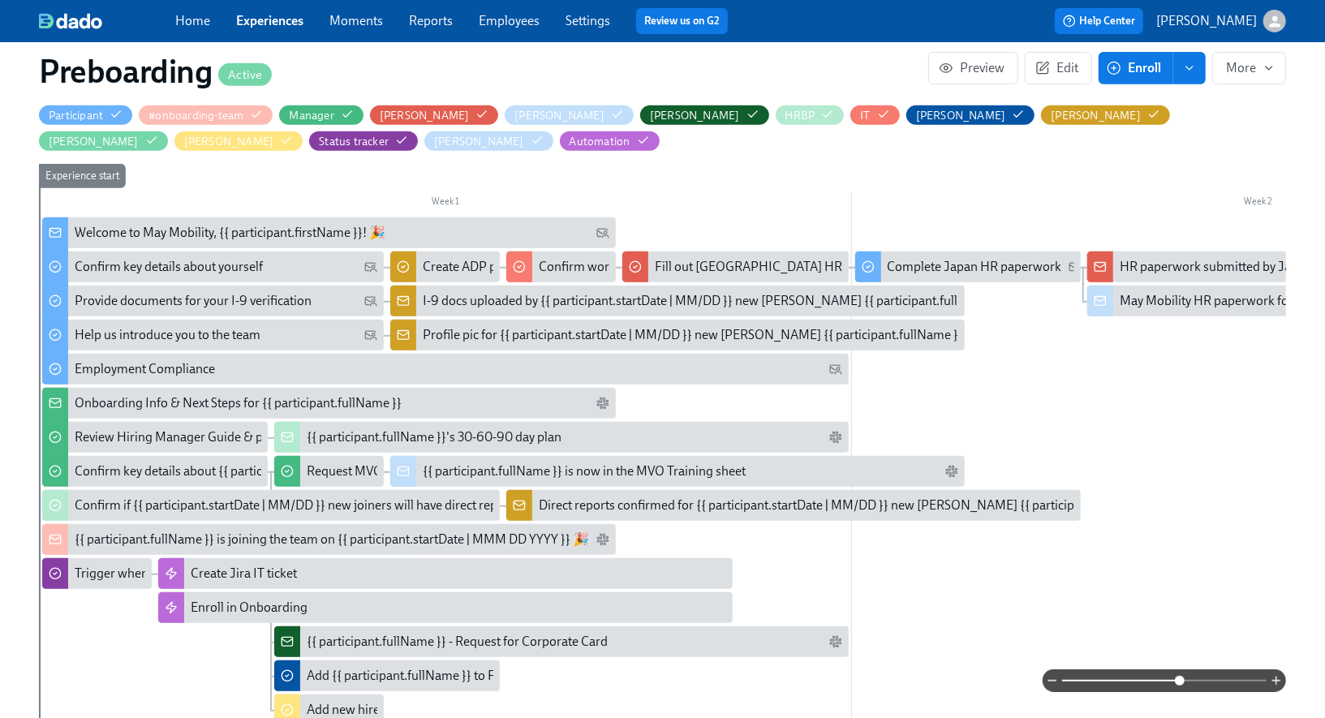
drag, startPoint x: 1116, startPoint y: 678, endPoint x: 1181, endPoint y: 672, distance: 65.2
click at [1181, 676] on span at bounding box center [1180, 681] width 10 height 10
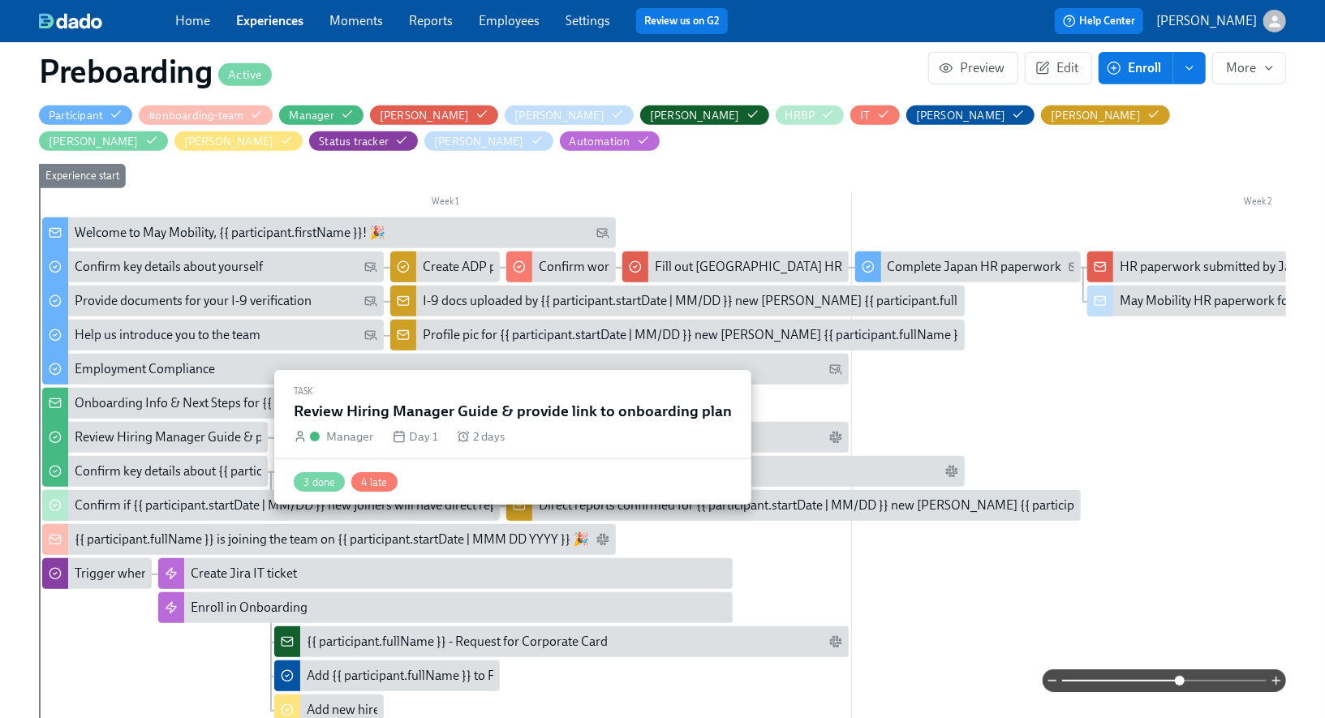
click at [136, 436] on div "Review Hiring Manager Guide & provide link to onboarding plan" at bounding box center [252, 437] width 355 height 18
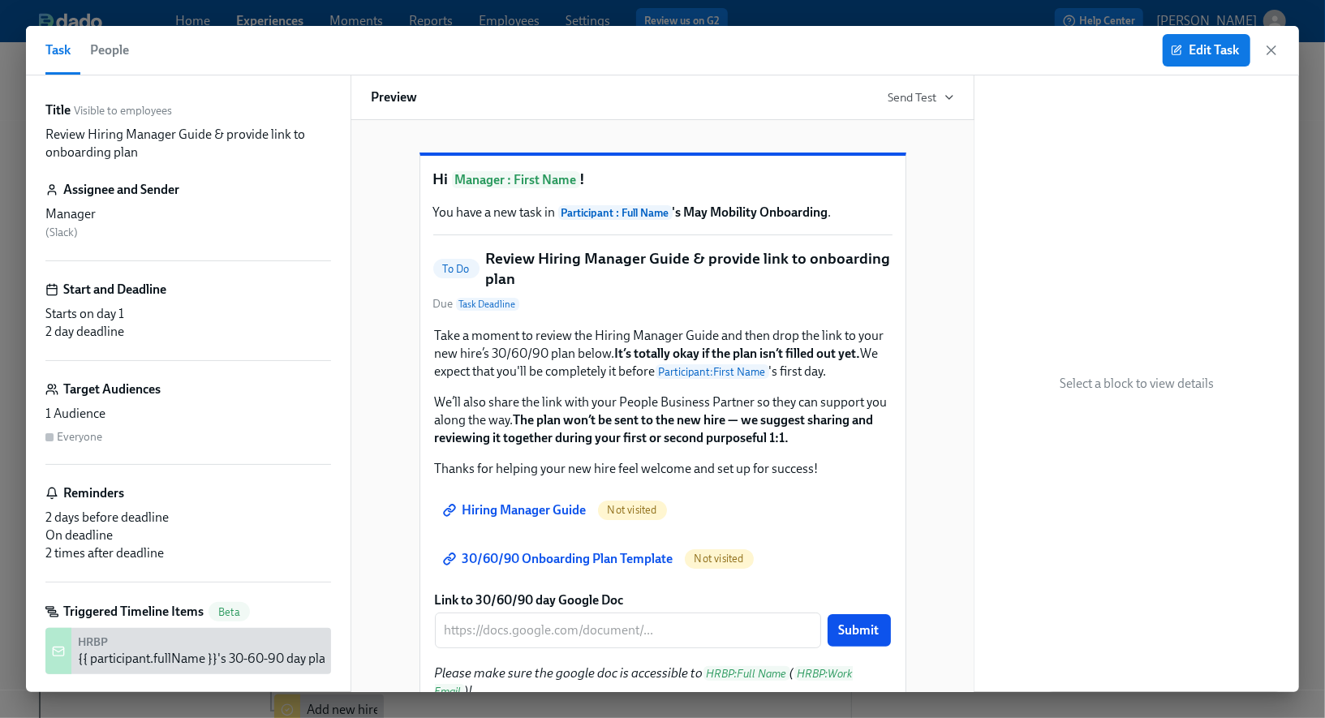
scroll to position [179, 0]
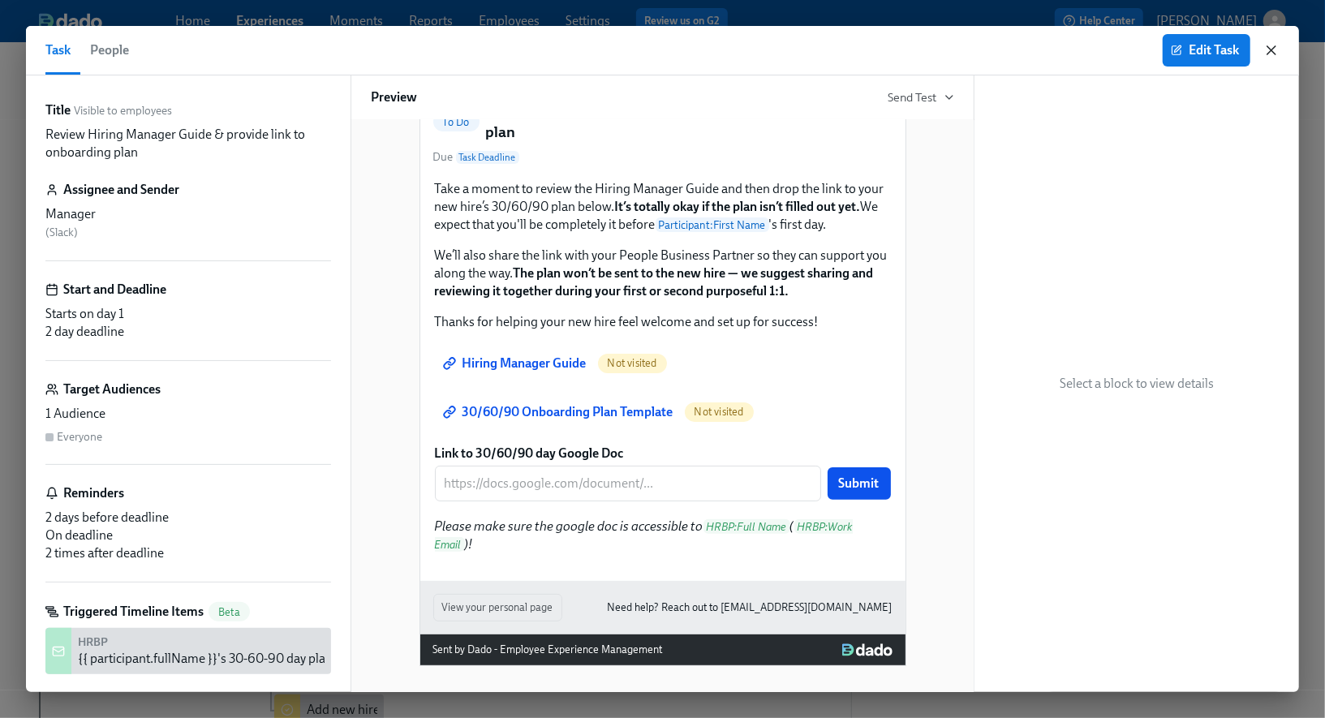
click at [1274, 48] on icon "button" at bounding box center [1271, 50] width 16 height 16
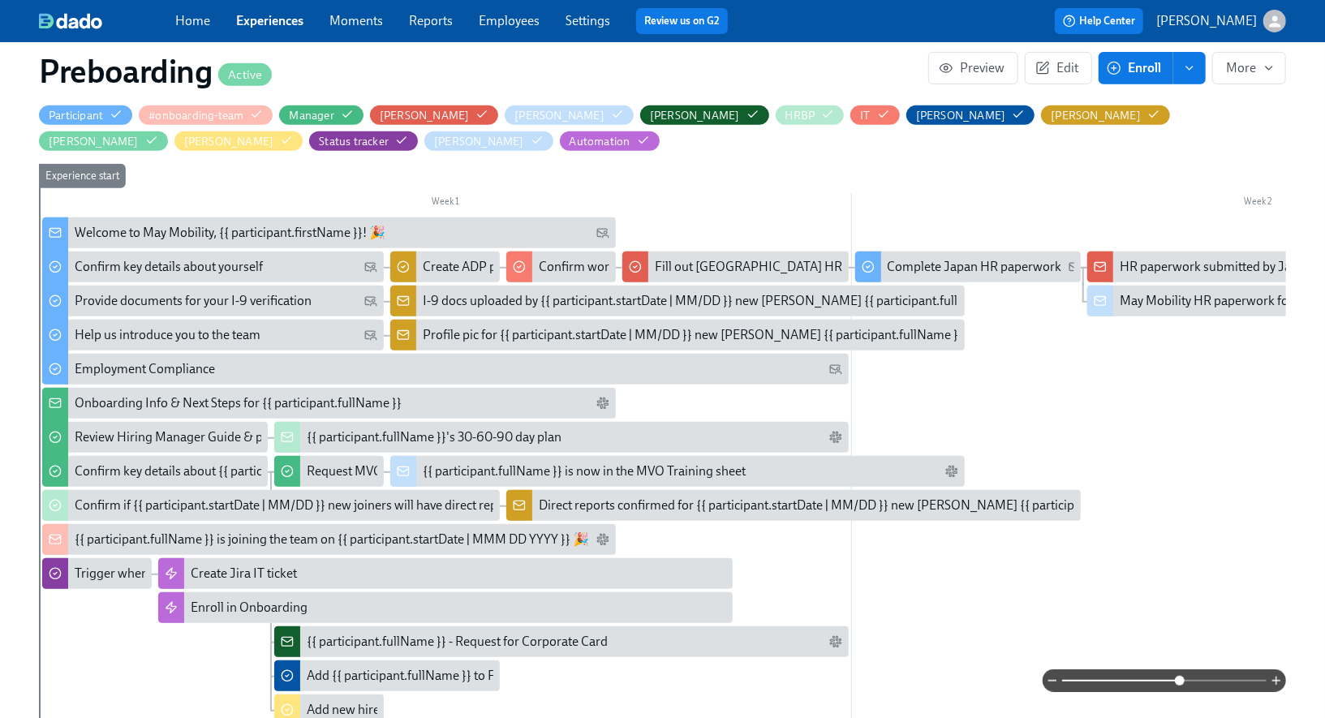
click at [245, 538] on div "{{ participant.fullName }} is joining the team on {{ participant.startDate | MM…" at bounding box center [332, 540] width 514 height 18
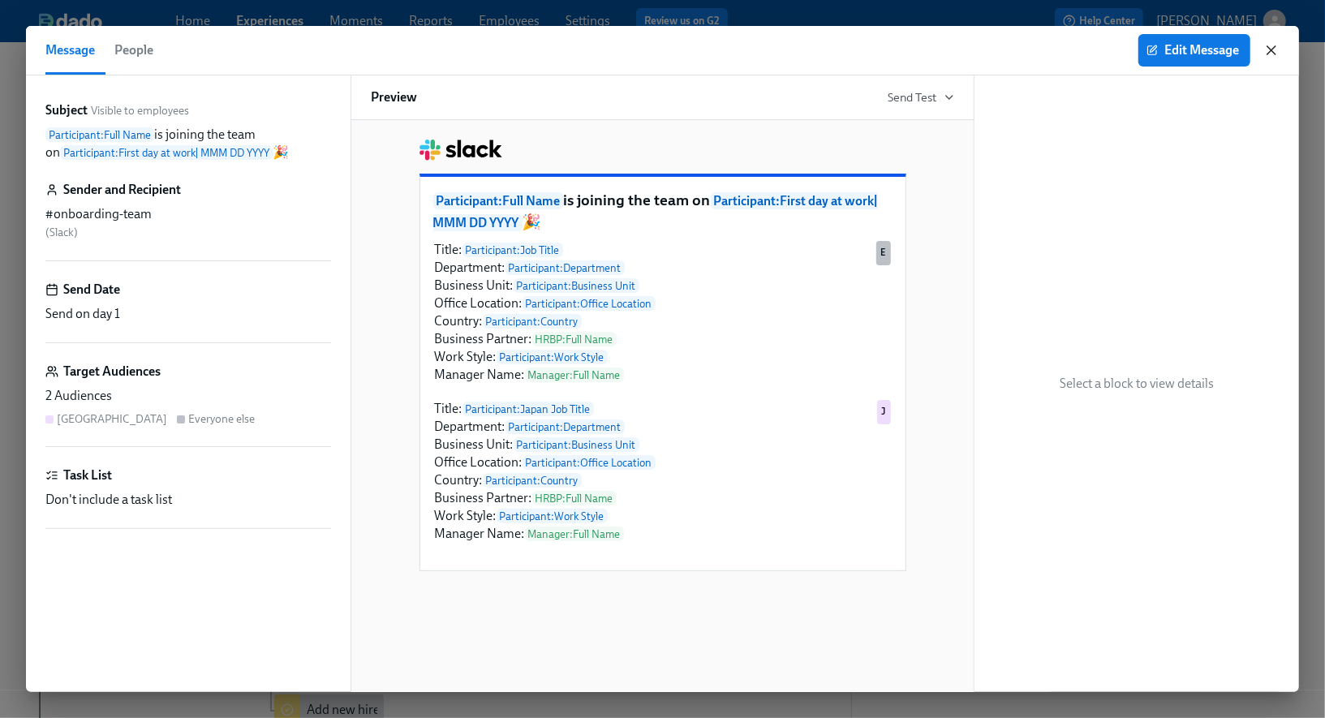
click at [1276, 52] on icon "button" at bounding box center [1271, 50] width 16 height 16
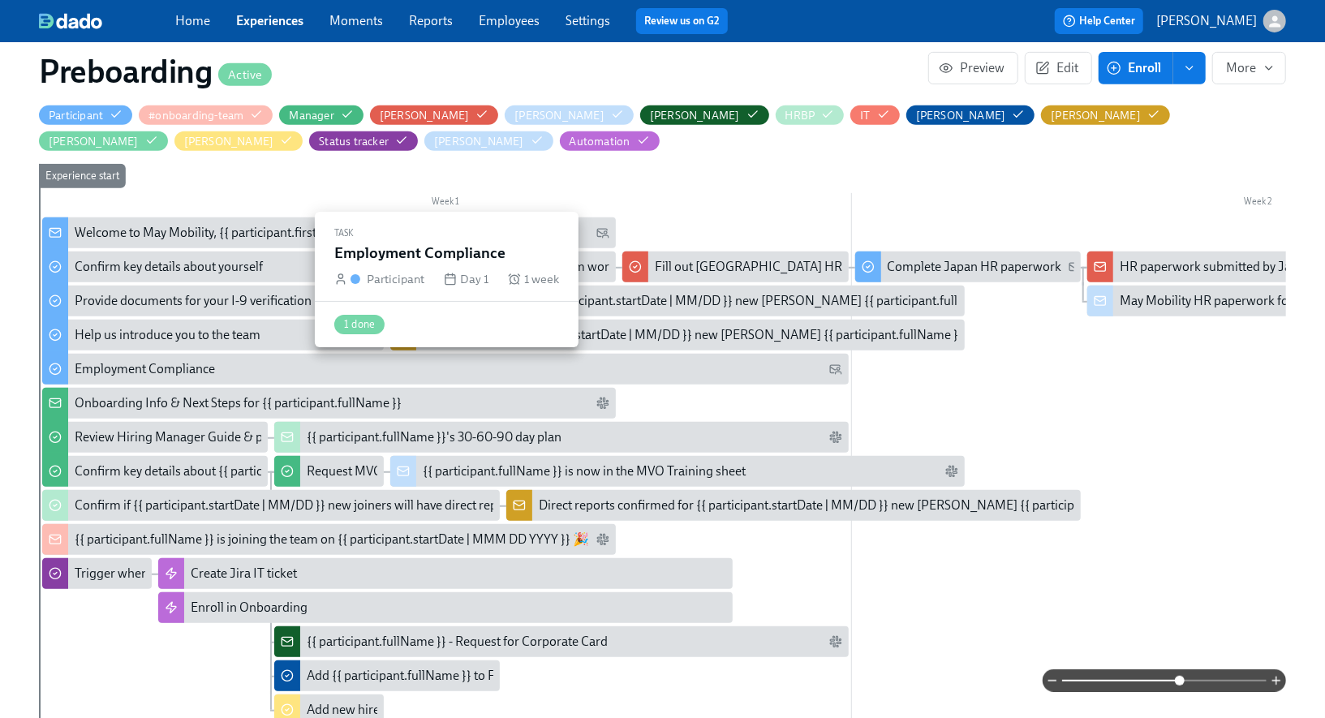
click at [203, 370] on div "Employment Compliance" at bounding box center [145, 369] width 140 height 18
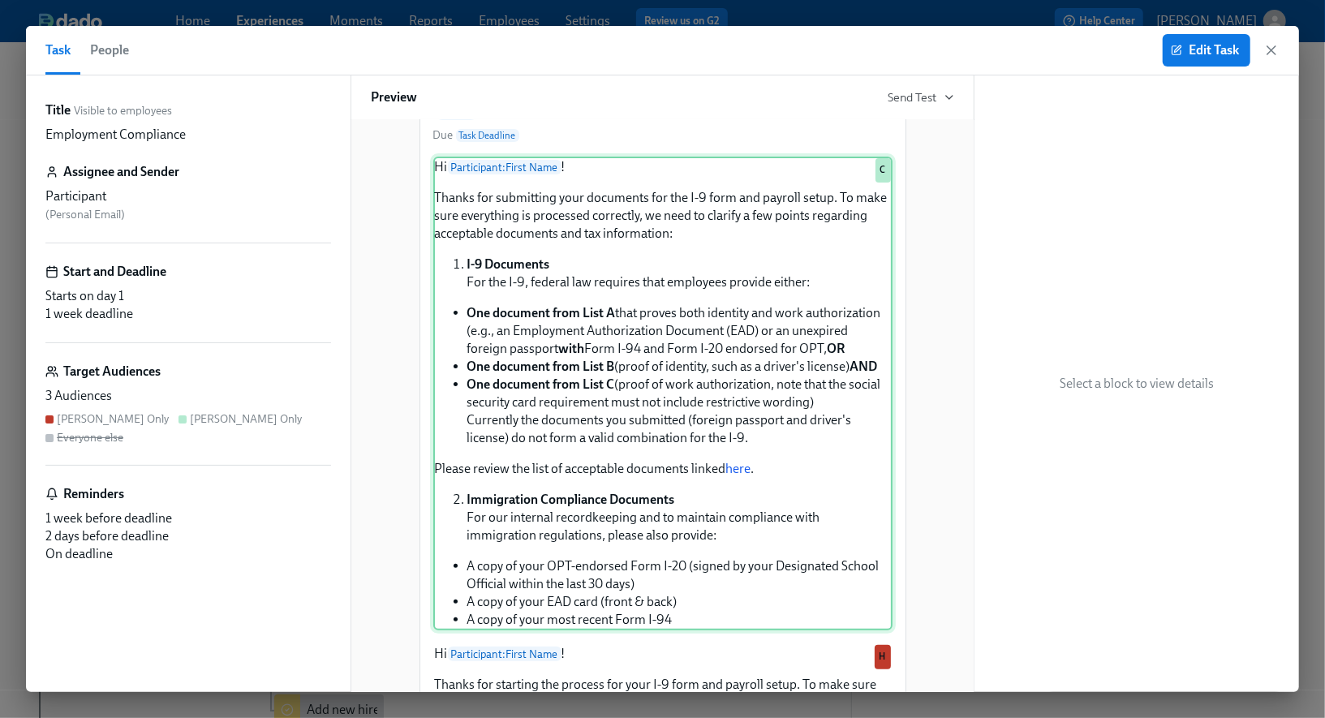
scroll to position [165, 0]
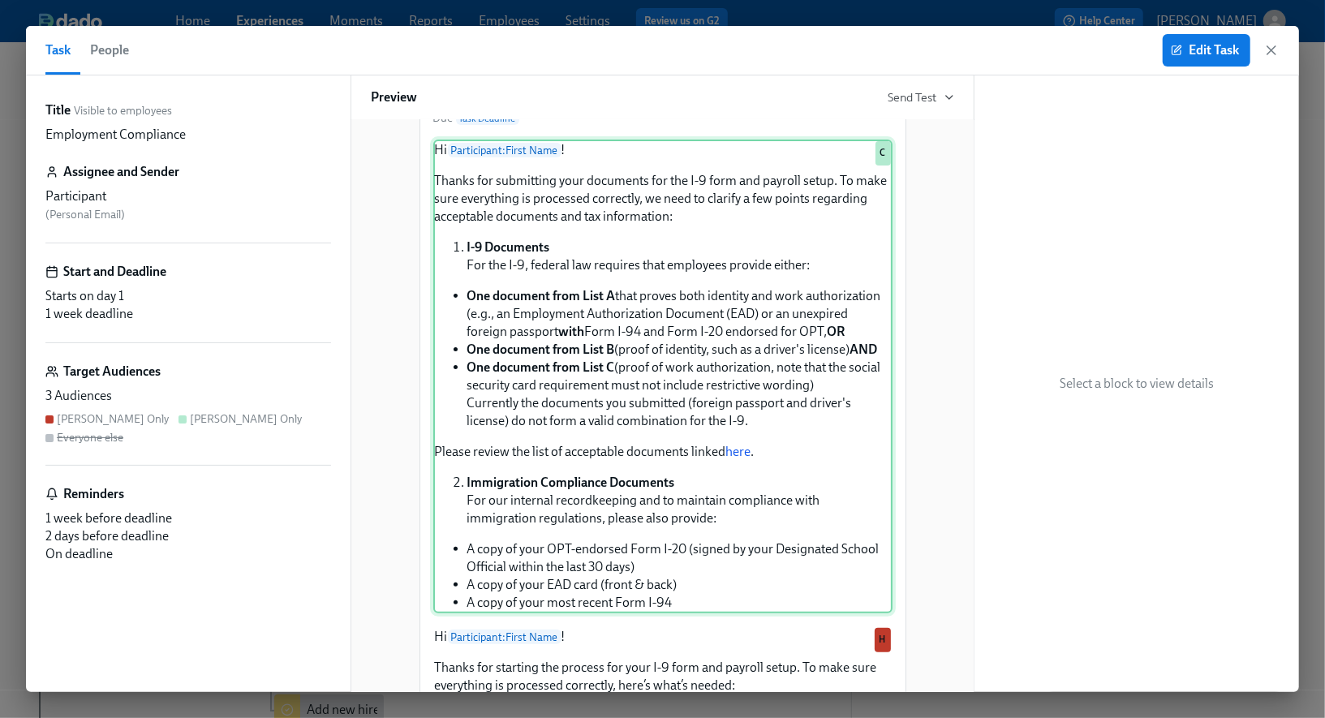
click at [677, 283] on div "Hi Participant : First Name ! Thanks for submitting your documents for the I-9 …" at bounding box center [662, 377] width 459 height 474
click at [1186, 58] on button "Edit Task" at bounding box center [1207, 50] width 88 height 32
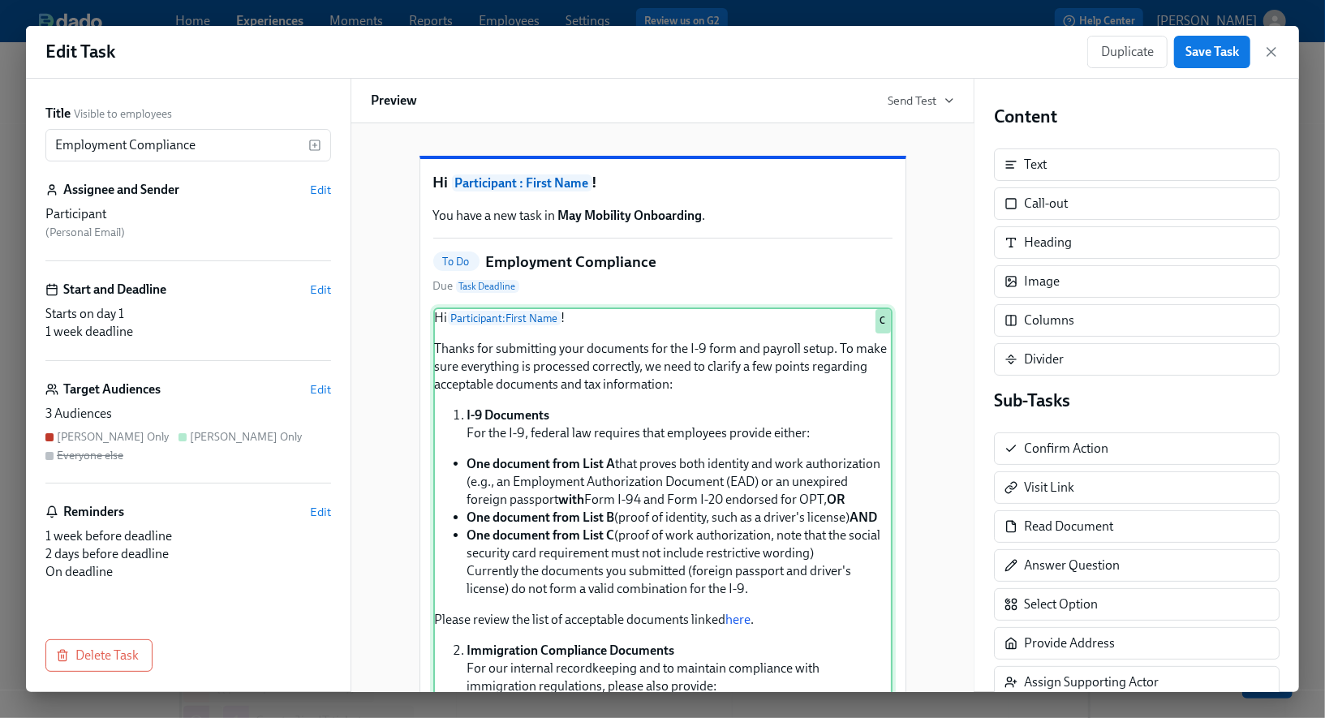
click at [617, 417] on div "Hi Participant : First Name ! Thanks for submitting your documents for the I-9 …" at bounding box center [662, 545] width 459 height 474
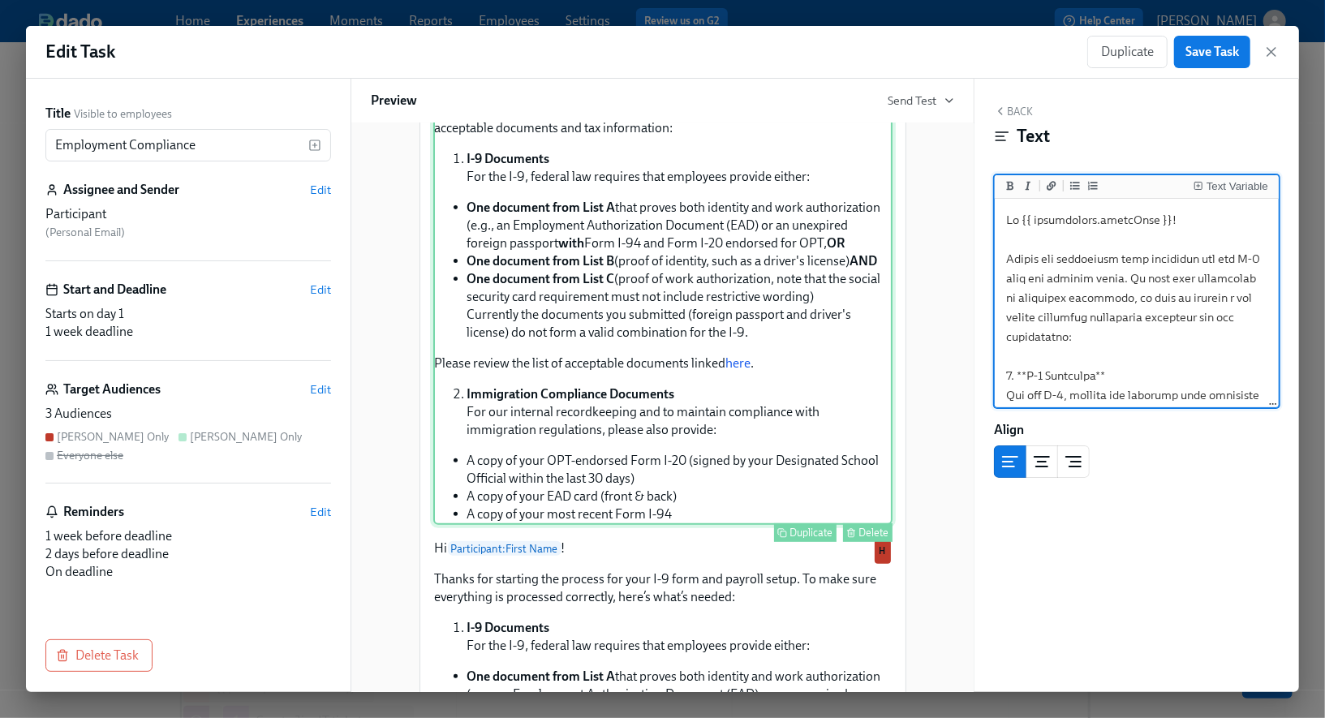
scroll to position [261, 0]
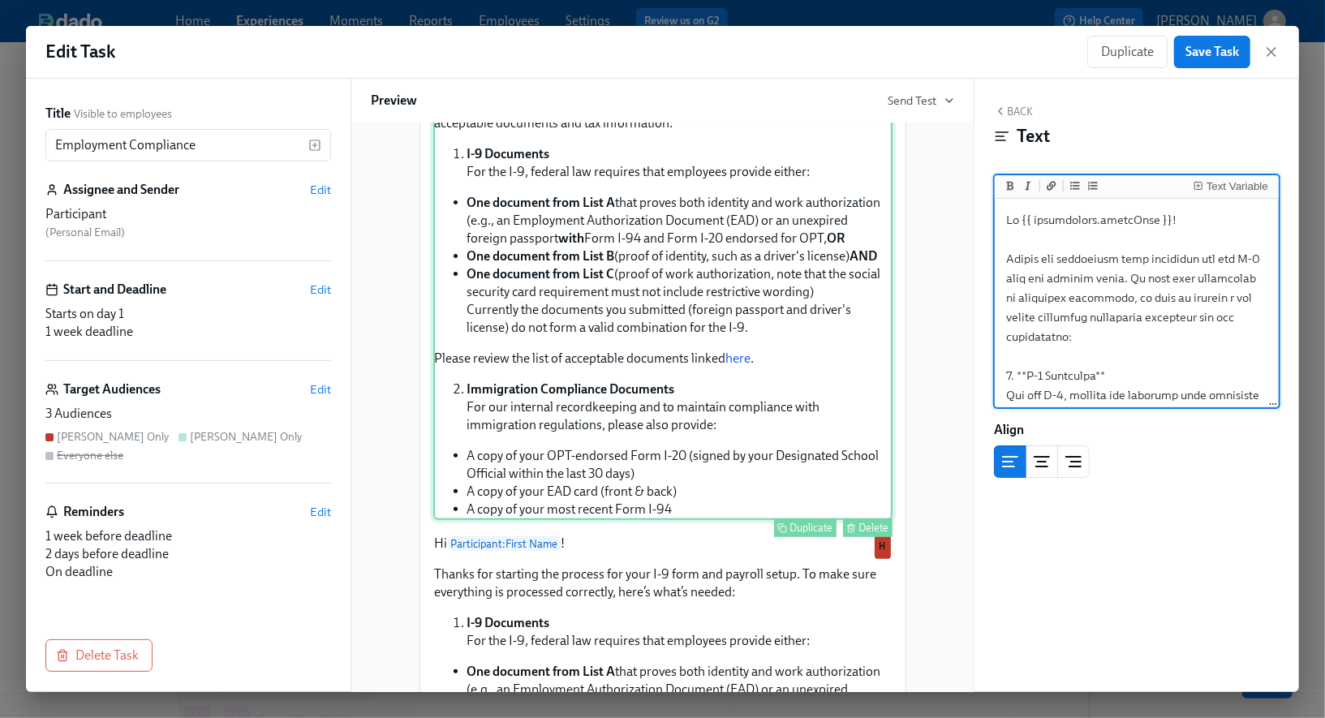
click at [860, 471] on div "Hi Participant : First Name ! Thanks for submitting your documents for the I-9 …" at bounding box center [662, 283] width 459 height 474
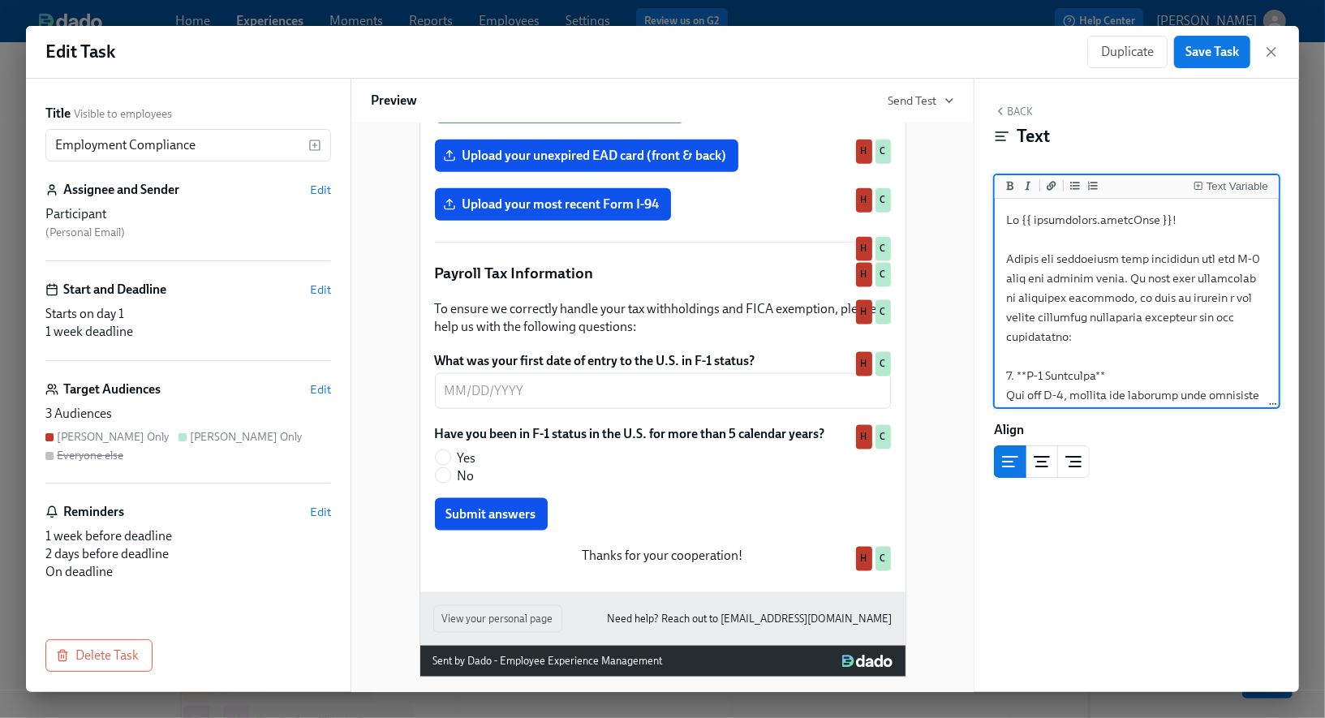
scroll to position [1400, 0]
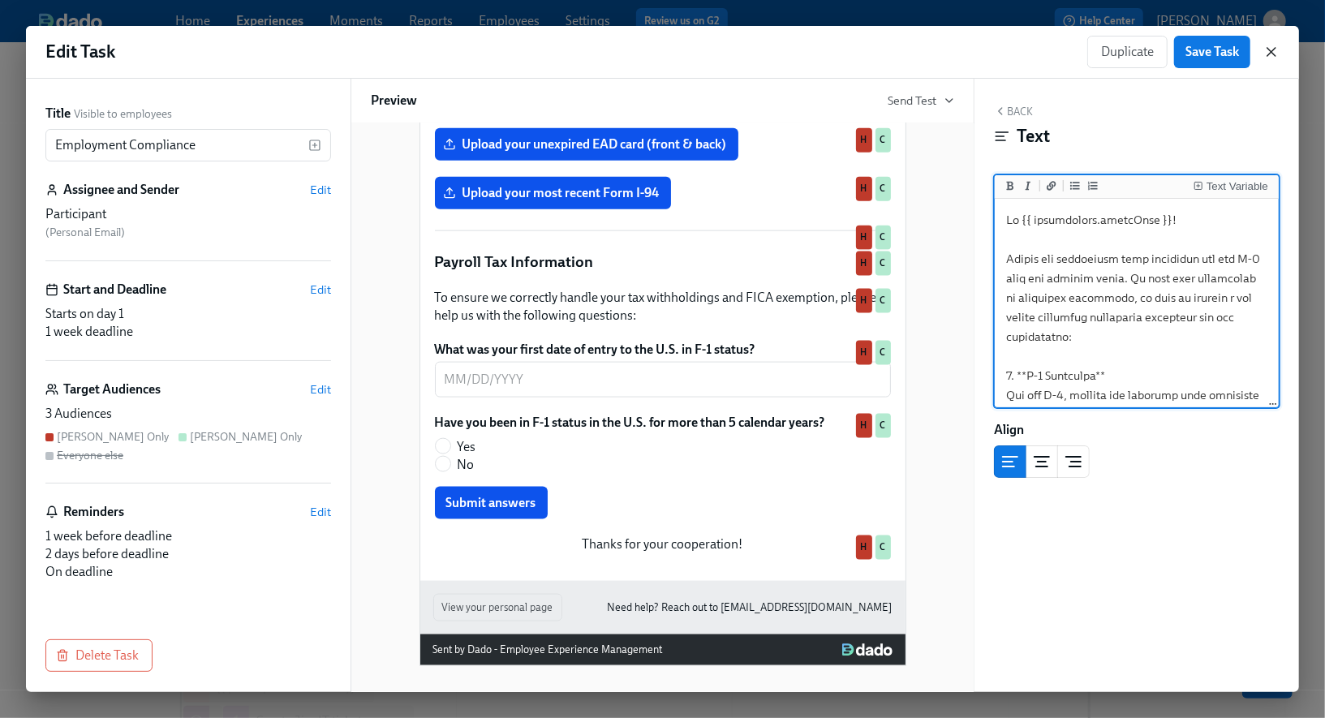
click at [1271, 52] on icon "button" at bounding box center [1272, 52] width 8 height 8
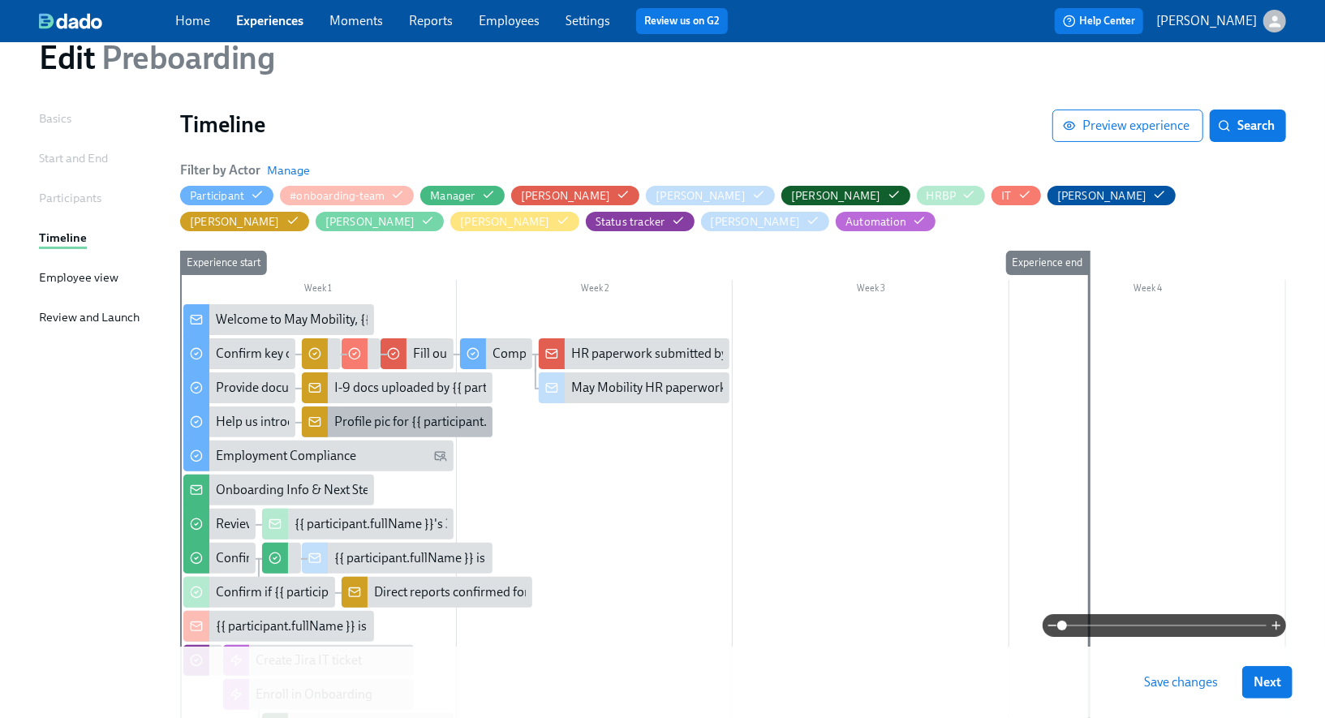
scroll to position [71, 0]
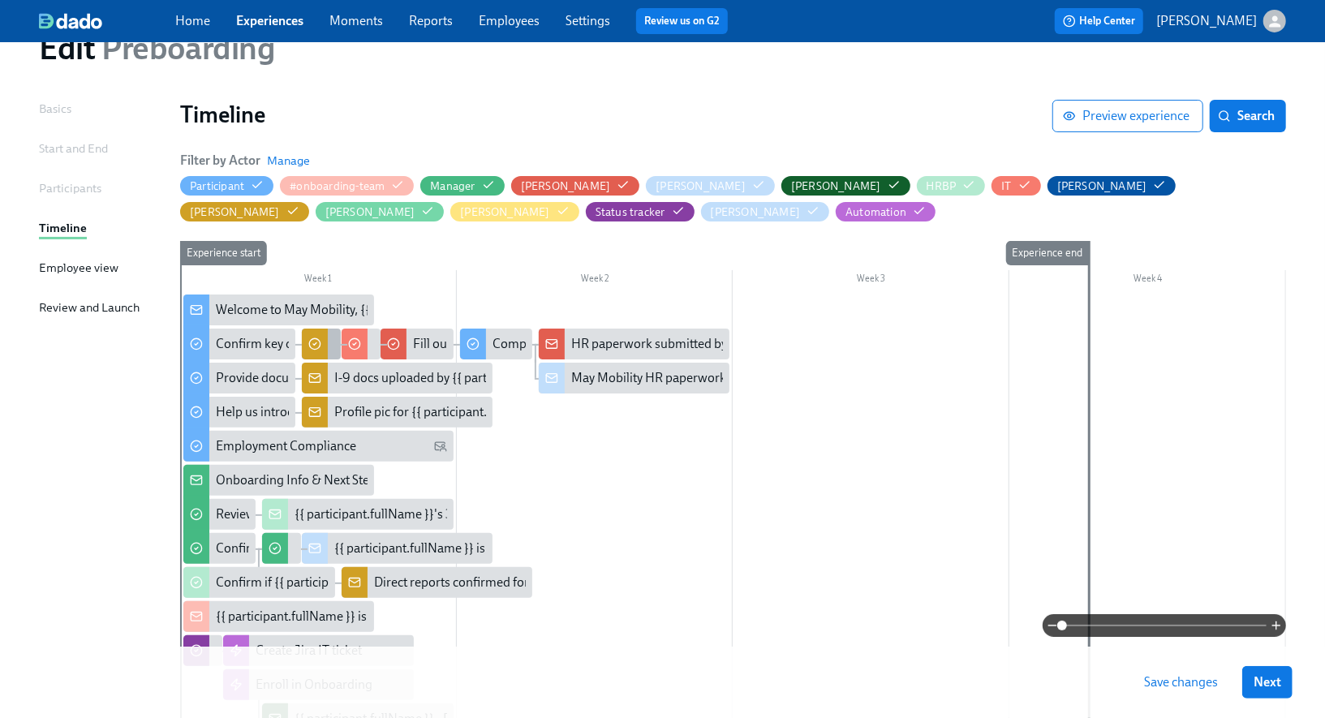
click at [325, 345] on div at bounding box center [315, 344] width 26 height 31
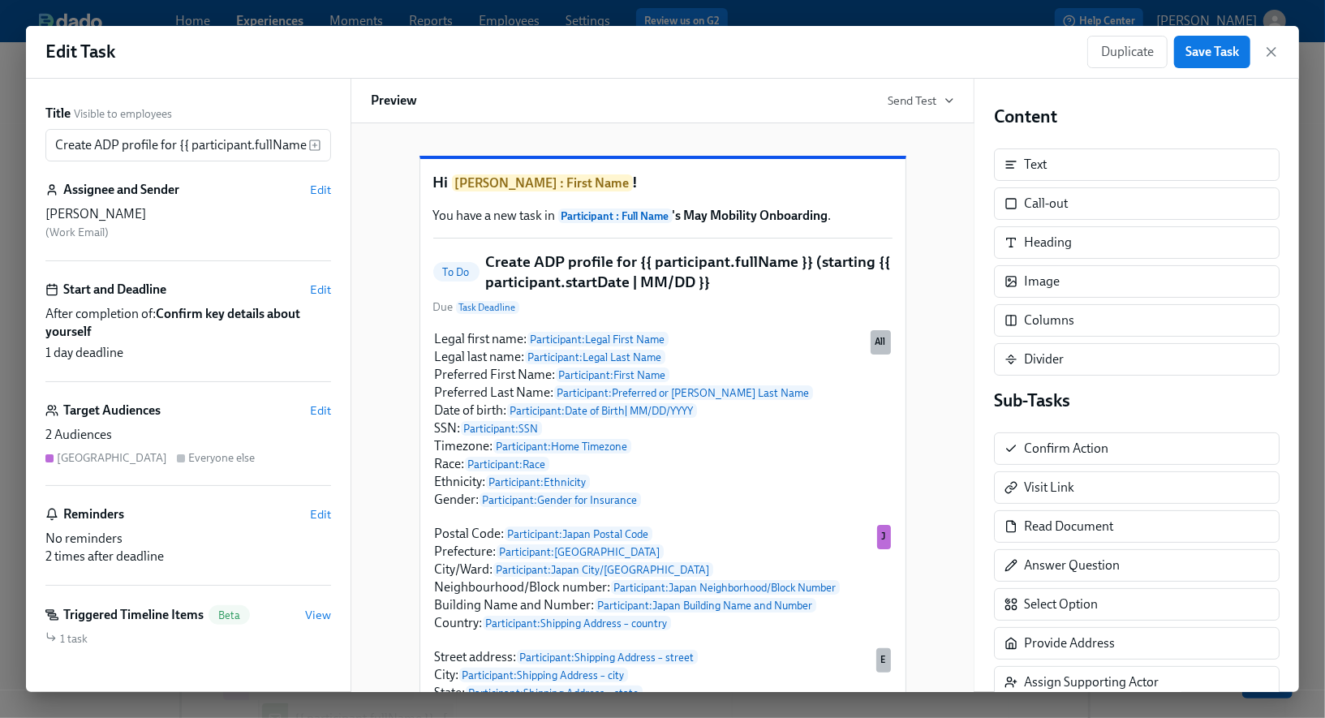
click at [1280, 54] on div "Edit Task Duplicate Save Task" at bounding box center [662, 52] width 1273 height 53
click at [1272, 57] on icon "button" at bounding box center [1271, 52] width 16 height 16
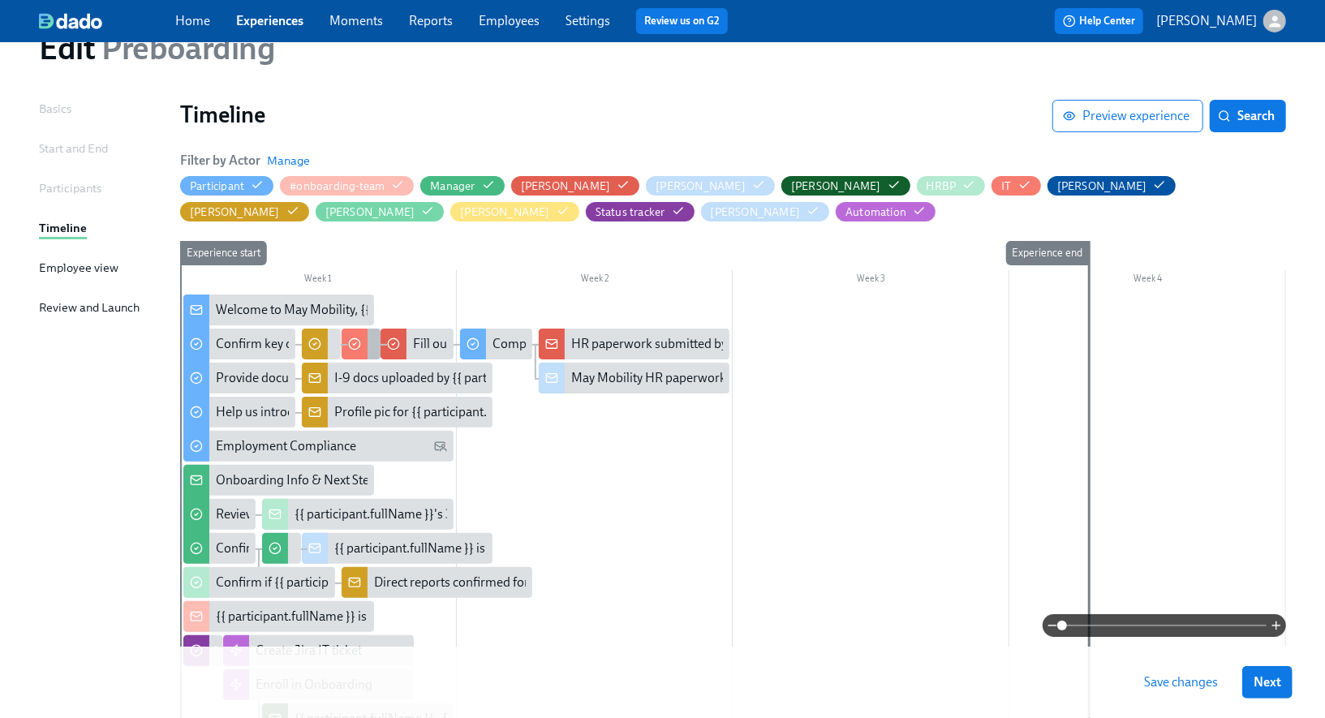
click at [364, 342] on div at bounding box center [355, 344] width 26 height 31
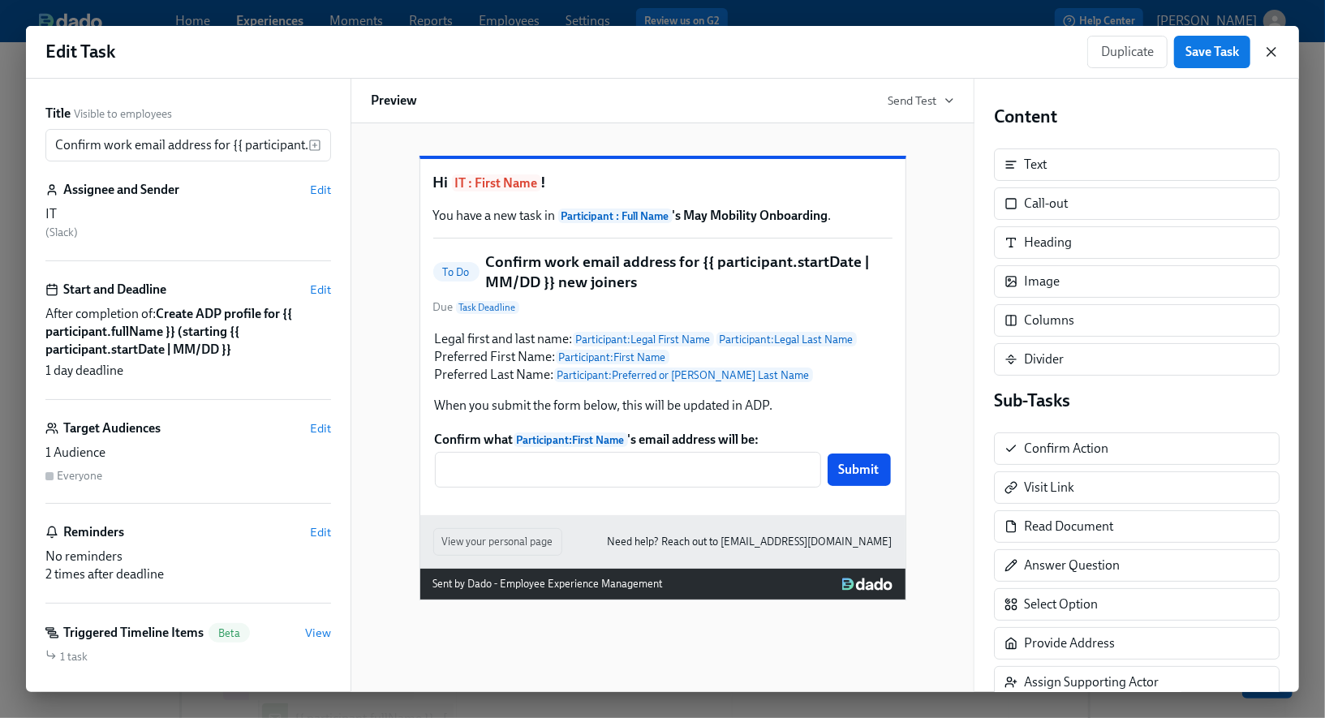
click at [1270, 51] on icon "button" at bounding box center [1272, 52] width 8 height 8
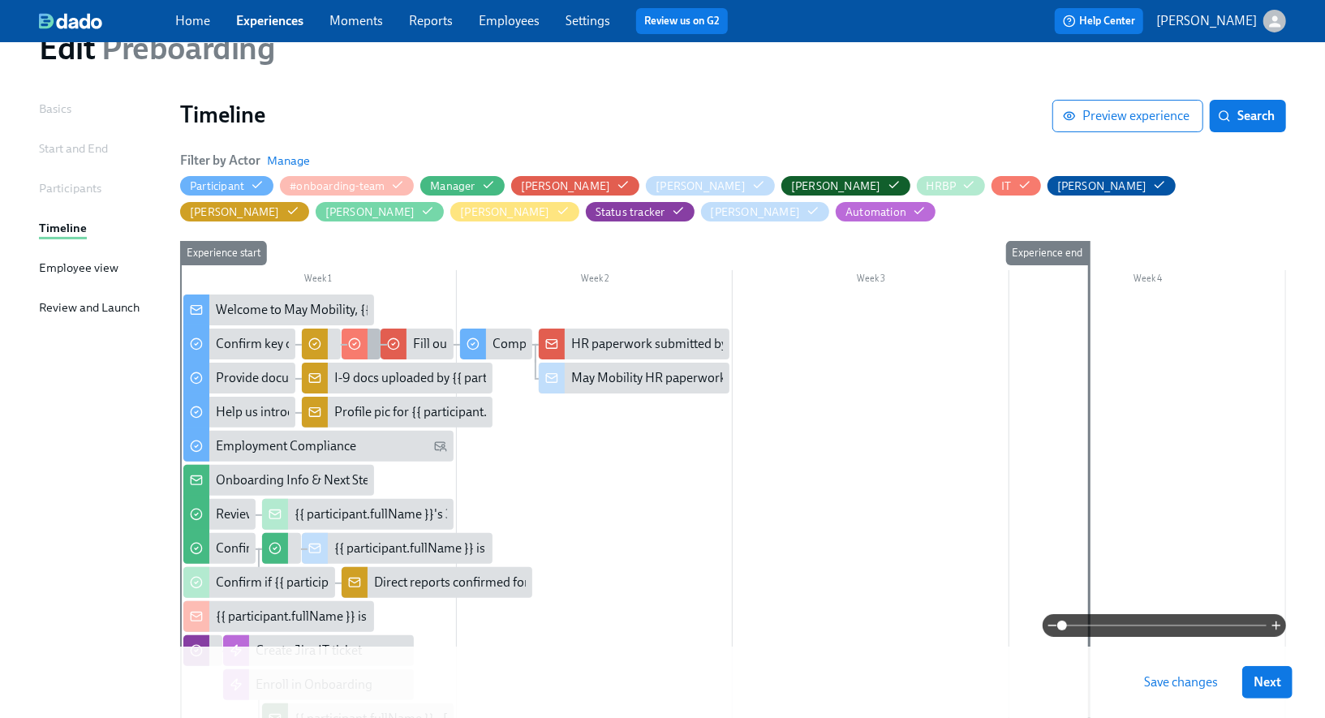
click at [370, 337] on div "Confirm work email address for {{ participant.startDate | MM/DD }} new joiners" at bounding box center [361, 344] width 39 height 31
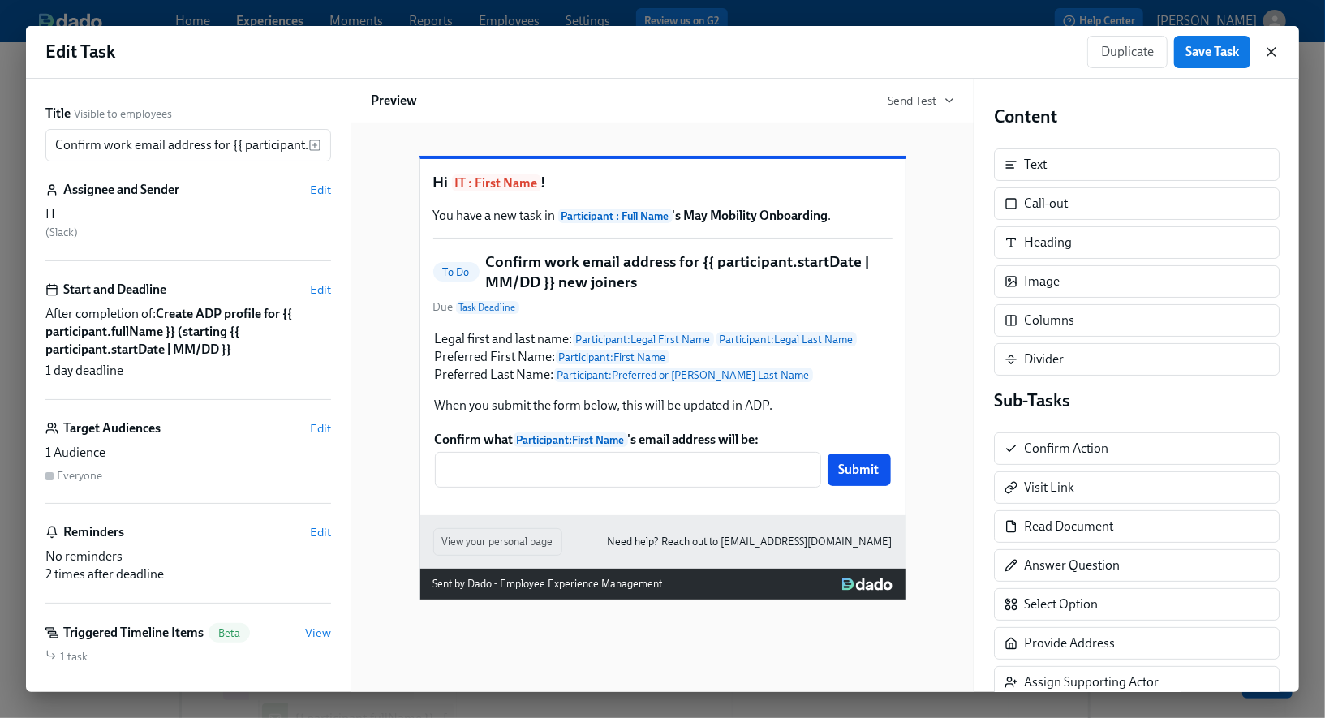
click at [1268, 44] on icon "button" at bounding box center [1271, 52] width 16 height 16
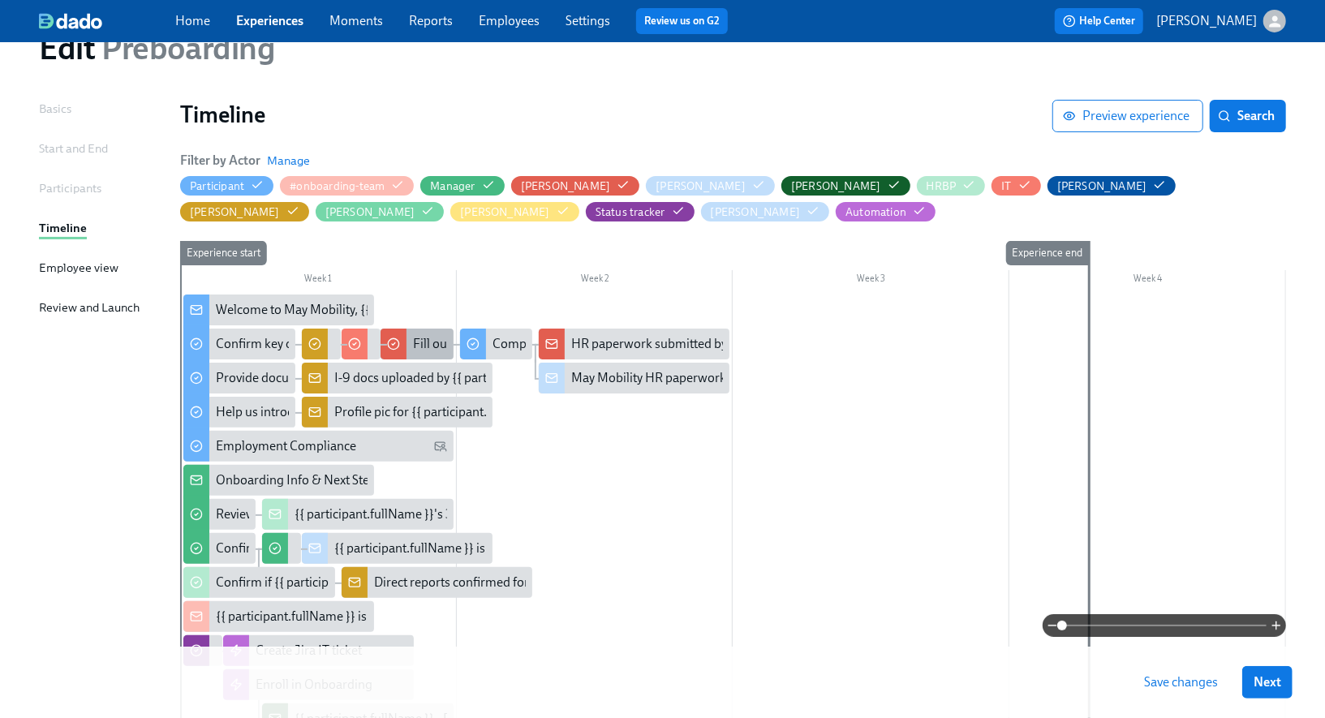
click at [431, 343] on div "Fill out [GEOGRAPHIC_DATA] HR paperwork for {{ participant.fullName }}" at bounding box center [618, 344] width 411 height 18
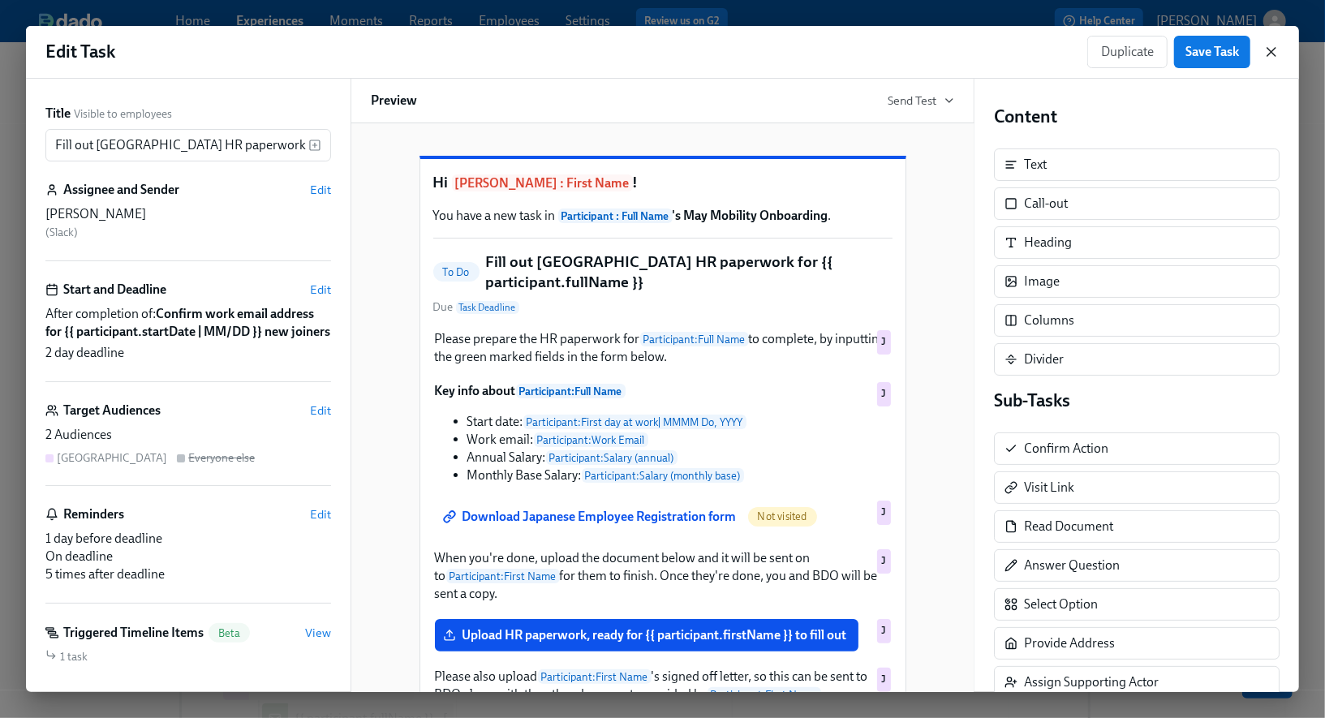
click at [1273, 55] on icon "button" at bounding box center [1271, 52] width 16 height 16
